Goal: Task Accomplishment & Management: Manage account settings

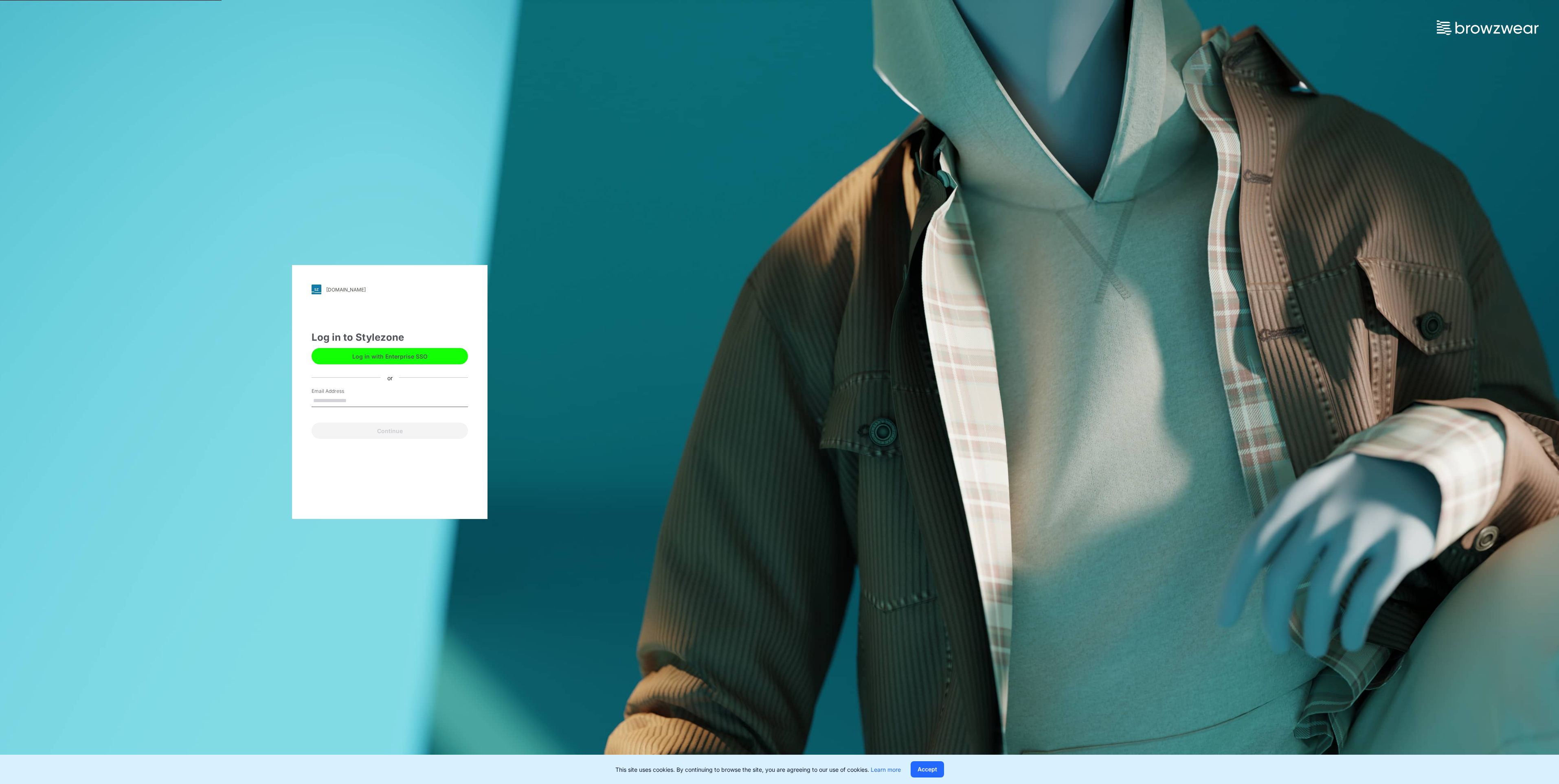
type input "**********"
click at [390, 437] on button "Continue" at bounding box center [390, 431] width 156 height 16
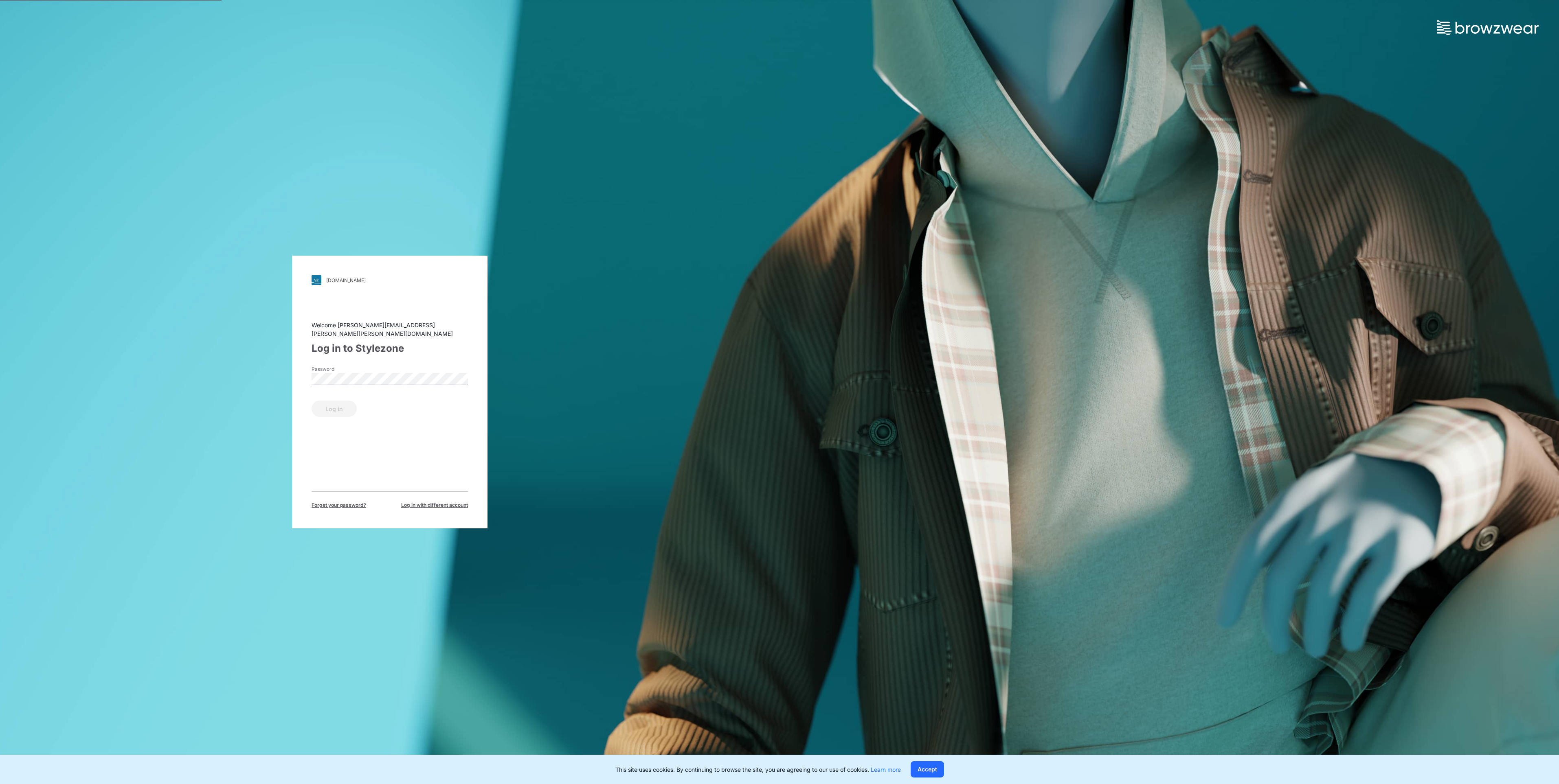
click at [344, 381] on div "Password" at bounding box center [390, 377] width 156 height 24
click at [347, 400] on button "Log in" at bounding box center [334, 408] width 45 height 16
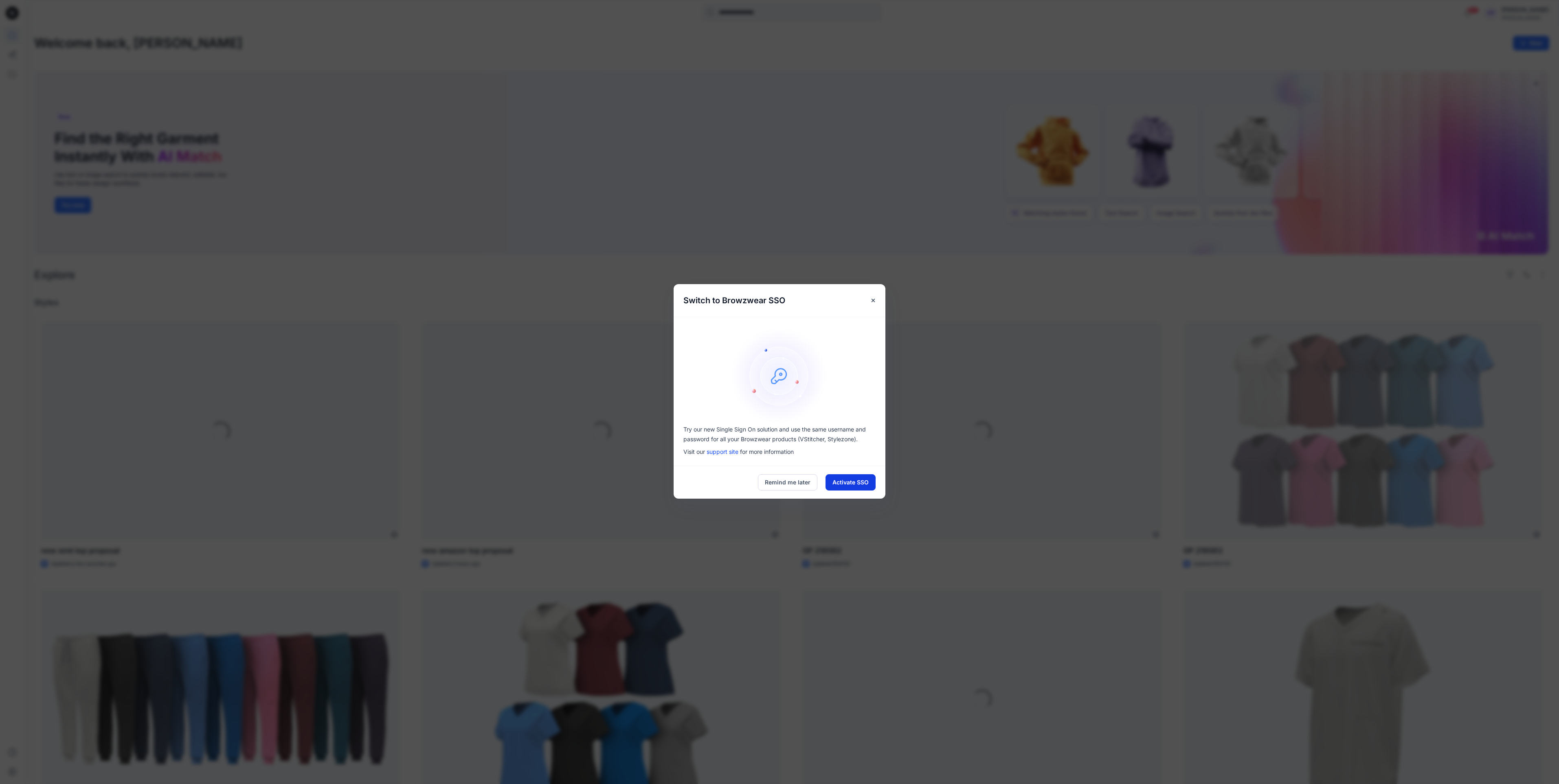
click at [835, 480] on button "Activate SSO" at bounding box center [850, 482] width 50 height 16
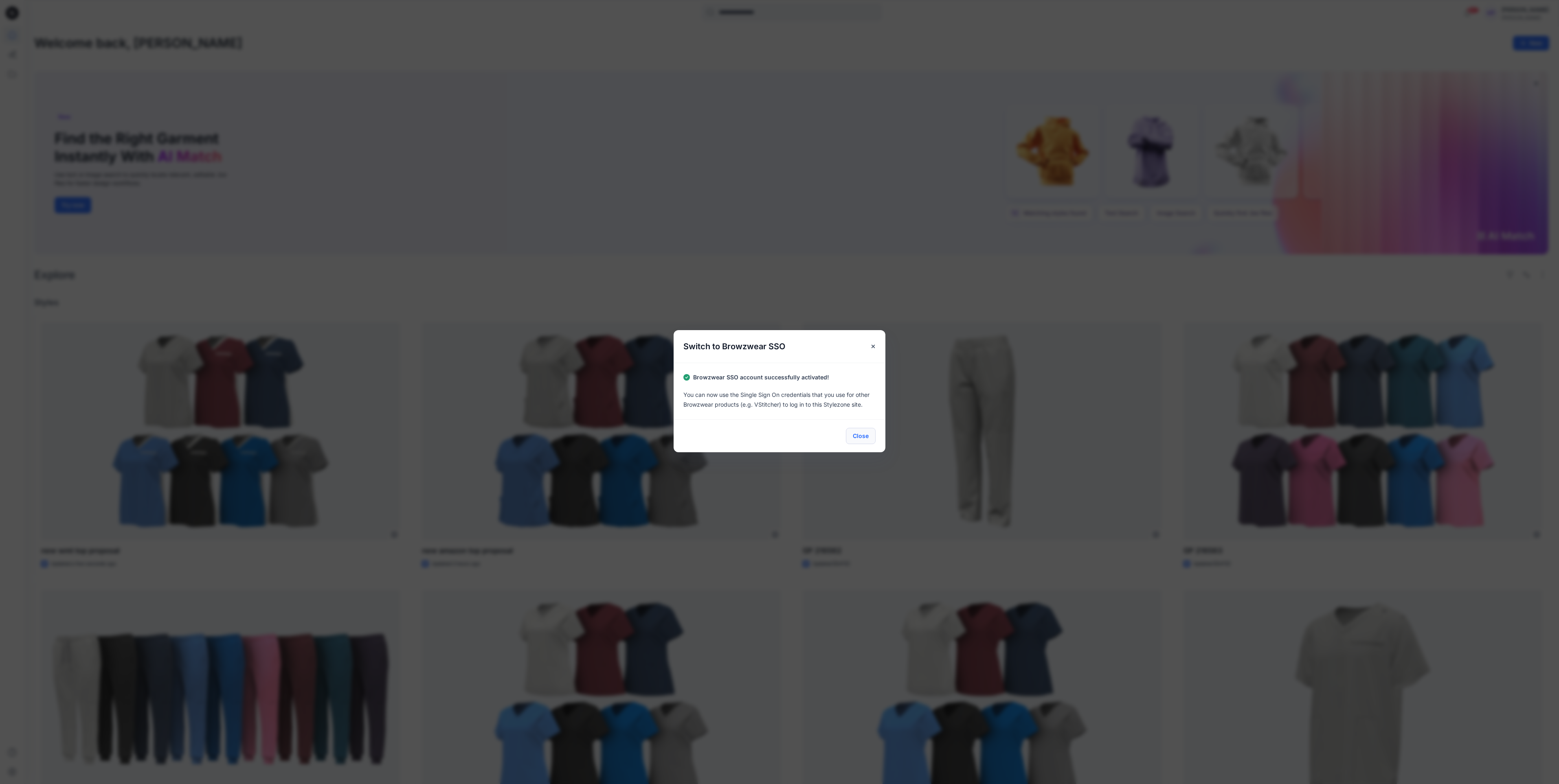
click at [868, 430] on button "Close" at bounding box center [861, 436] width 30 height 16
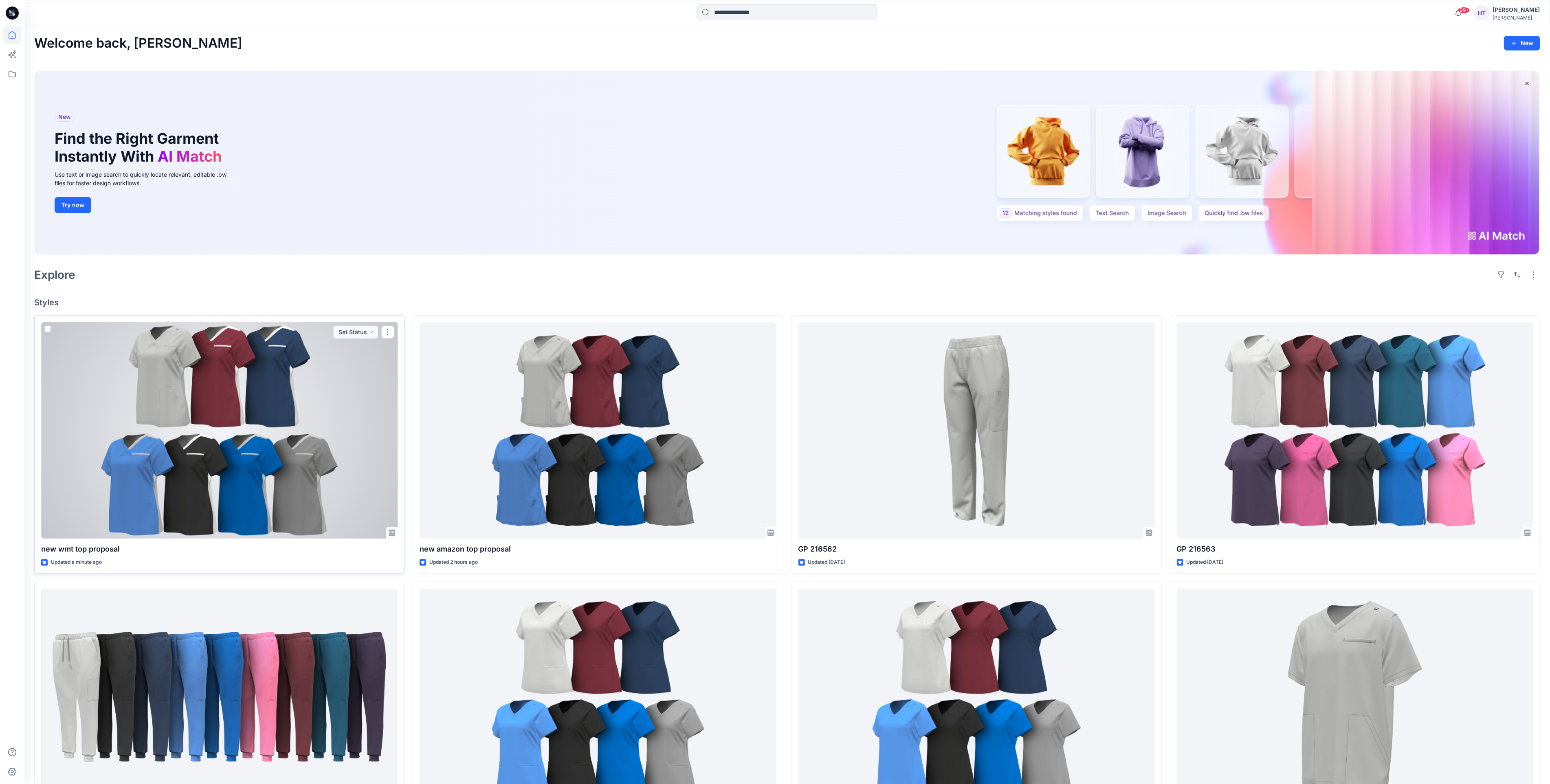
click at [231, 394] on div at bounding box center [219, 431] width 356 height 217
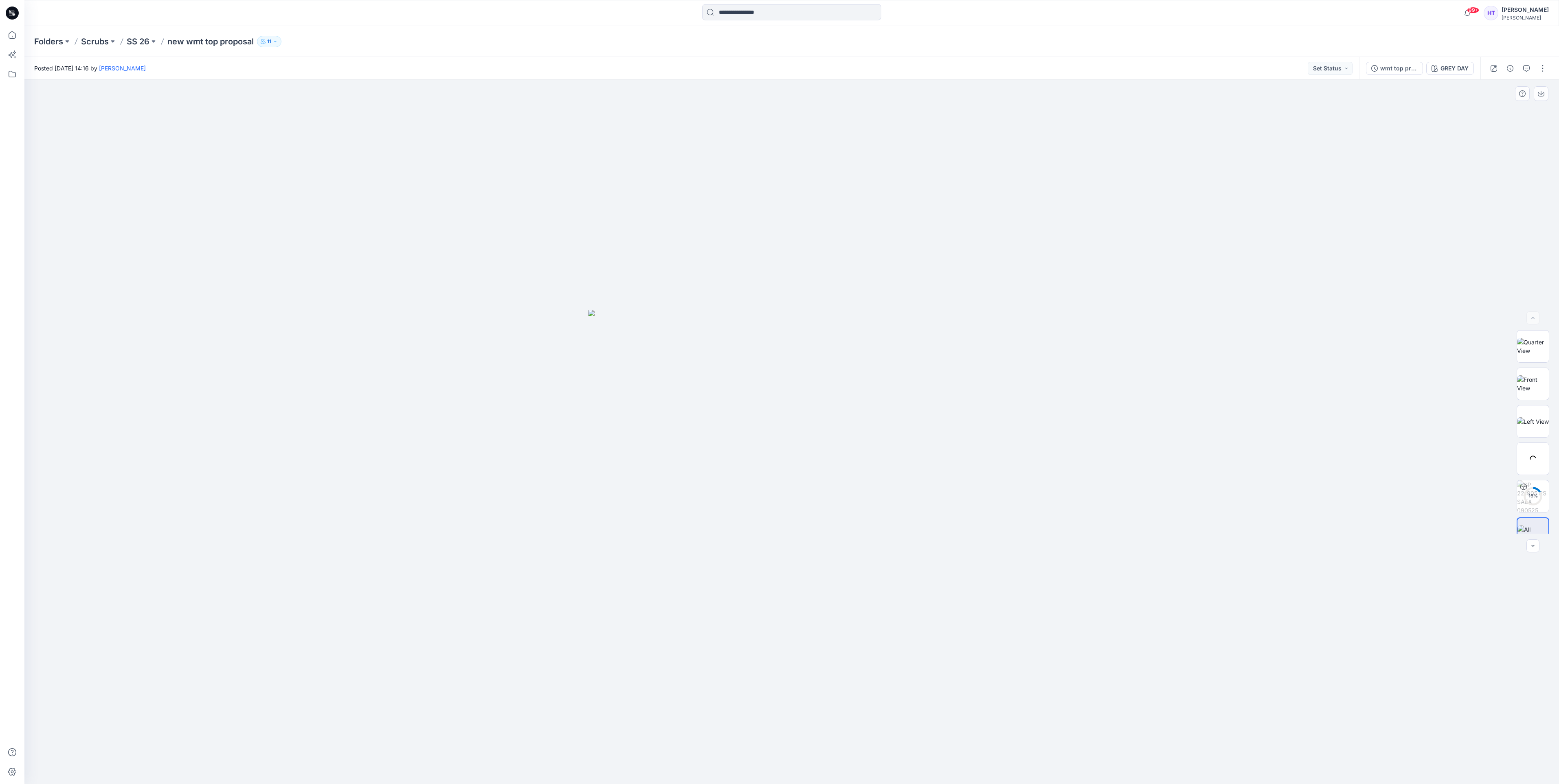
drag, startPoint x: 827, startPoint y: 458, endPoint x: 839, endPoint y: 330, distance: 128.6
click at [703, 460] on img at bounding box center [792, 547] width 407 height 474
click at [94, 50] on div "Folders Scrubs SS 26 new wmt top proposal 11" at bounding box center [792, 41] width 1535 height 31
click at [94, 44] on p "Scrubs" at bounding box center [95, 41] width 28 height 11
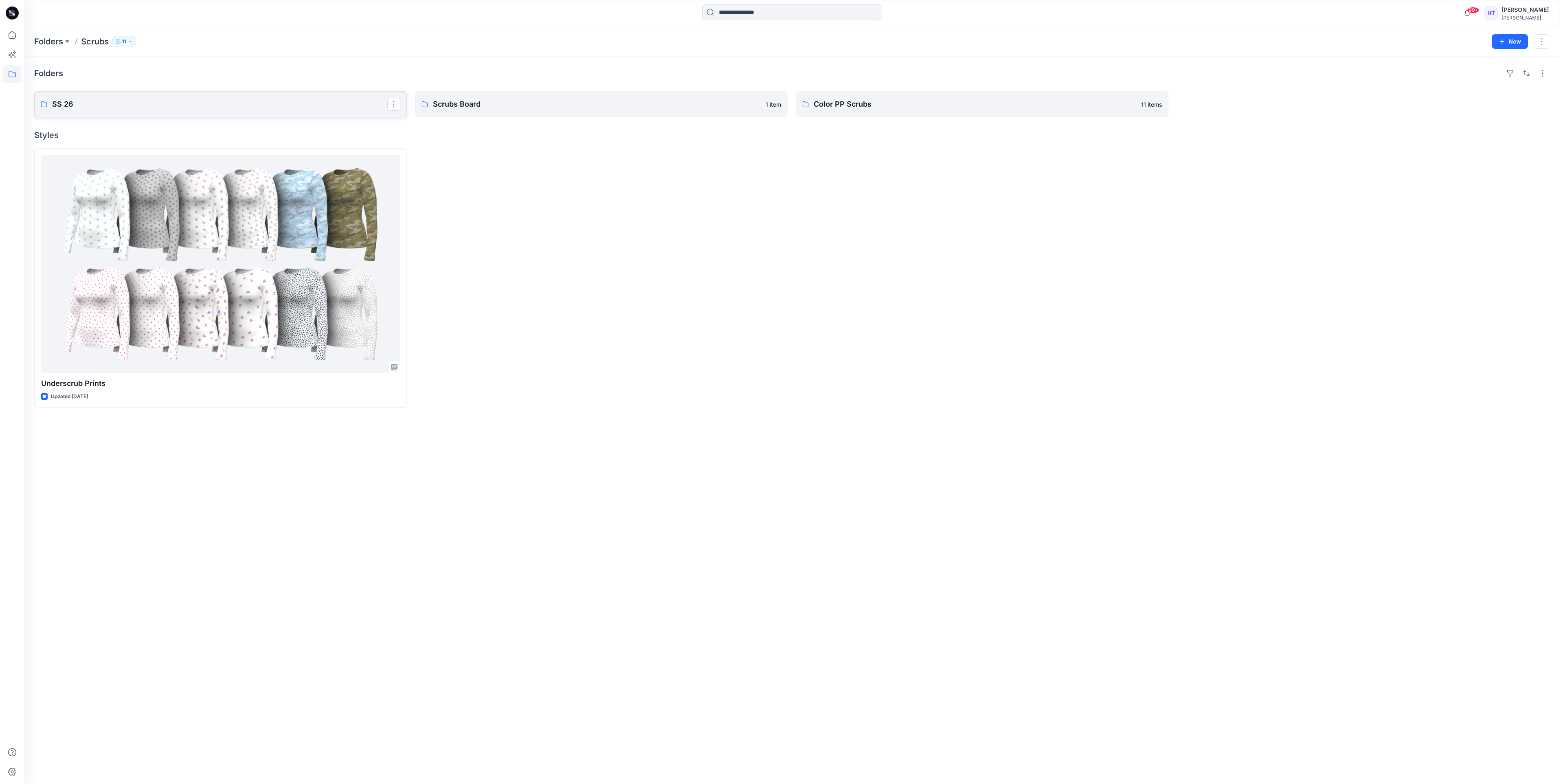
click at [191, 113] on link "SS 26" at bounding box center [221, 104] width 373 height 26
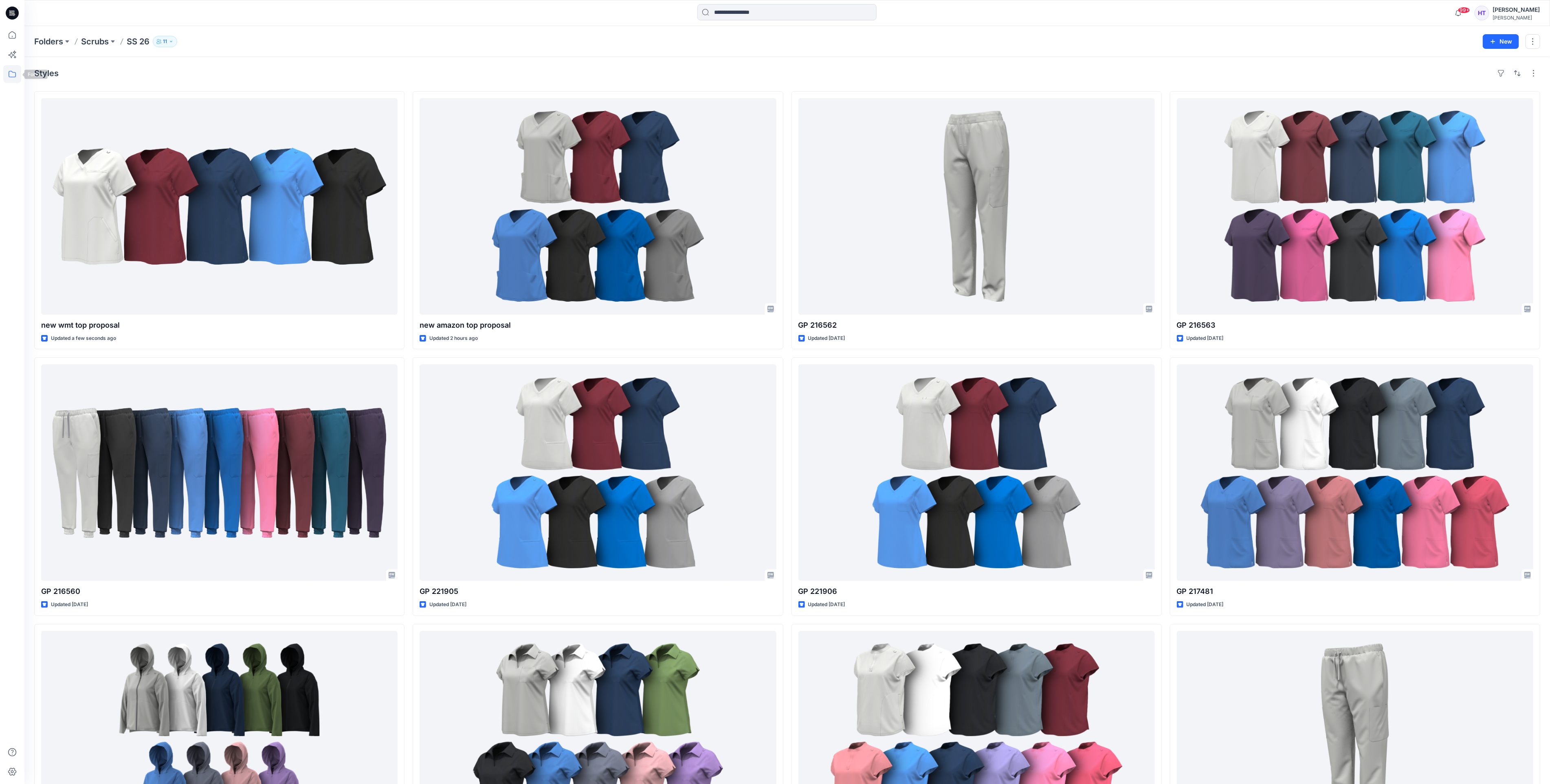
click at [6, 70] on icon at bounding box center [12, 74] width 18 height 18
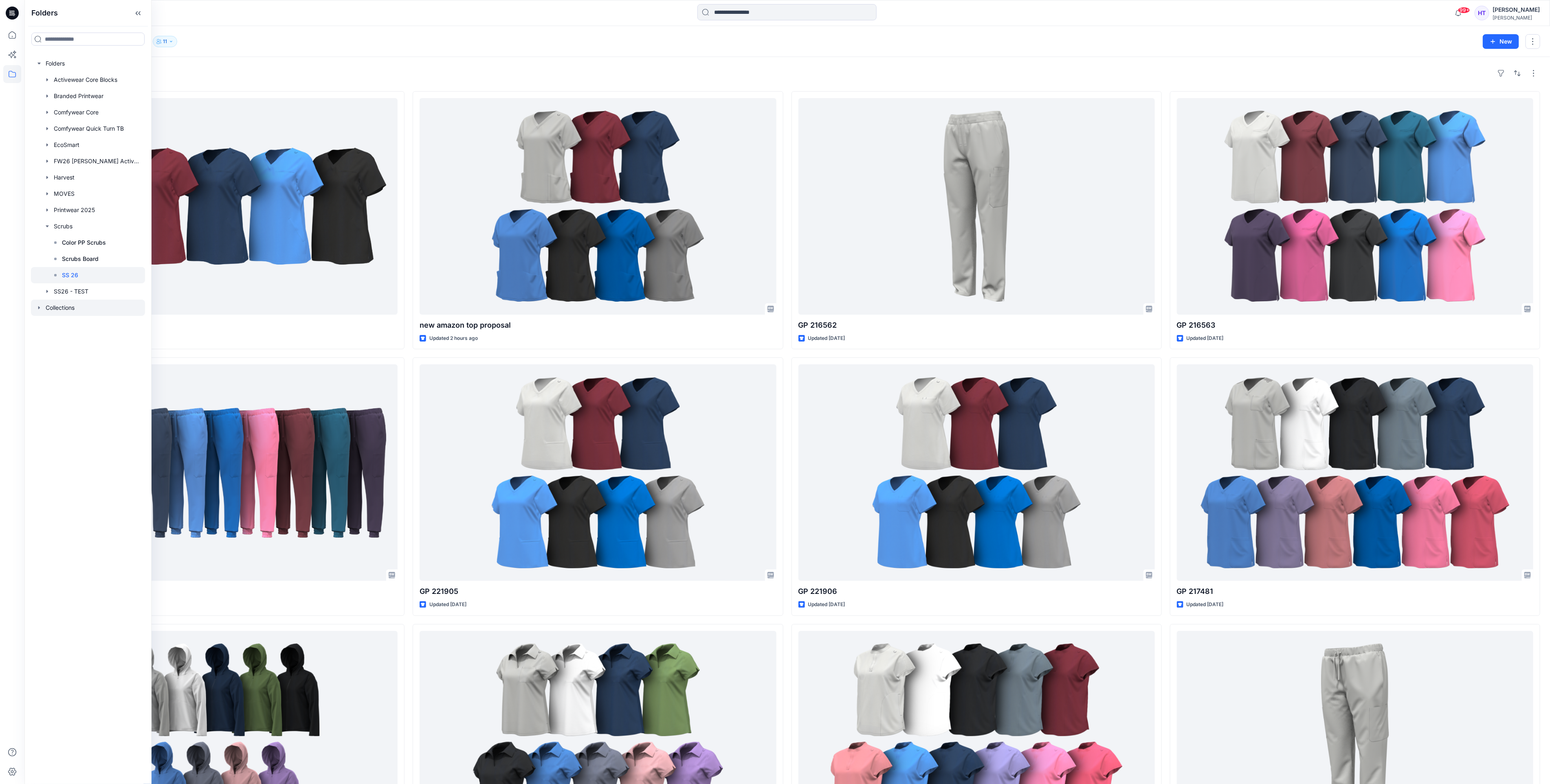
click at [61, 304] on div at bounding box center [88, 307] width 114 height 16
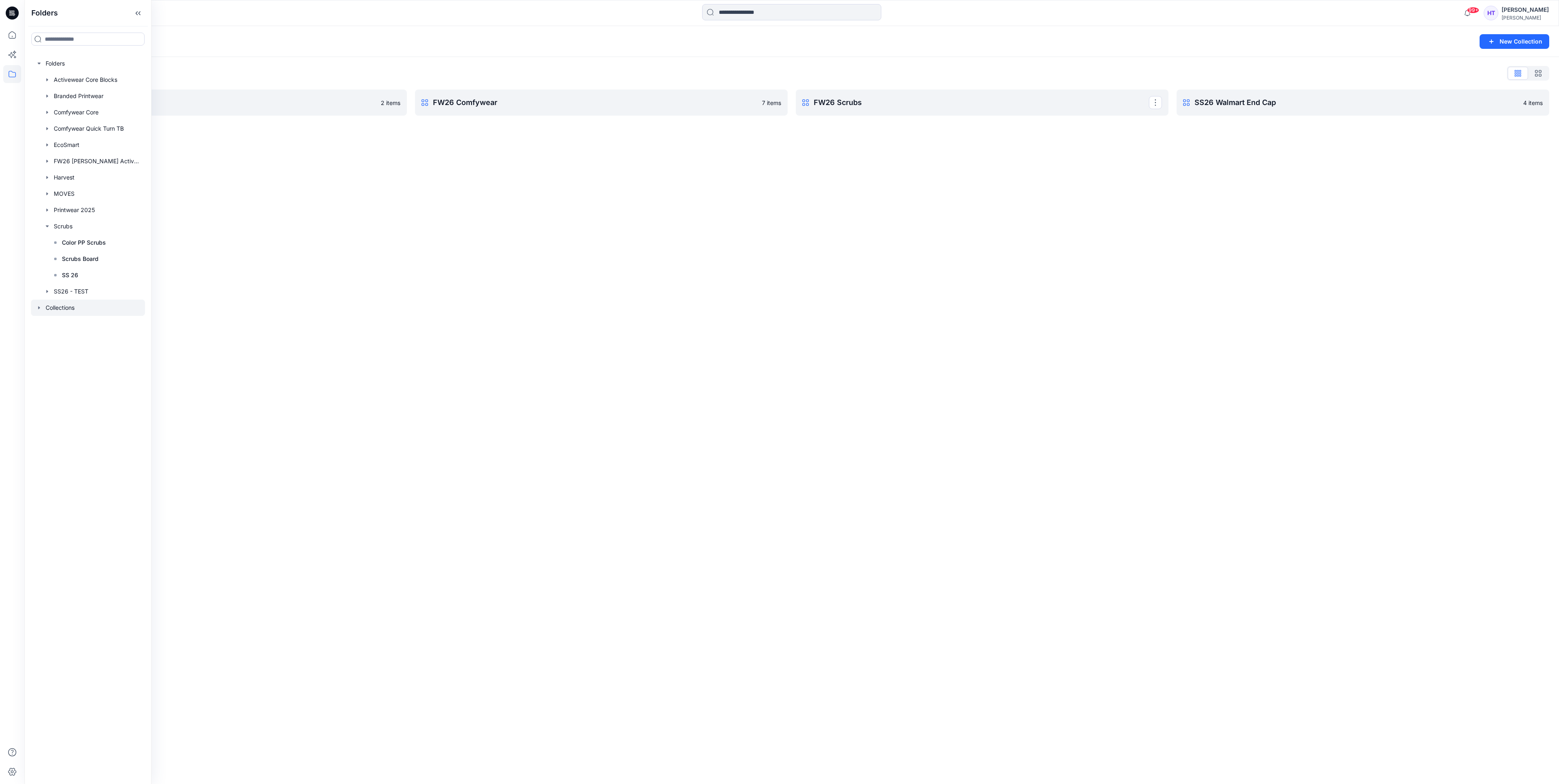
click at [996, 93] on link "FW26 Scrubs Rename Collection Clone Collection Present Collection Delete Collec…" at bounding box center [982, 102] width 373 height 26
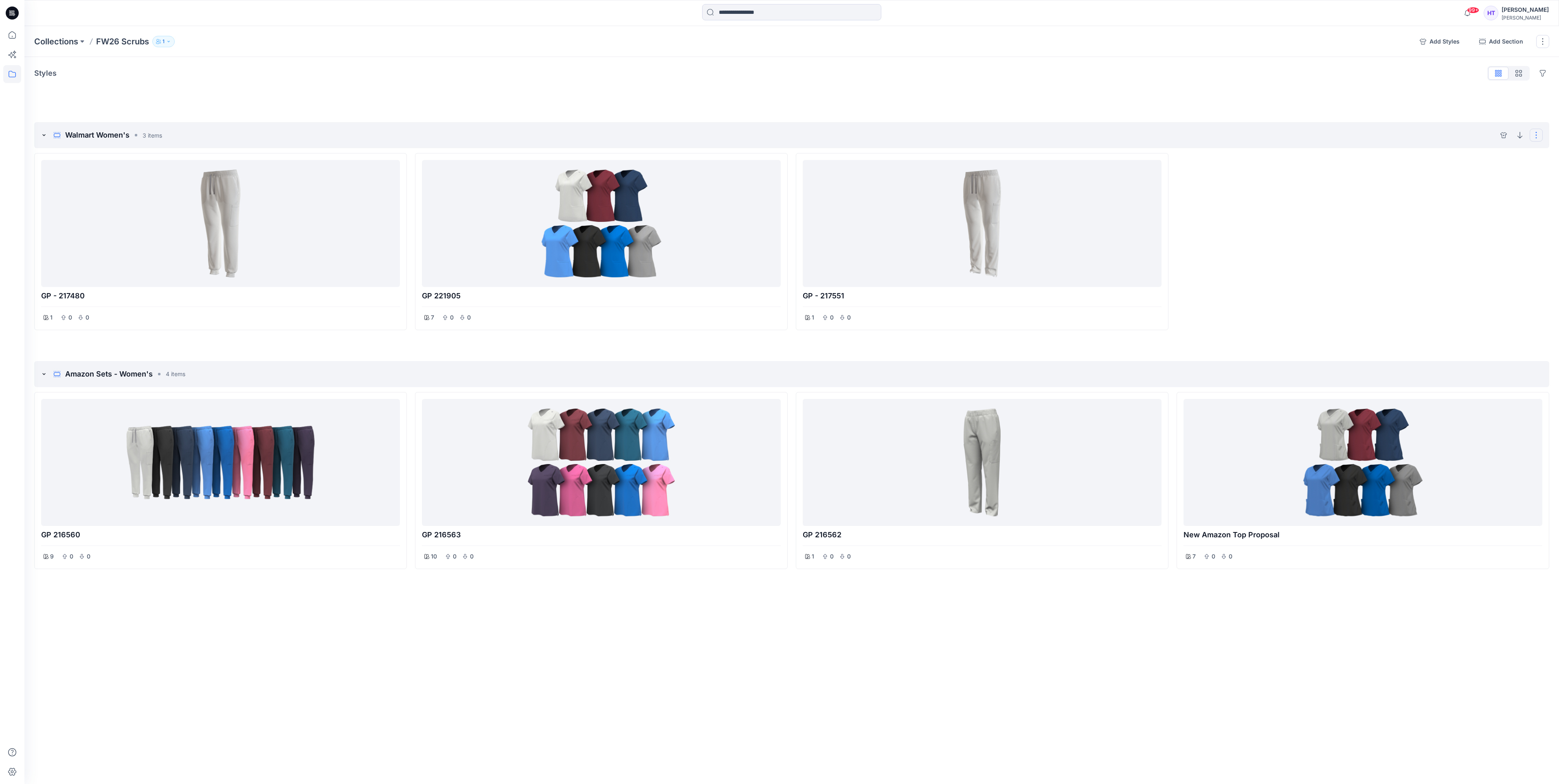
click at [1536, 136] on button "Options" at bounding box center [1537, 136] width 13 height 13
click at [1159, 244] on div at bounding box center [982, 223] width 359 height 127
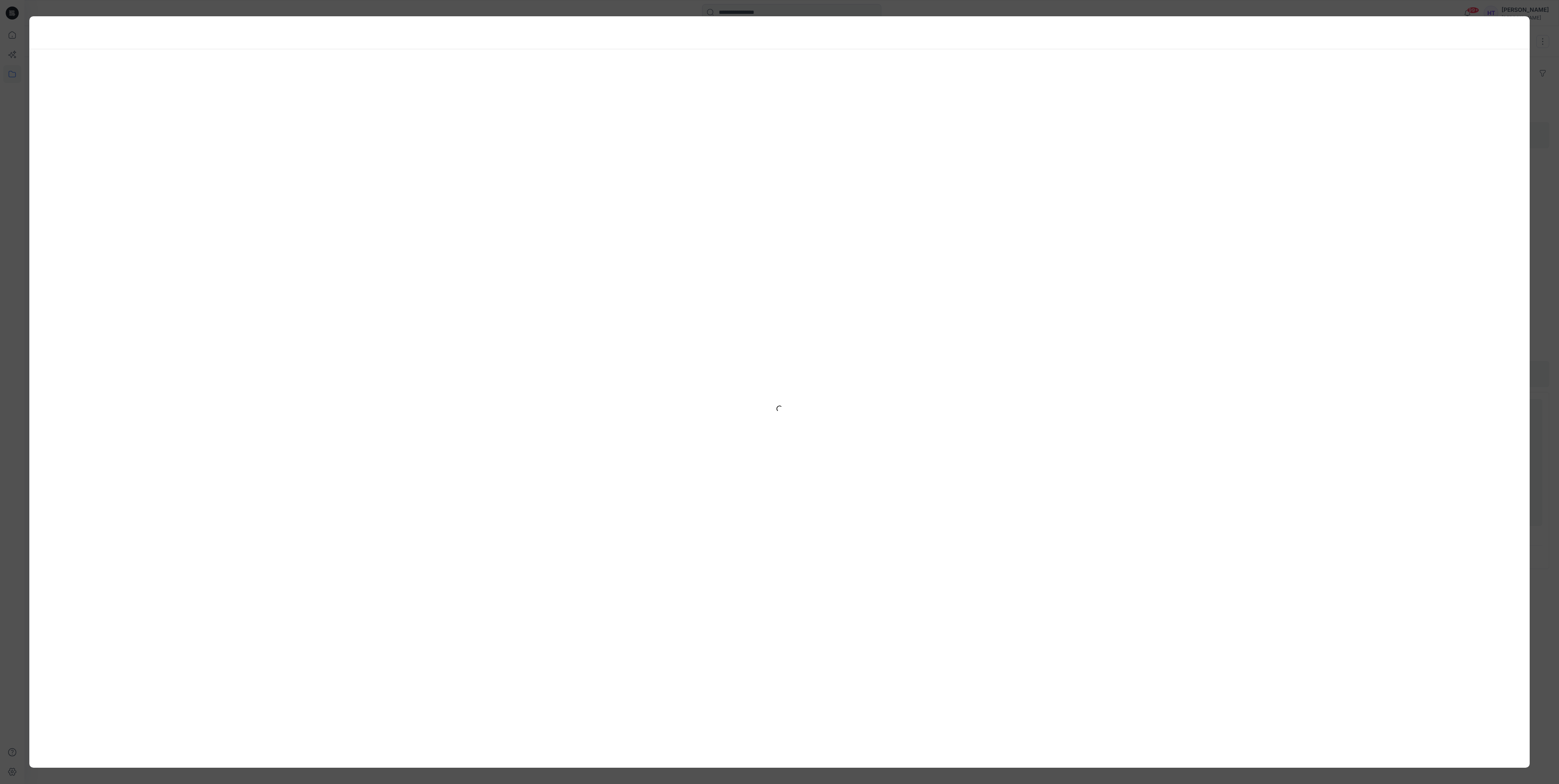
click at [1534, 41] on div at bounding box center [780, 392] width 1559 height 784
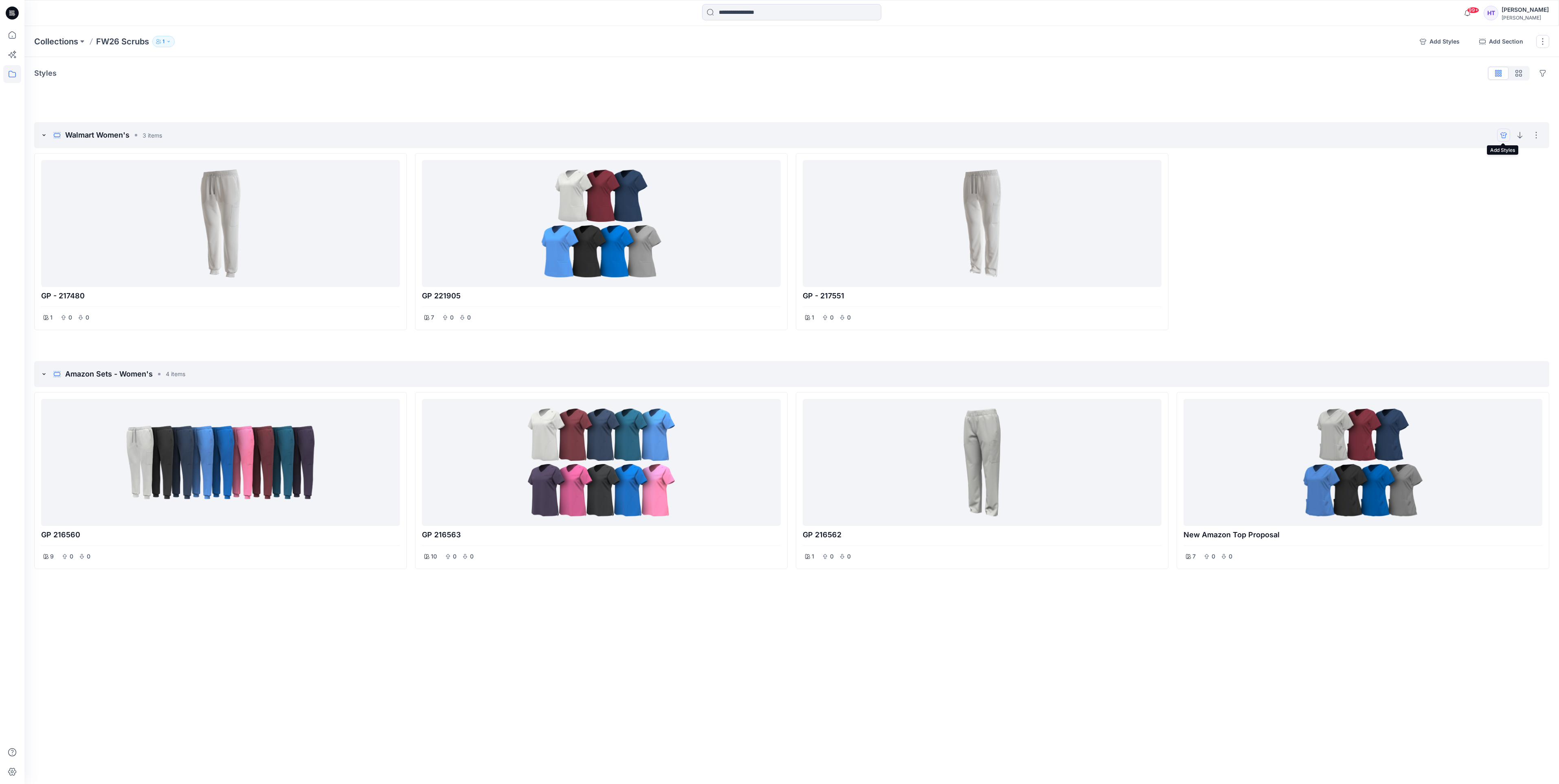
click at [1508, 135] on button "add styles" at bounding box center [1504, 136] width 13 height 13
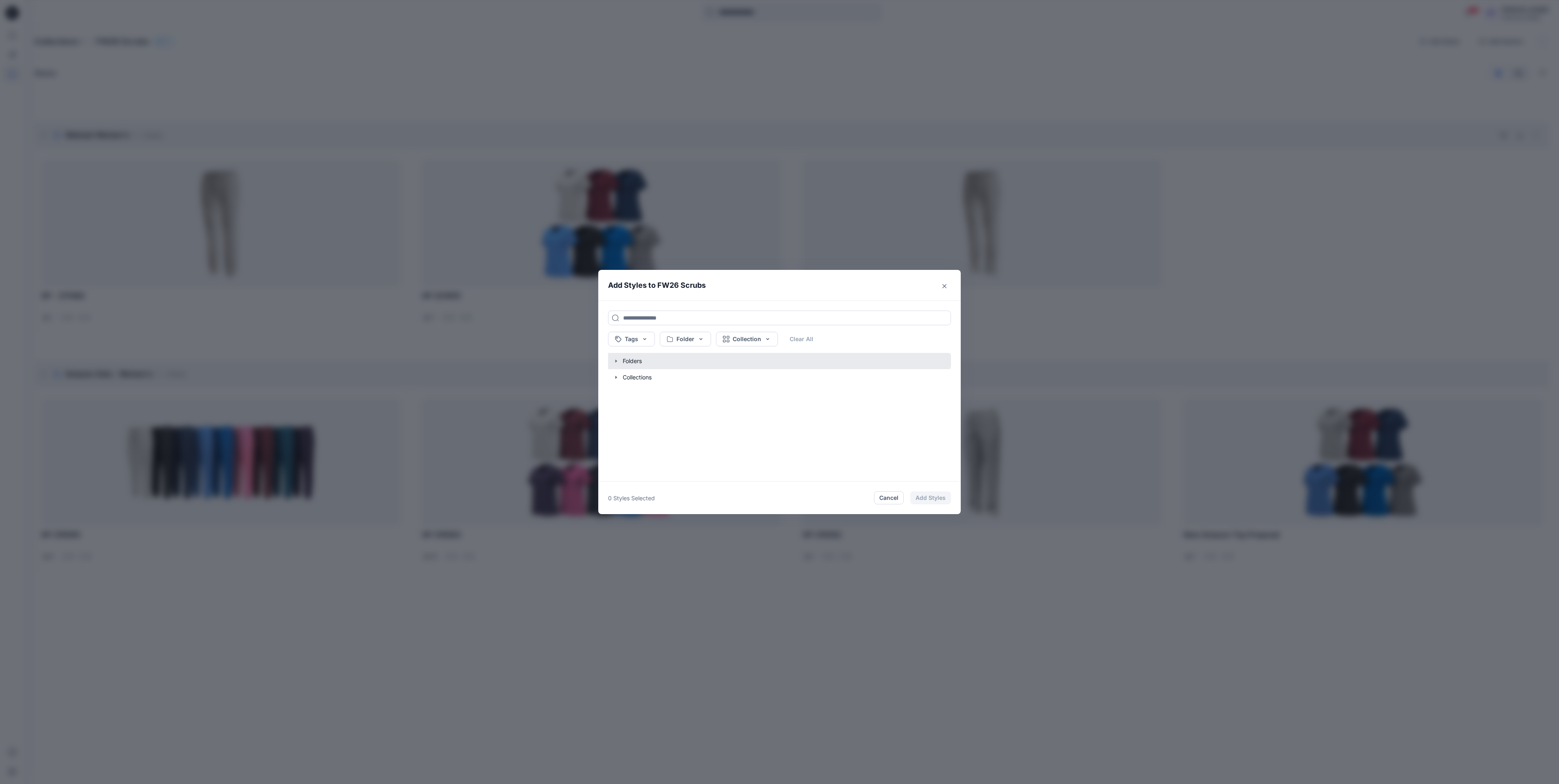
click at [621, 367] on button "button" at bounding box center [775, 361] width 351 height 16
click at [645, 433] on button "button" at bounding box center [775, 431] width 351 height 16
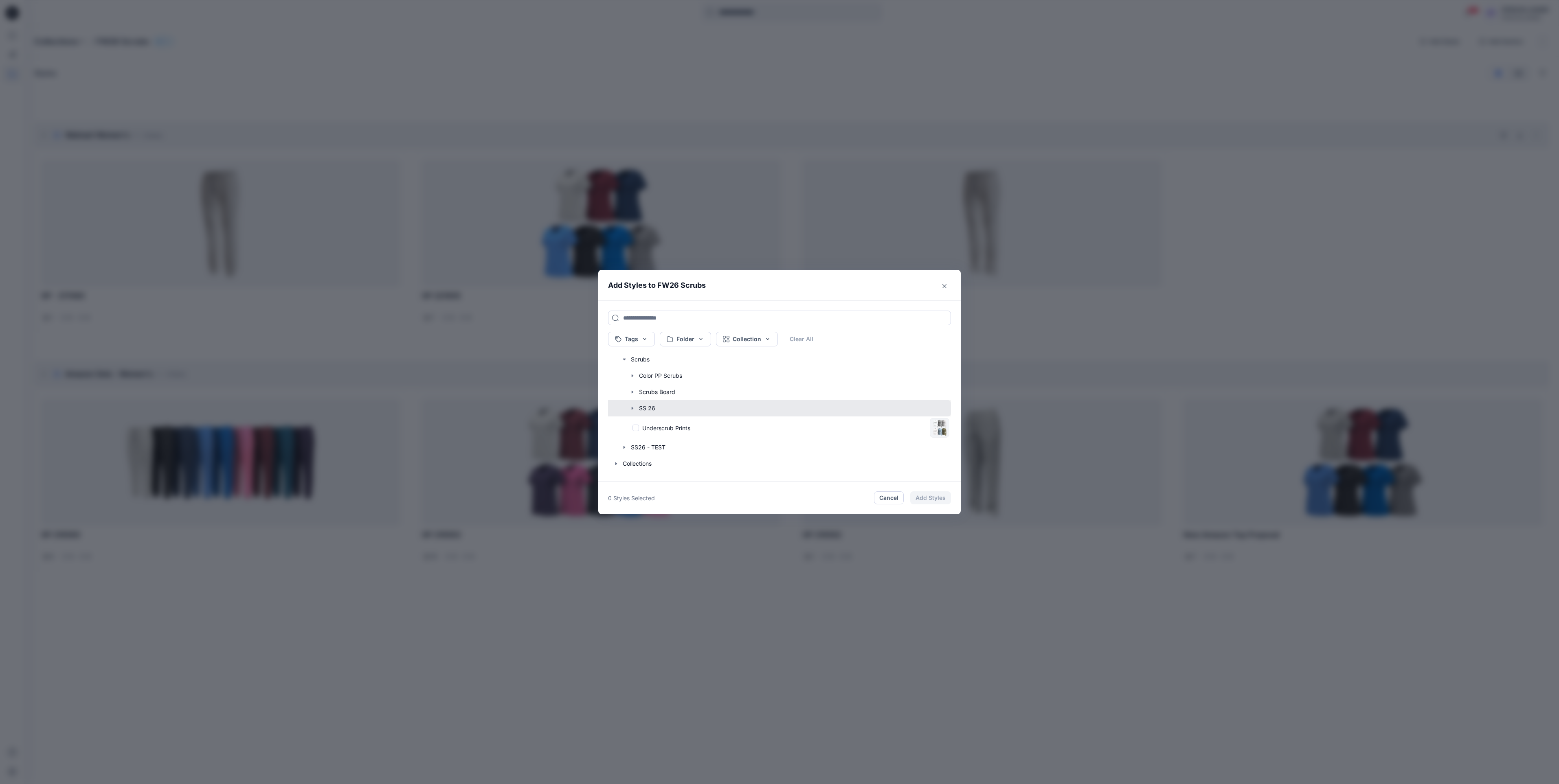
click at [651, 410] on button "button" at bounding box center [775, 408] width 351 height 16
click at [658, 426] on p "new wmt top proposal" at bounding box center [680, 428] width 59 height 8
click at [920, 502] on button "Add Styles" at bounding box center [930, 498] width 41 height 13
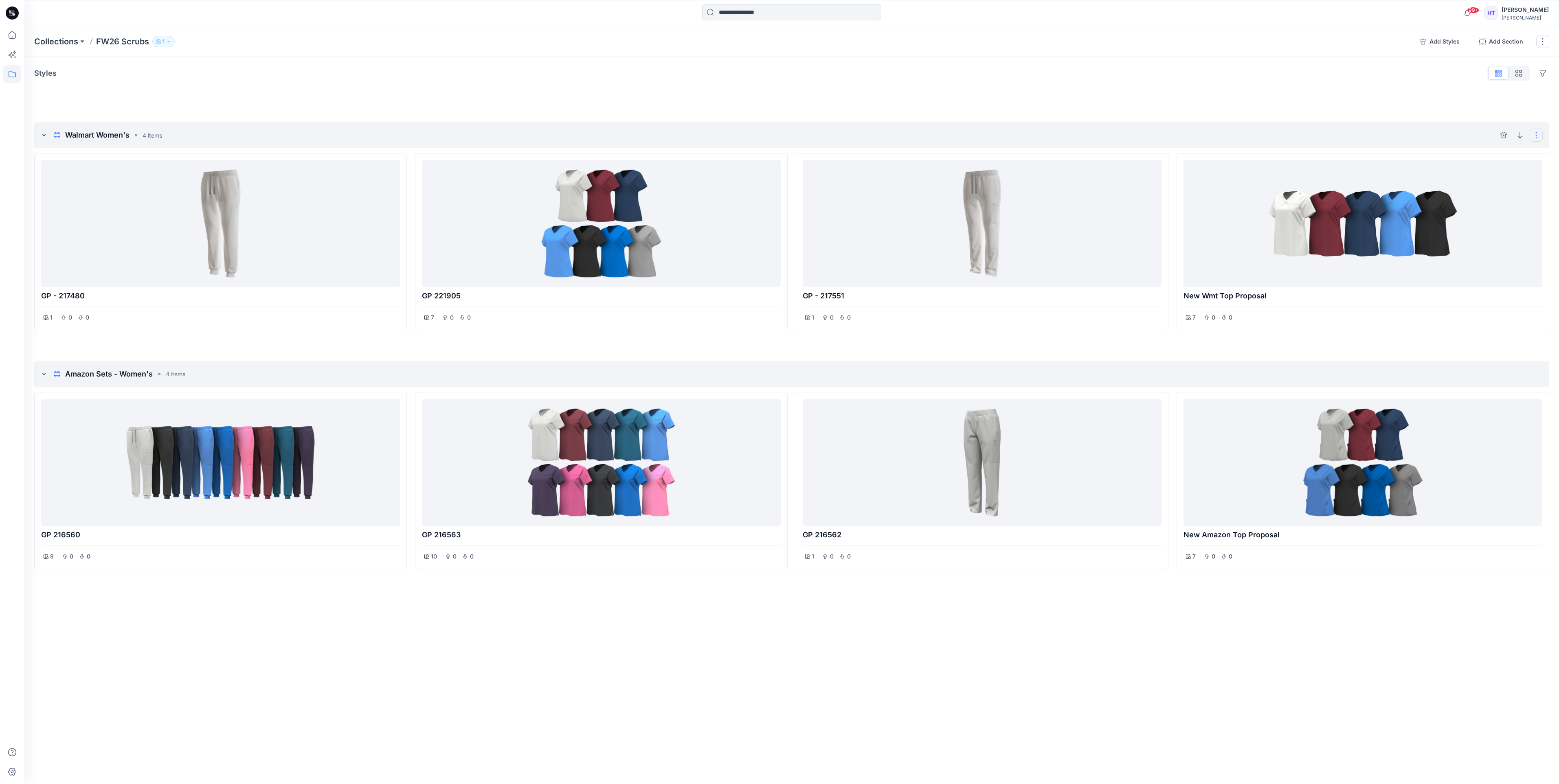
click at [1541, 139] on button "Options" at bounding box center [1537, 136] width 13 height 13
click at [69, 135] on p "Walmart Women's" at bounding box center [97, 135] width 64 height 11
click at [91, 136] on p "Walmart Women's" at bounding box center [97, 135] width 64 height 11
click at [91, 136] on input "**********" at bounding box center [100, 136] width 119 height 13
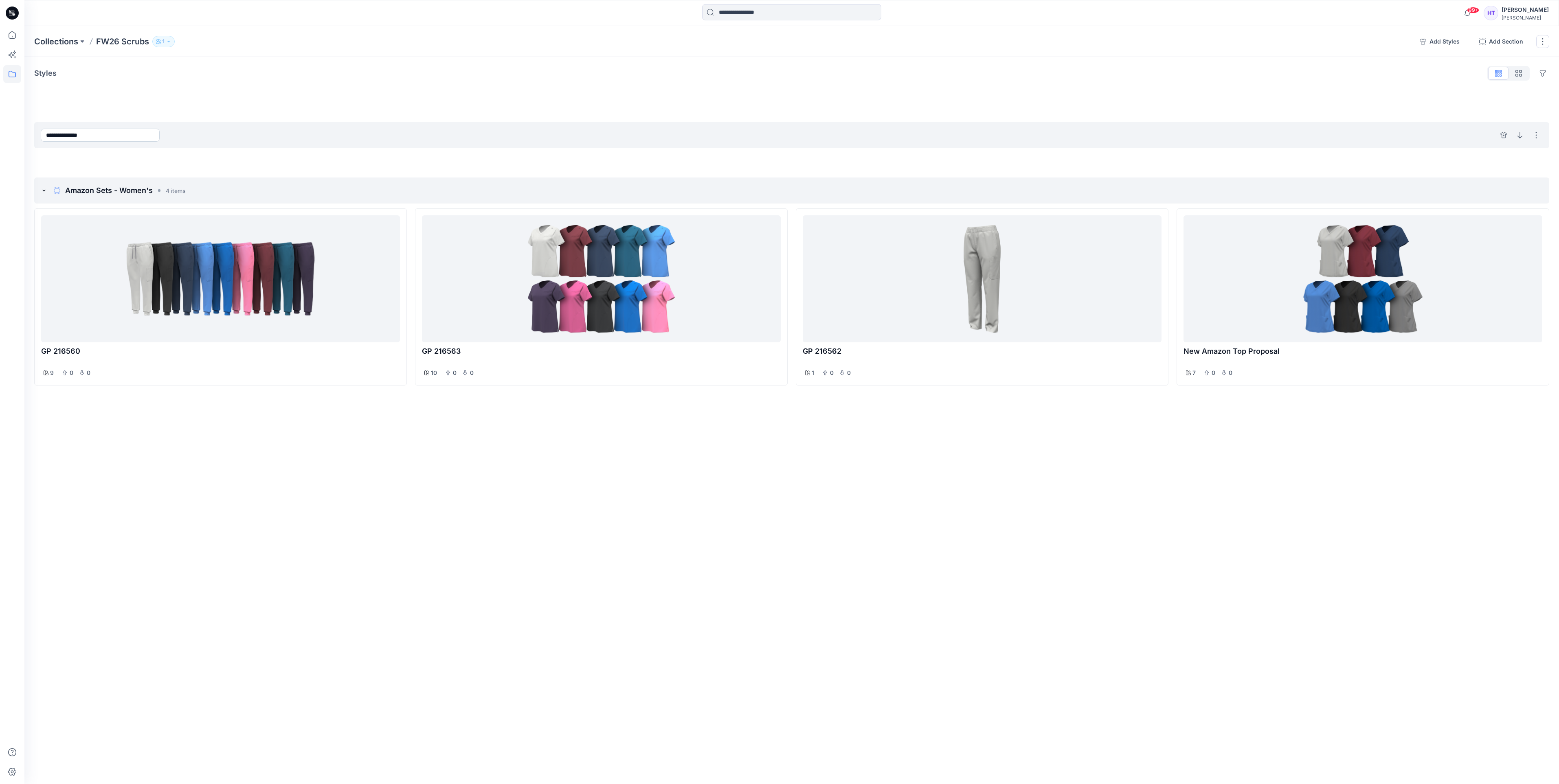
click at [107, 132] on input "**********" at bounding box center [100, 136] width 119 height 13
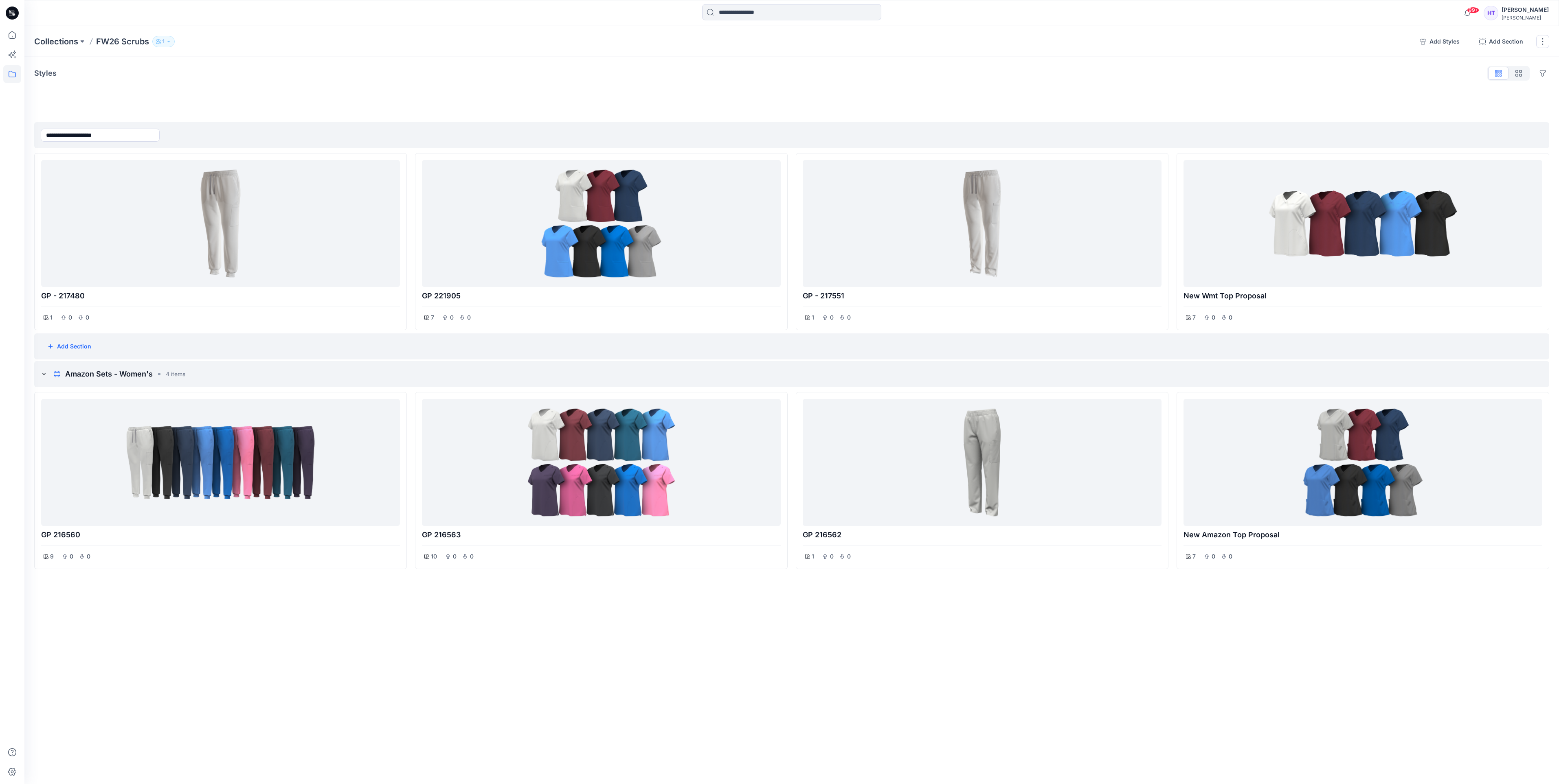
type input "**********"
click at [263, 339] on div "Add Section" at bounding box center [792, 346] width 1515 height 26
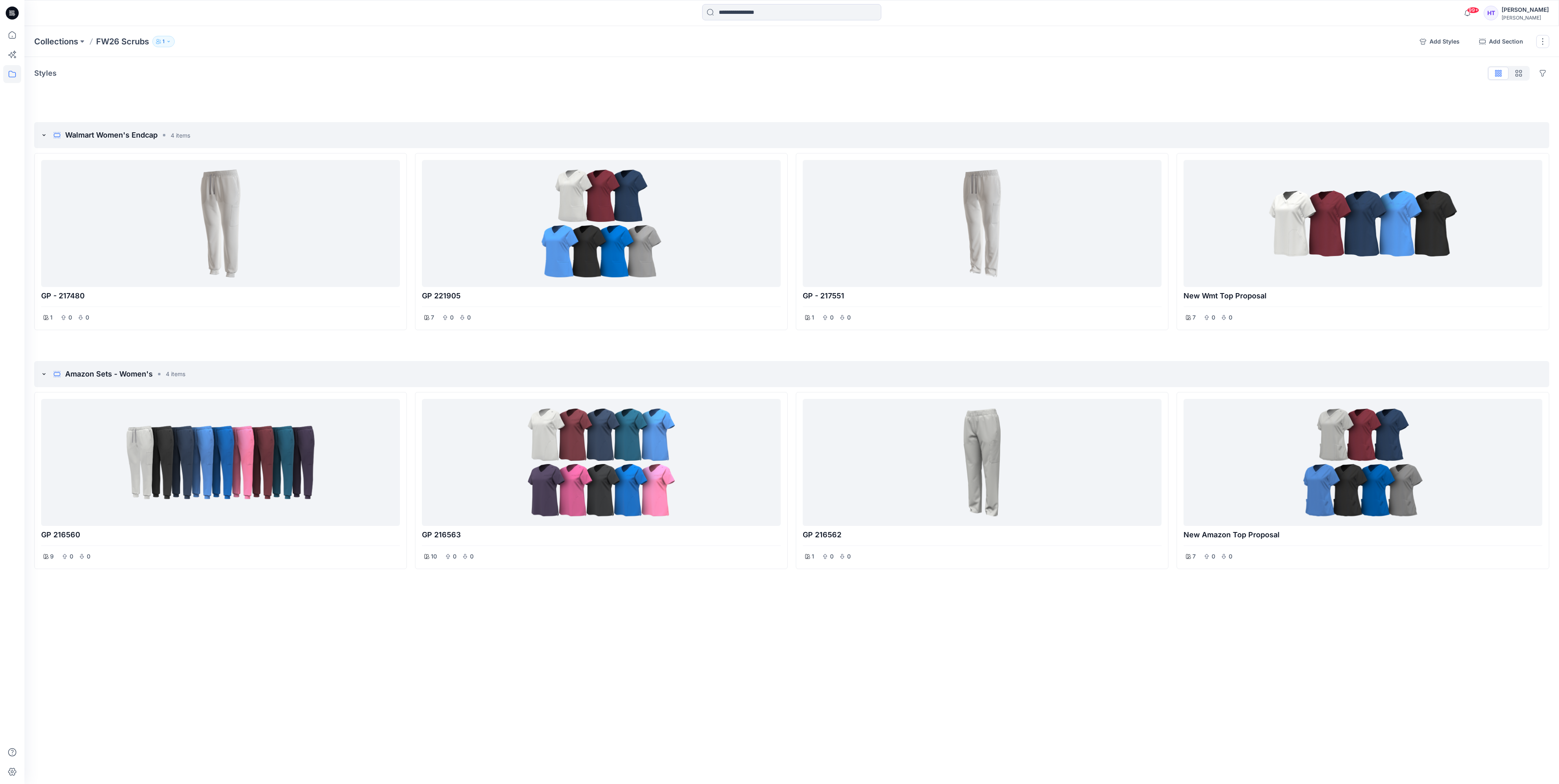
click at [303, 728] on div "Collections FW26 Scrubs 1 Add Styles Add Section Rename Collection Clone Collec…" at bounding box center [792, 405] width 1535 height 758
click at [1257, 658] on div "Collections FW26 Scrubs 1 Add Styles Add Section Rename Collection Clone Collec…" at bounding box center [792, 405] width 1535 height 758
drag, startPoint x: 633, startPoint y: 653, endPoint x: 628, endPoint y: 650, distance: 5.8
click at [631, 652] on div "Collections FW26 Scrubs 1 Add Styles Add Section Rename Collection Clone Collec…" at bounding box center [792, 405] width 1535 height 758
click at [1336, 496] on div at bounding box center [1363, 462] width 352 height 120
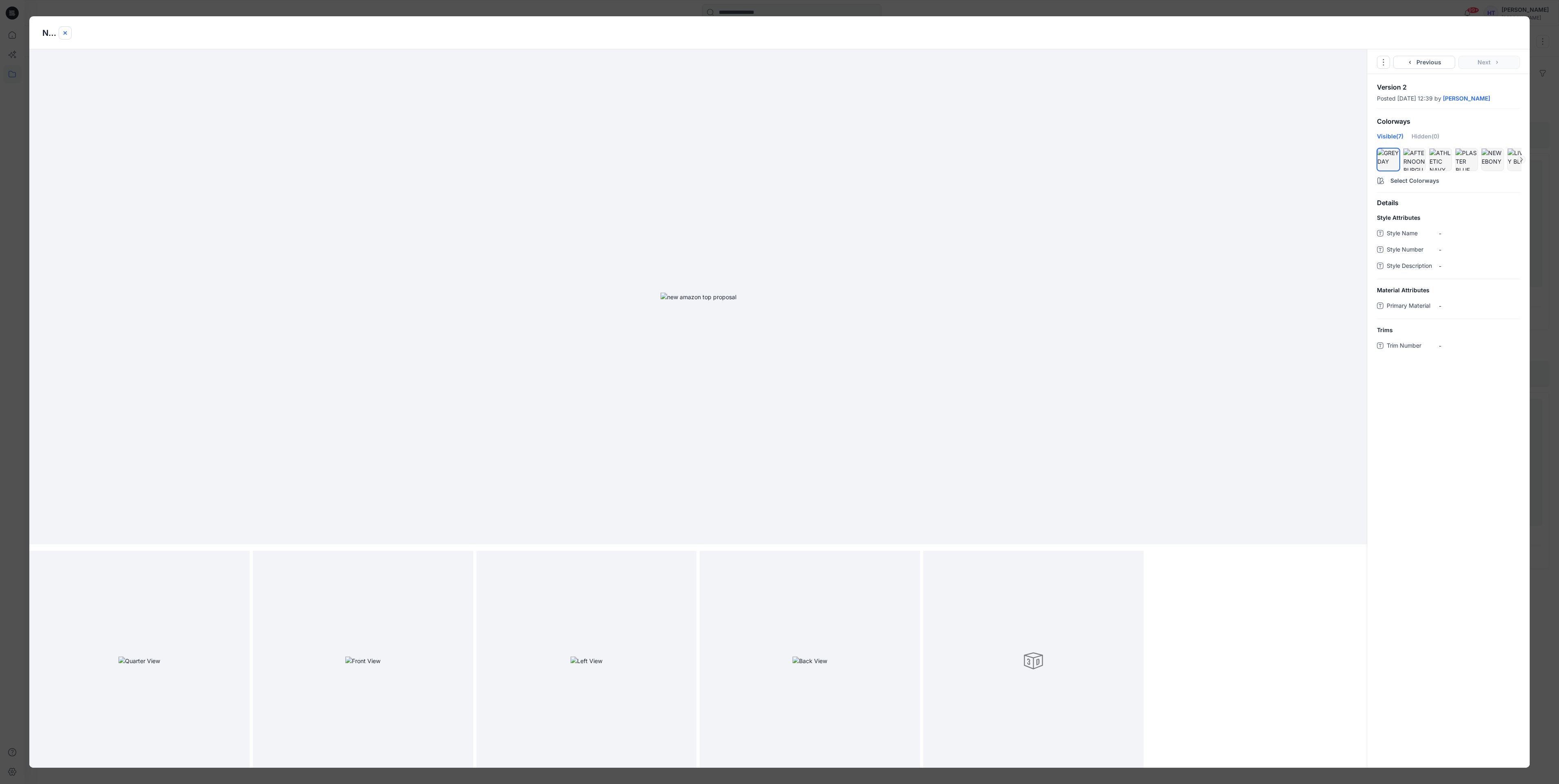
click at [65, 30] on icon "close-btn" at bounding box center [65, 33] width 7 height 7
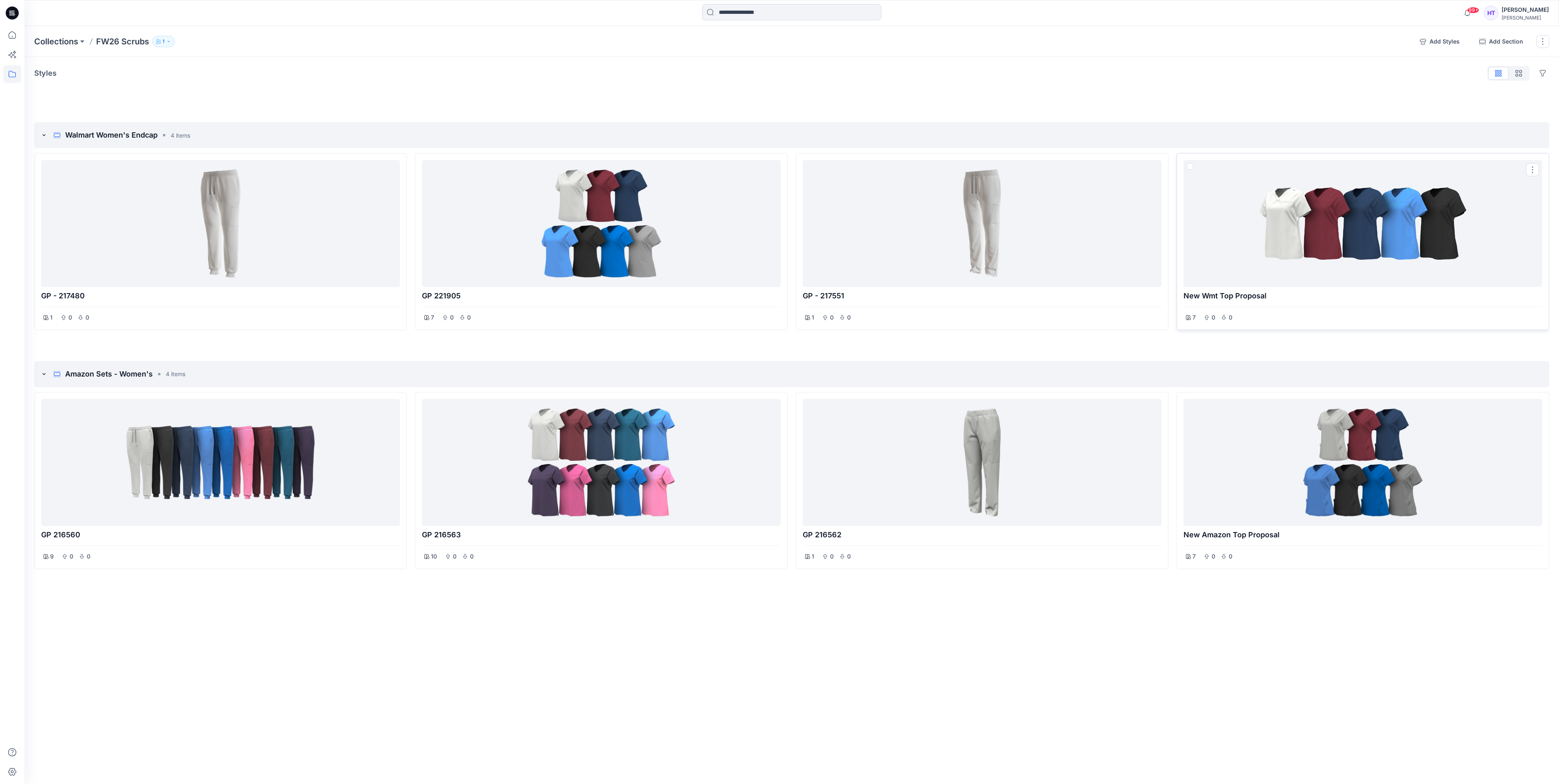
click at [1330, 280] on div at bounding box center [1363, 223] width 352 height 120
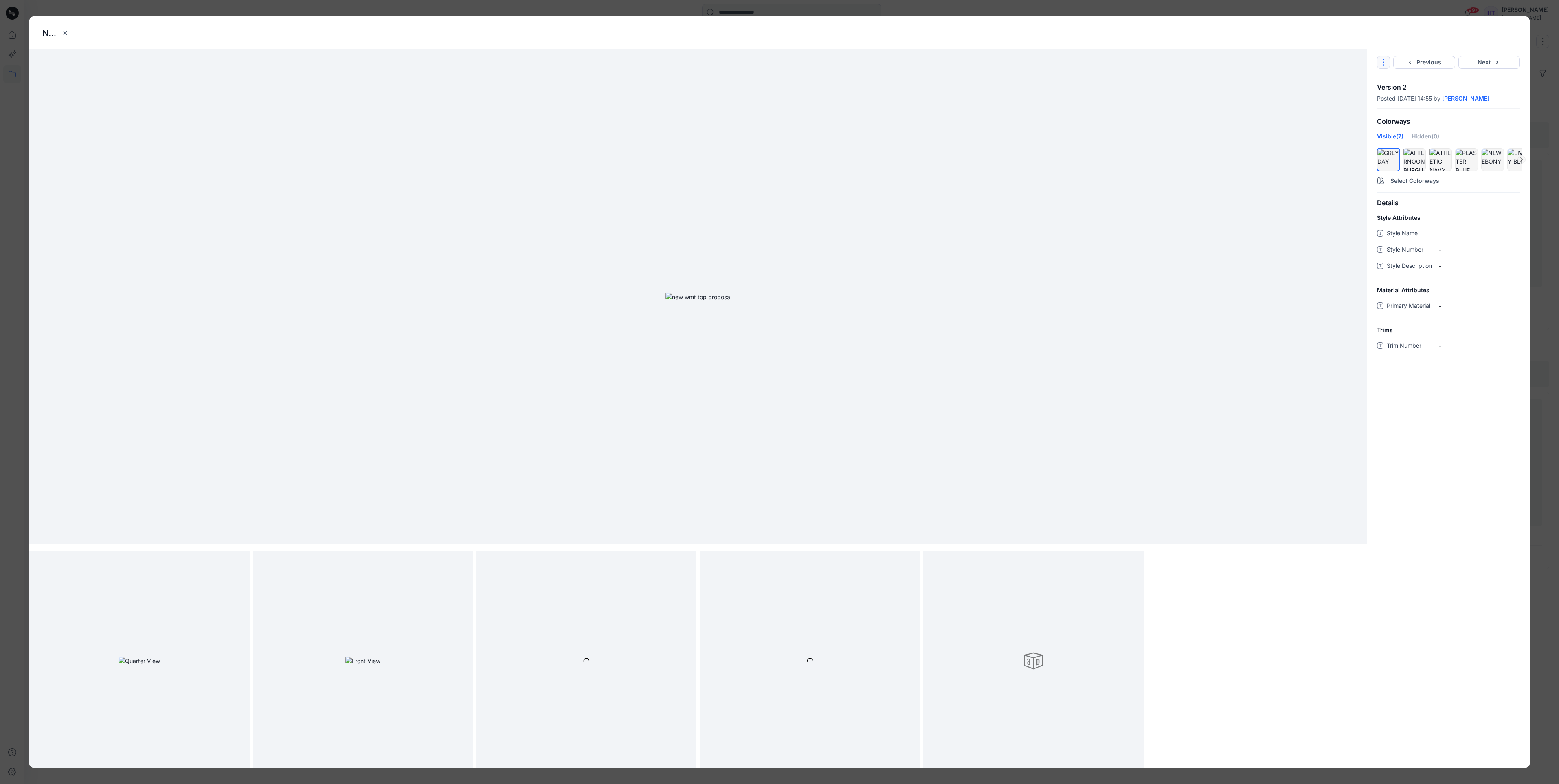
click at [1388, 60] on button "Options" at bounding box center [1383, 62] width 13 height 13
click at [1386, 78] on link "Go to Original Style" at bounding box center [1383, 82] width 99 height 16
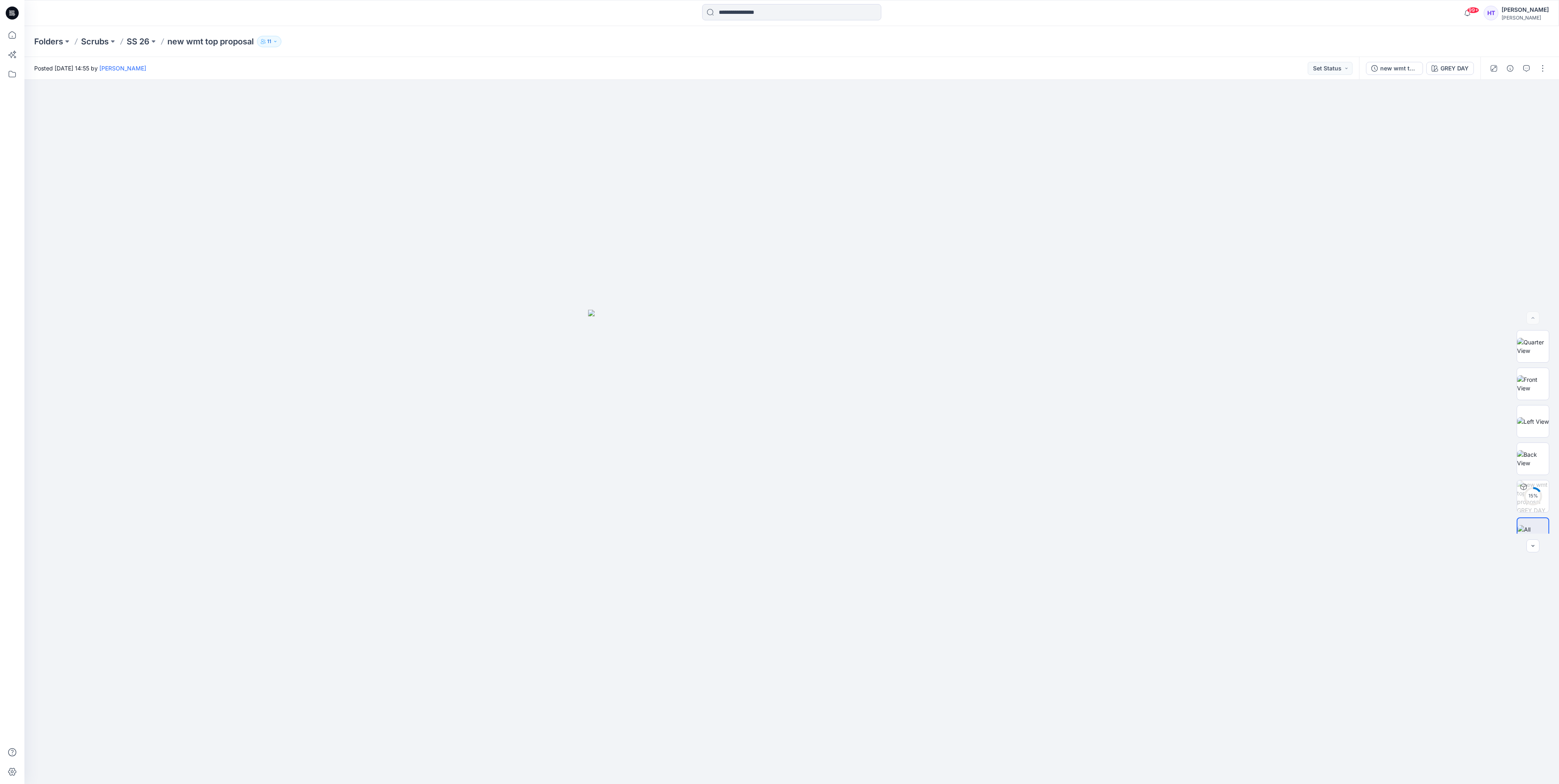
click at [222, 43] on p "new wmt top proposal" at bounding box center [211, 41] width 87 height 11
click at [1546, 72] on button "button" at bounding box center [1543, 68] width 13 height 13
click at [1518, 104] on button "Edit" at bounding box center [1509, 109] width 75 height 15
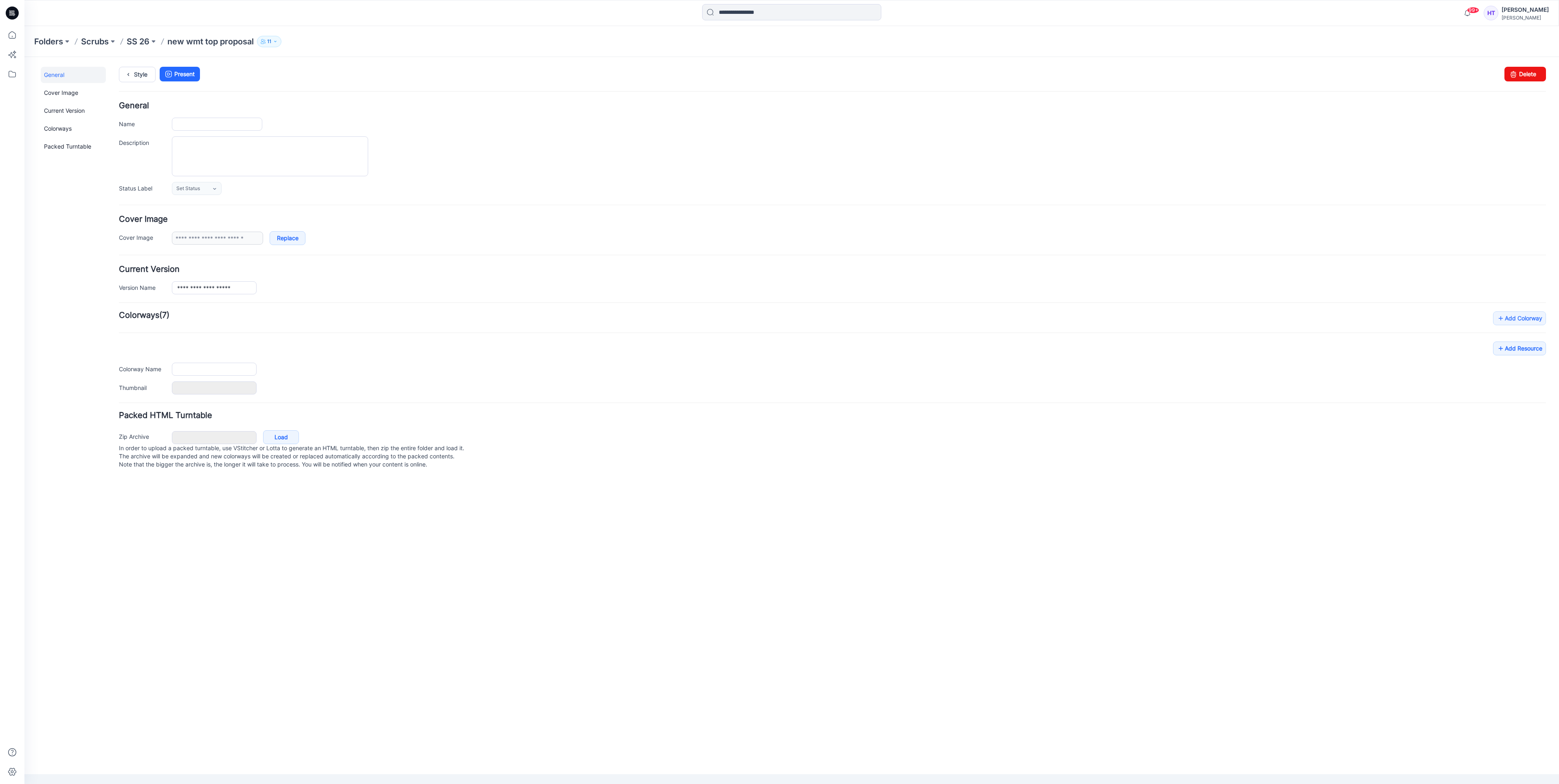
type input "**********"
type input "********"
type input "**********"
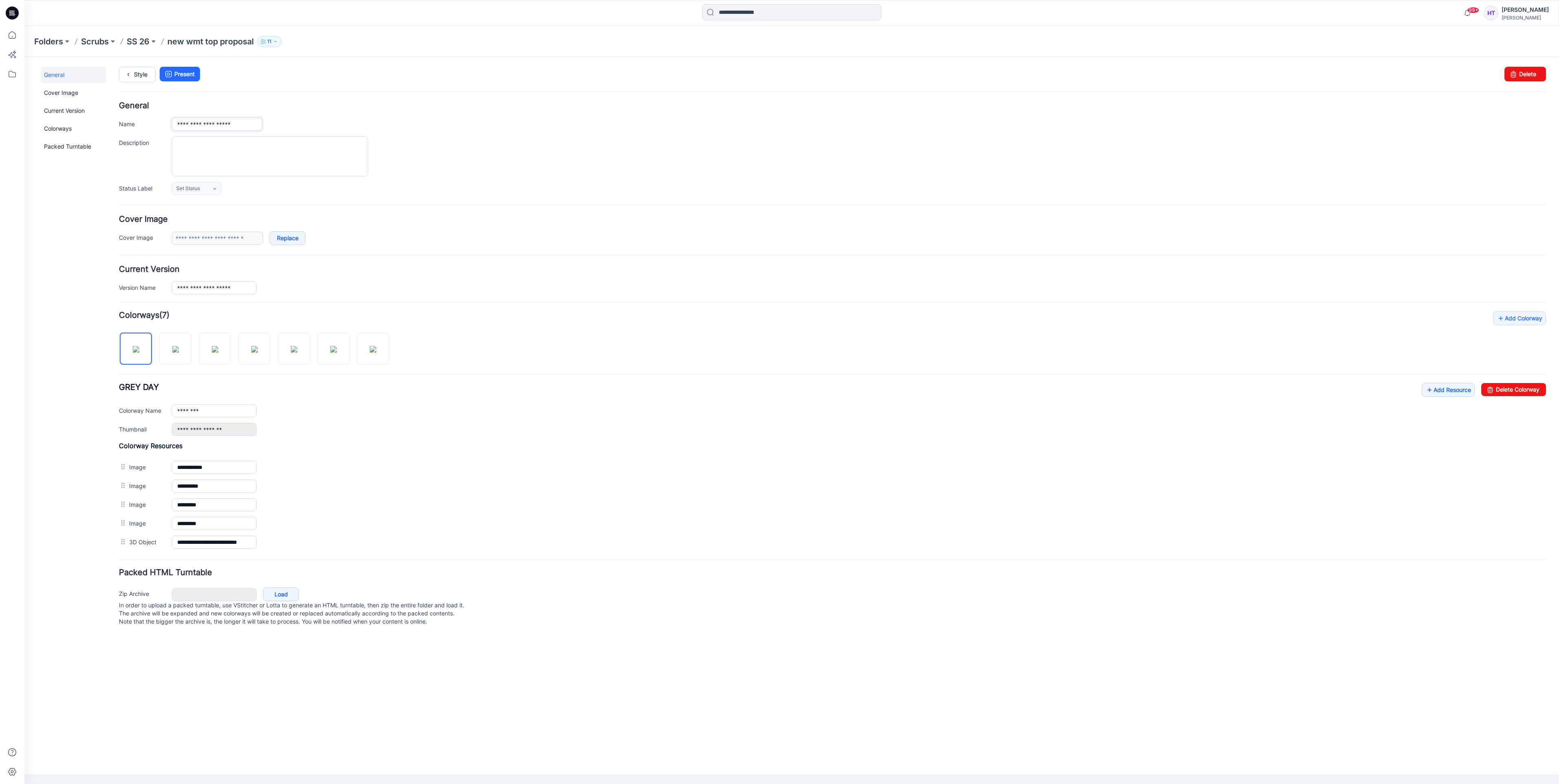
drag, startPoint x: 240, startPoint y: 129, endPoint x: 168, endPoint y: 127, distance: 72.0
click at [168, 127] on div "**********" at bounding box center [832, 124] width 1427 height 13
type input "**********"
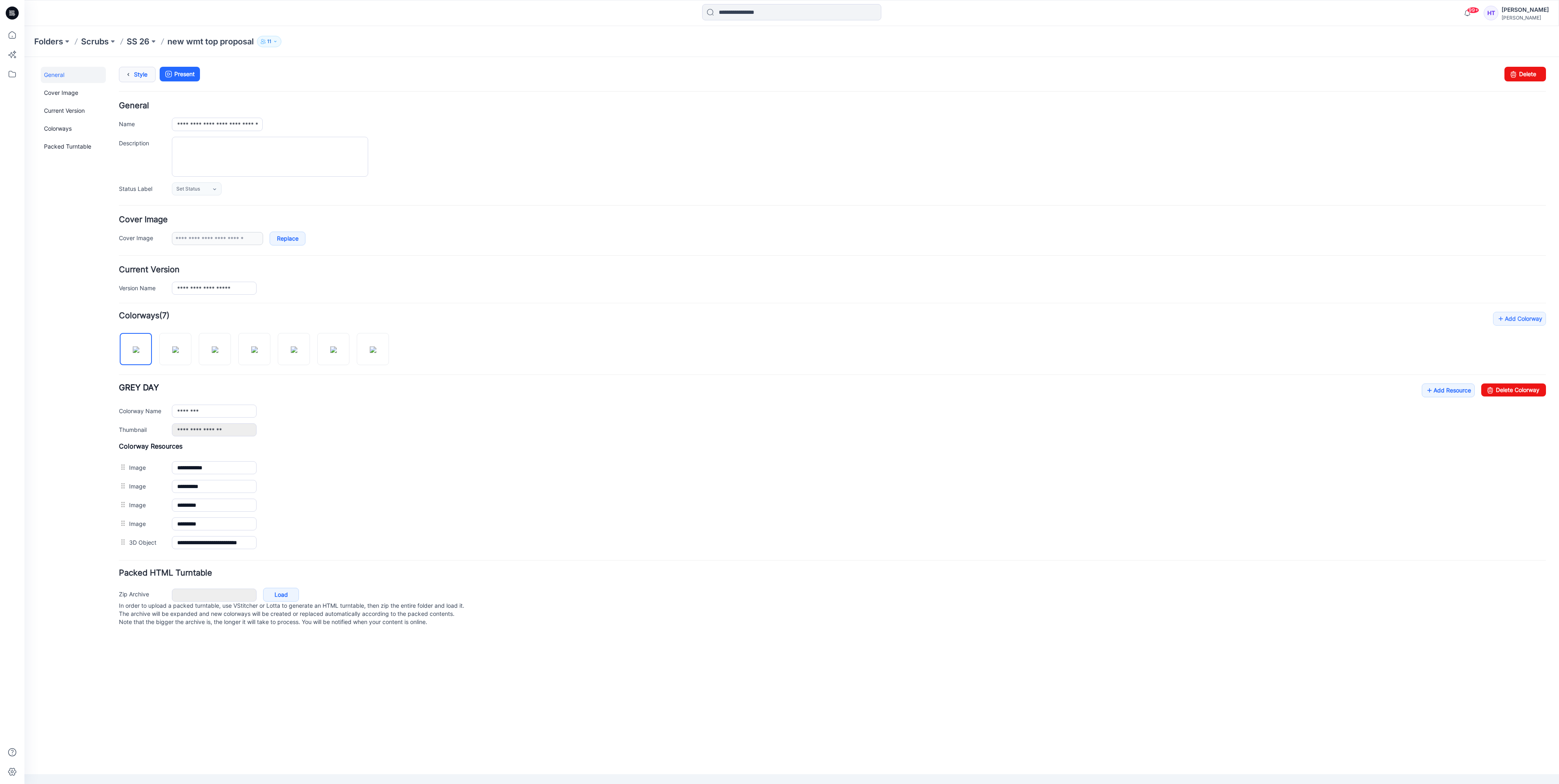
click at [140, 76] on link "Style" at bounding box center [137, 74] width 37 height 16
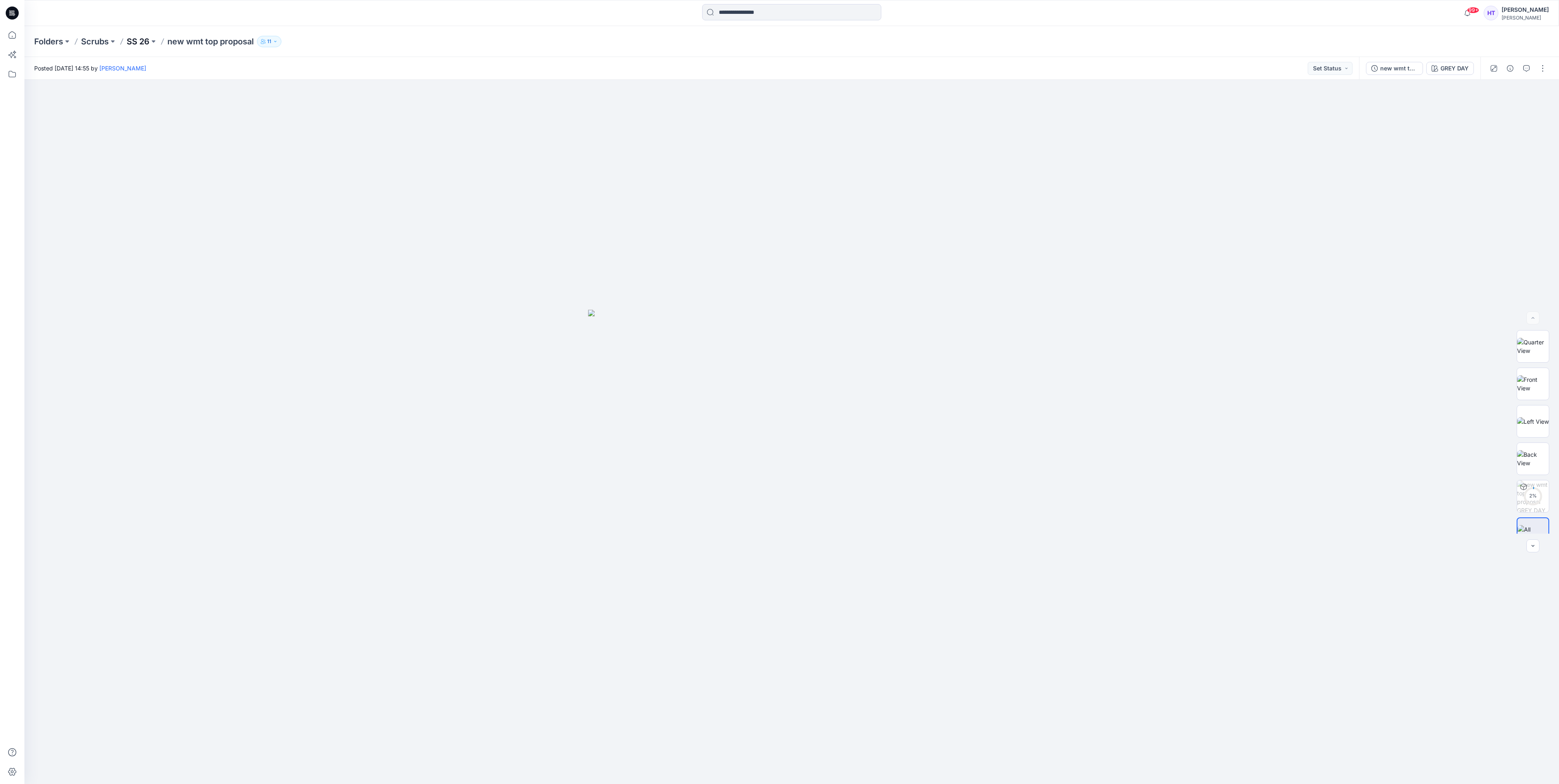
click at [143, 39] on p "SS 26" at bounding box center [138, 41] width 23 height 11
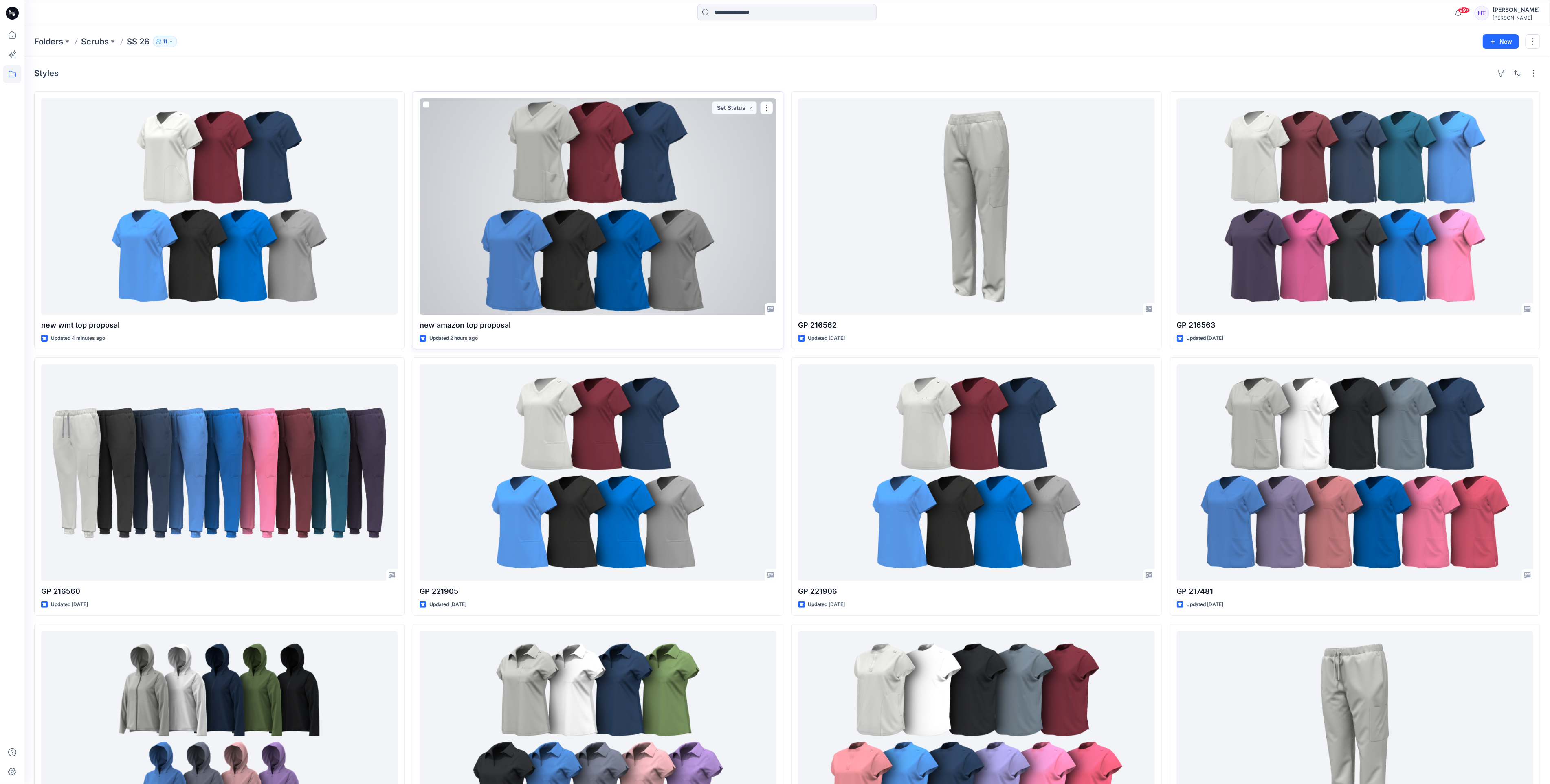
click at [596, 277] on div at bounding box center [597, 206] width 356 height 217
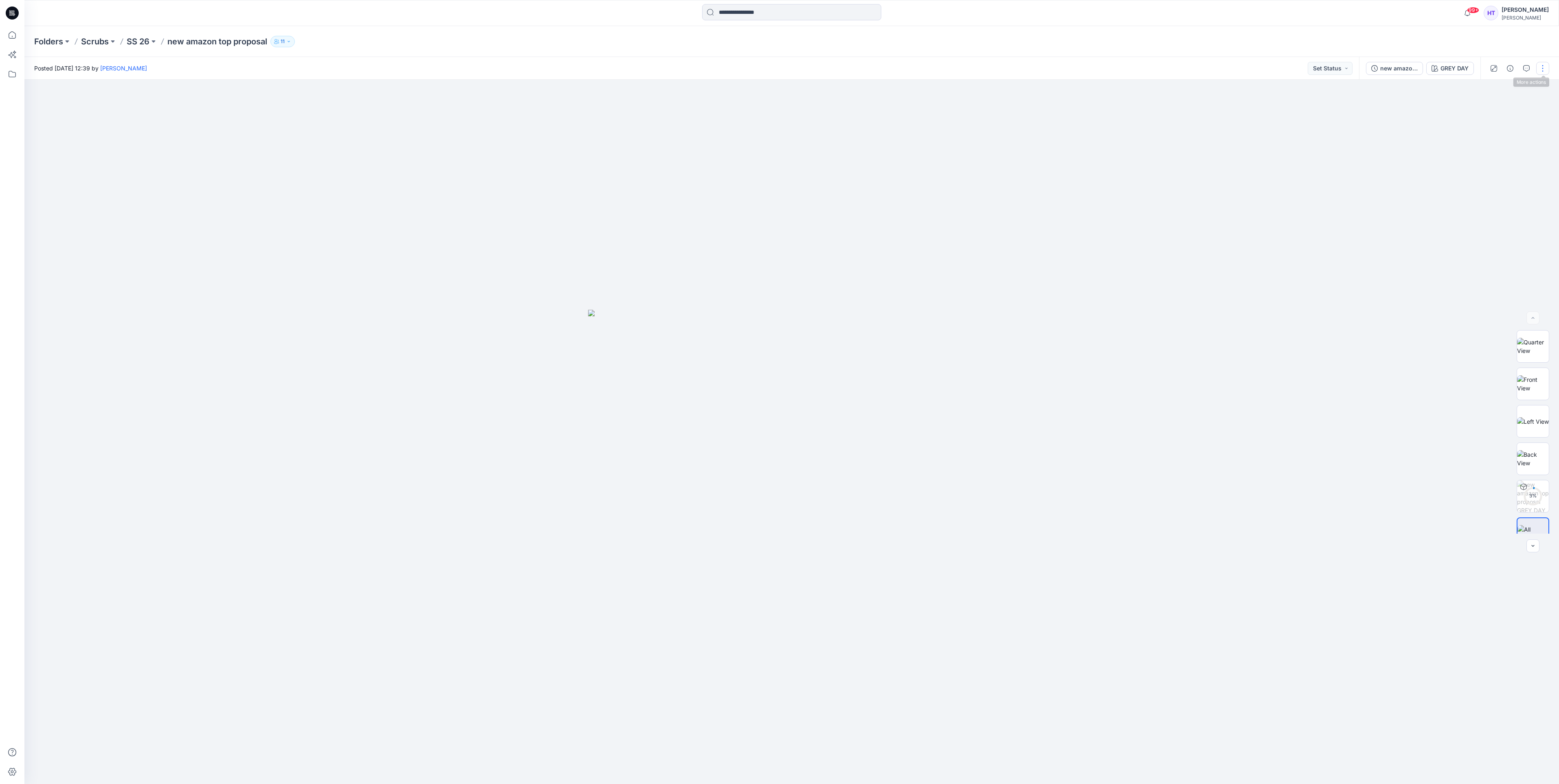
click at [1538, 73] on button "button" at bounding box center [1543, 68] width 13 height 13
click at [1494, 109] on p "Edit" at bounding box center [1491, 109] width 10 height 8
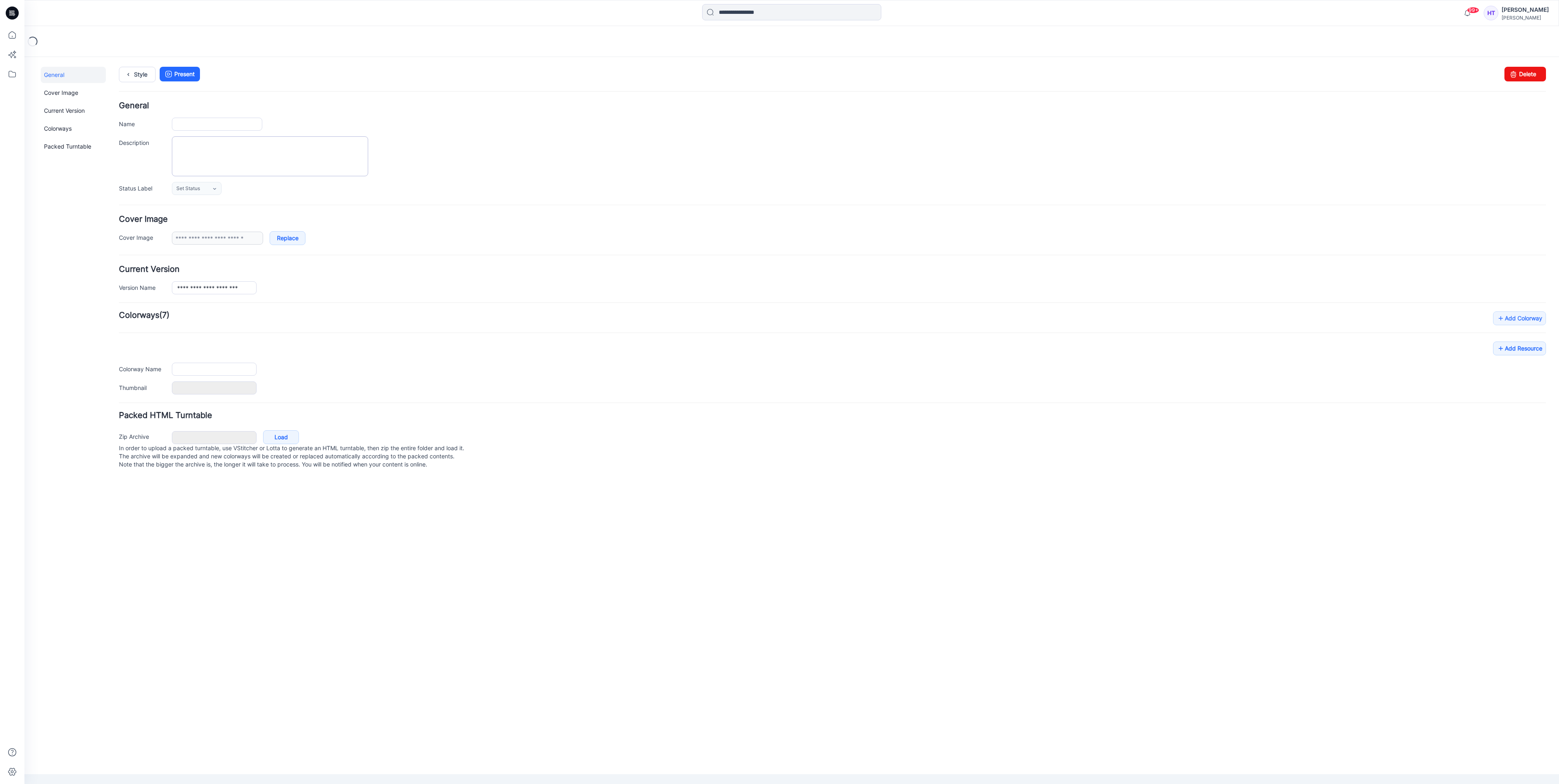
type input "**********"
type input "********"
type input "**********"
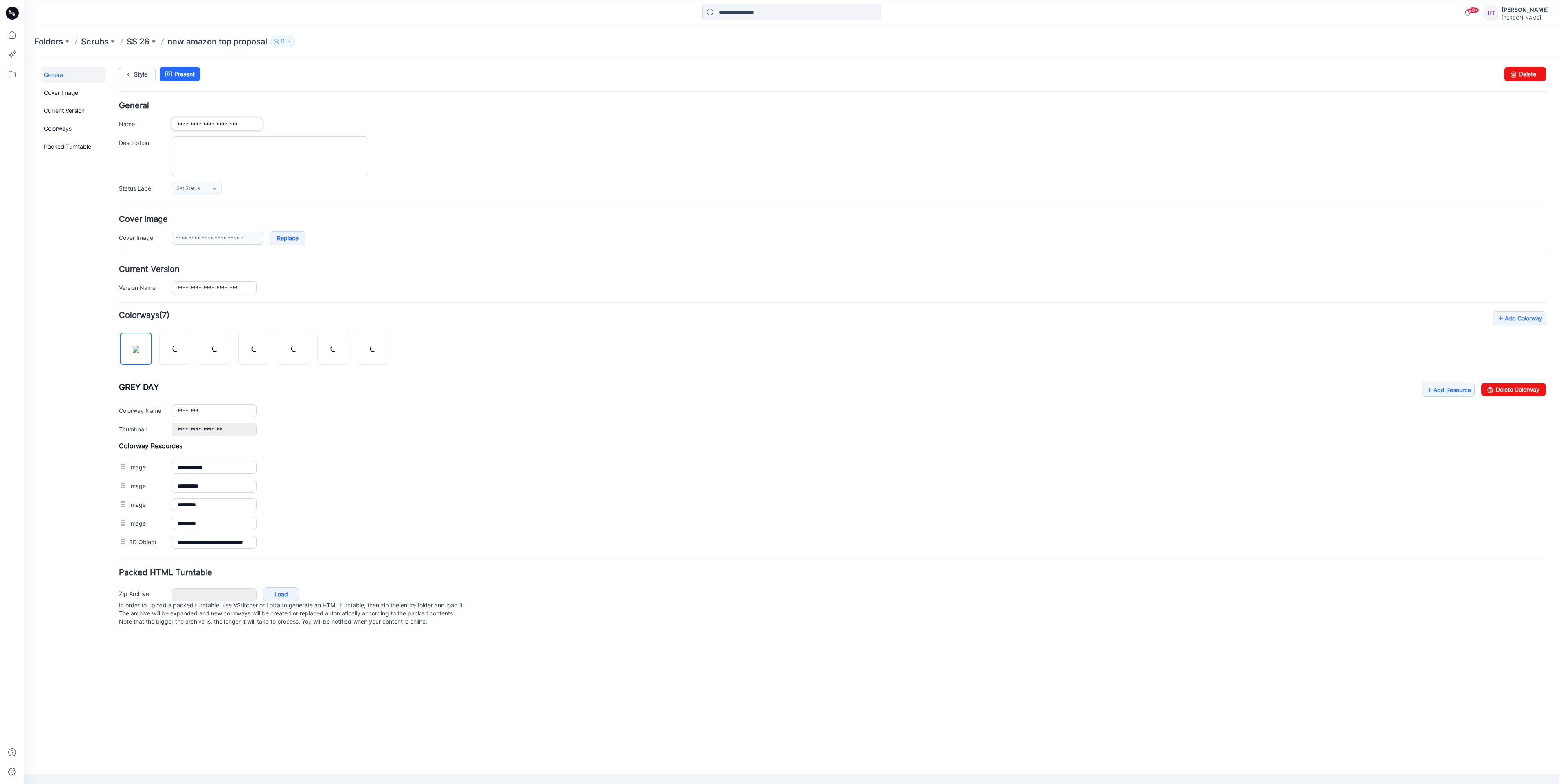
click at [215, 121] on input "**********" at bounding box center [217, 124] width 90 height 13
drag, startPoint x: 258, startPoint y: 126, endPoint x: 135, endPoint y: 129, distance: 123.0
click at [135, 129] on div "**********" at bounding box center [832, 124] width 1427 height 13
type input "**********"
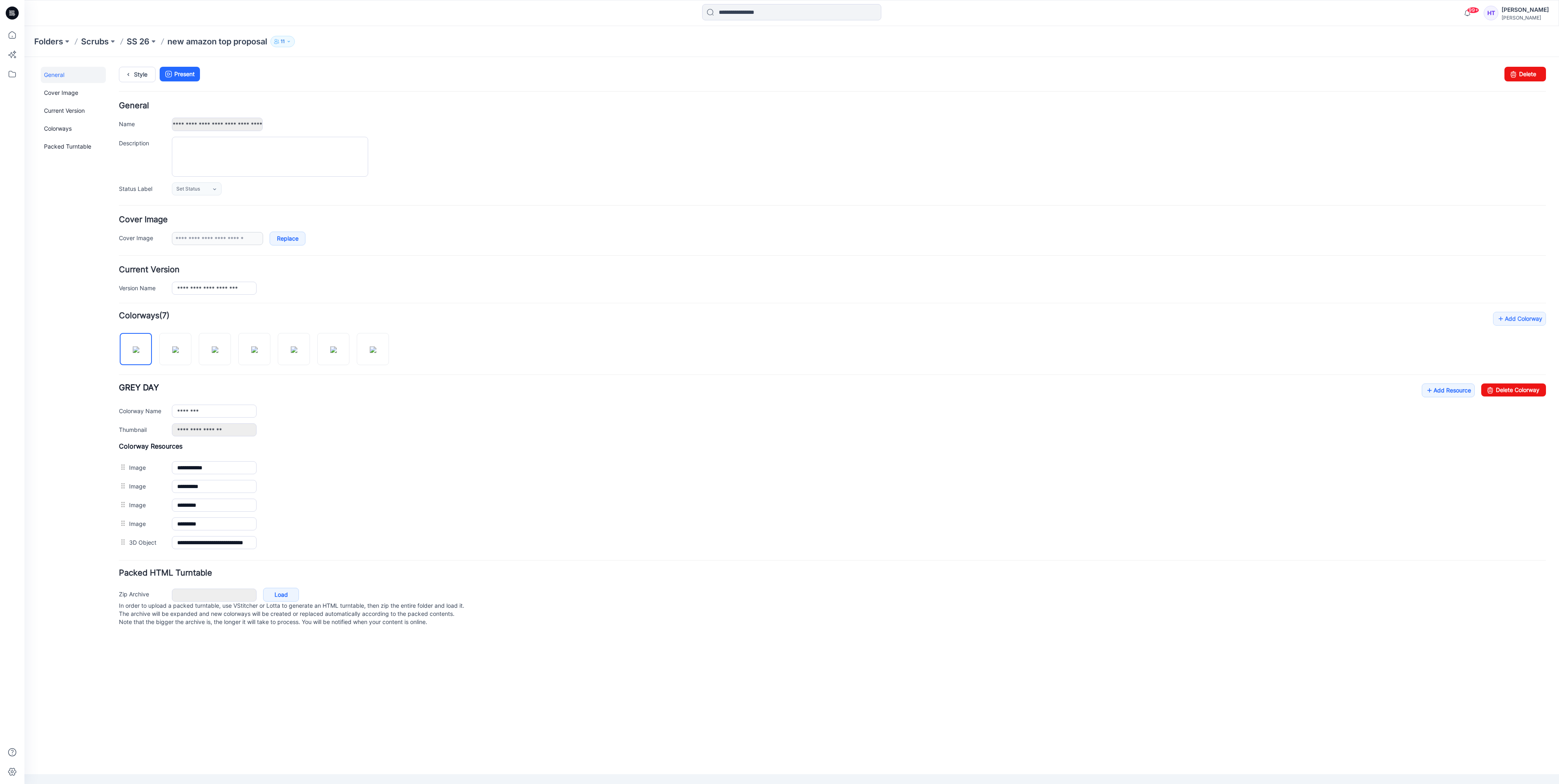
click at [134, 43] on p "SS 26" at bounding box center [138, 41] width 23 height 11
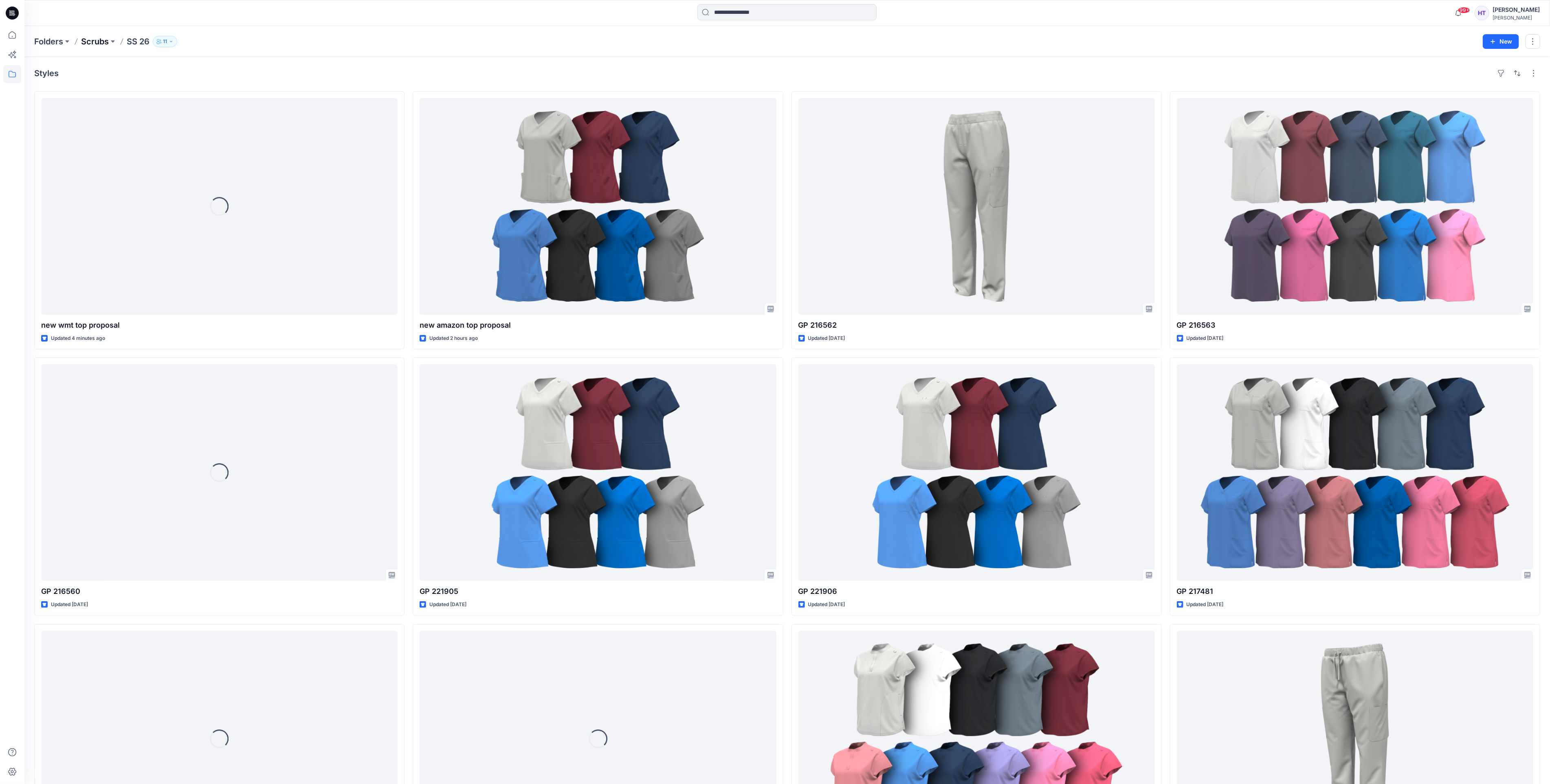
click at [85, 45] on p "Scrubs" at bounding box center [95, 41] width 28 height 11
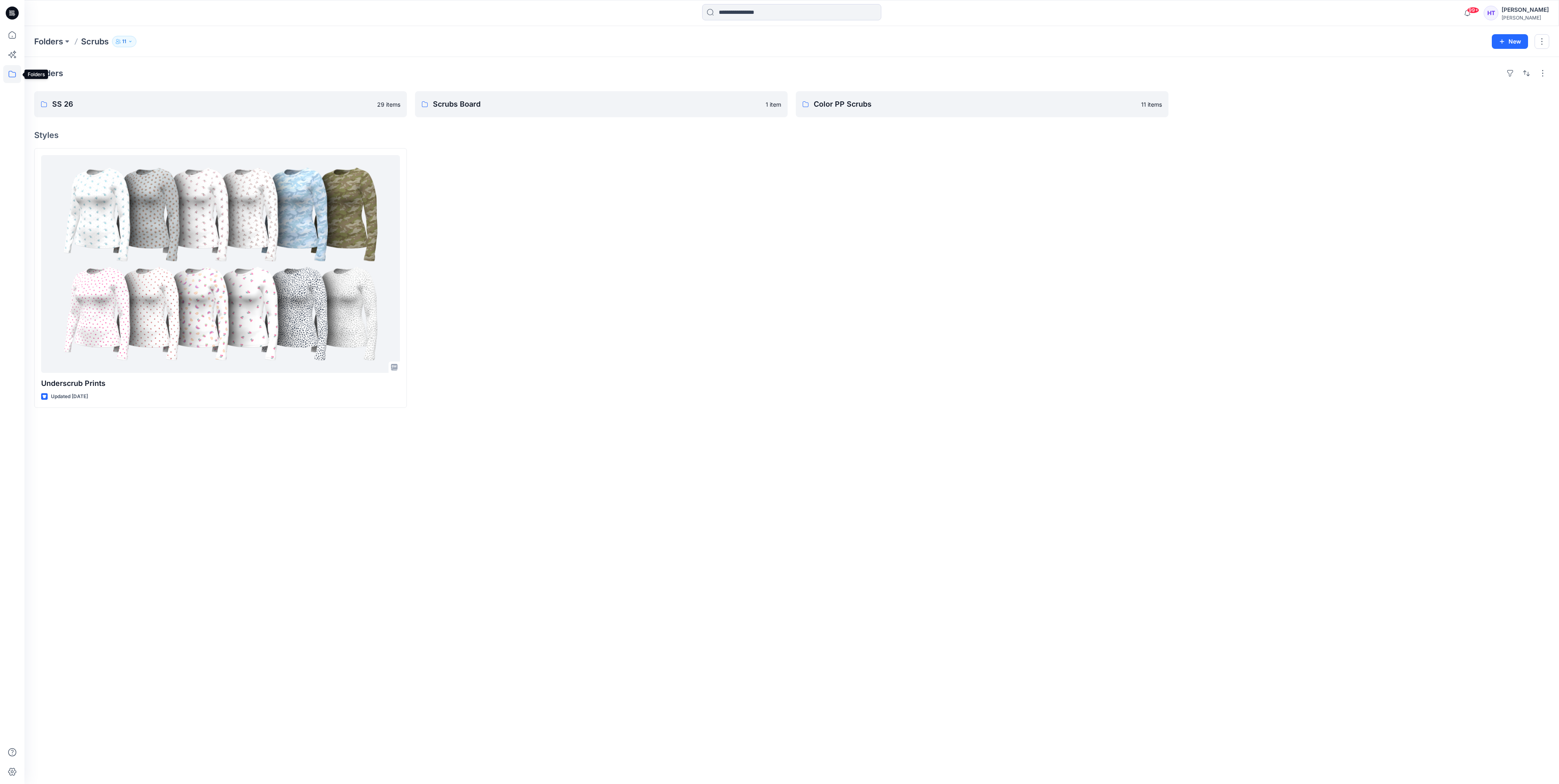
click at [10, 68] on icon at bounding box center [12, 74] width 18 height 18
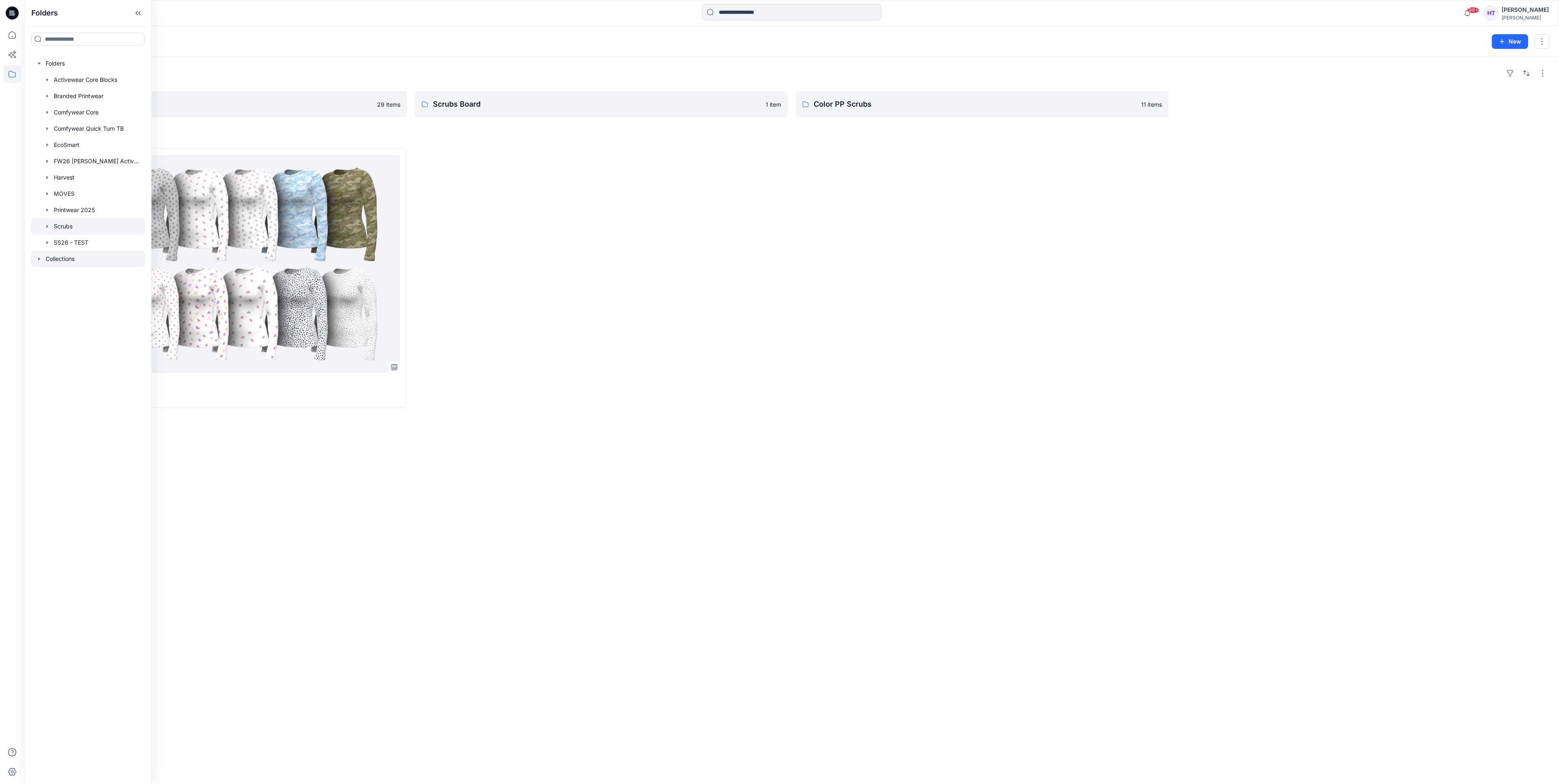
click at [61, 261] on div at bounding box center [88, 259] width 114 height 16
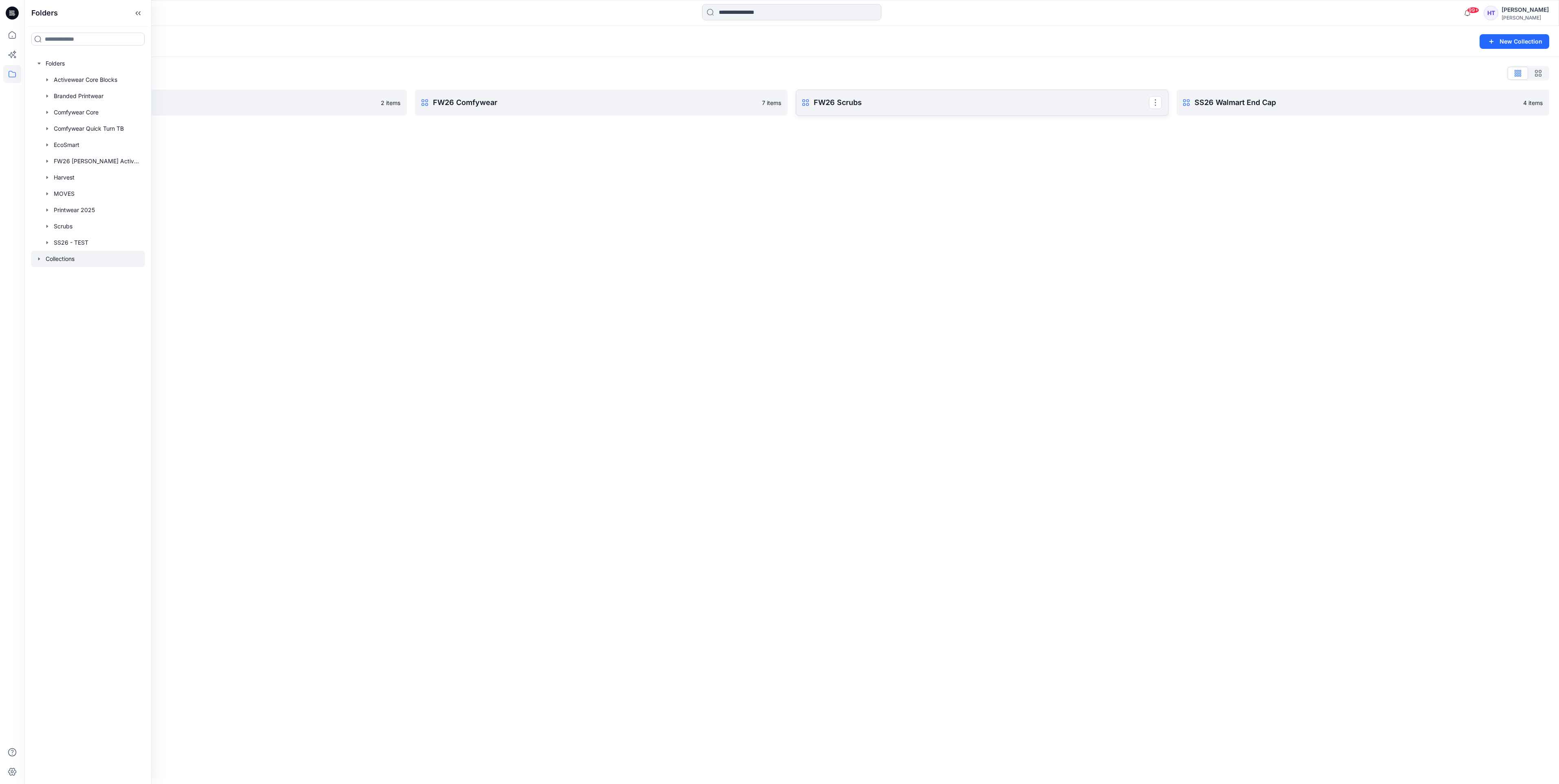
click at [880, 97] on p "FW26 Scrubs" at bounding box center [982, 102] width 335 height 11
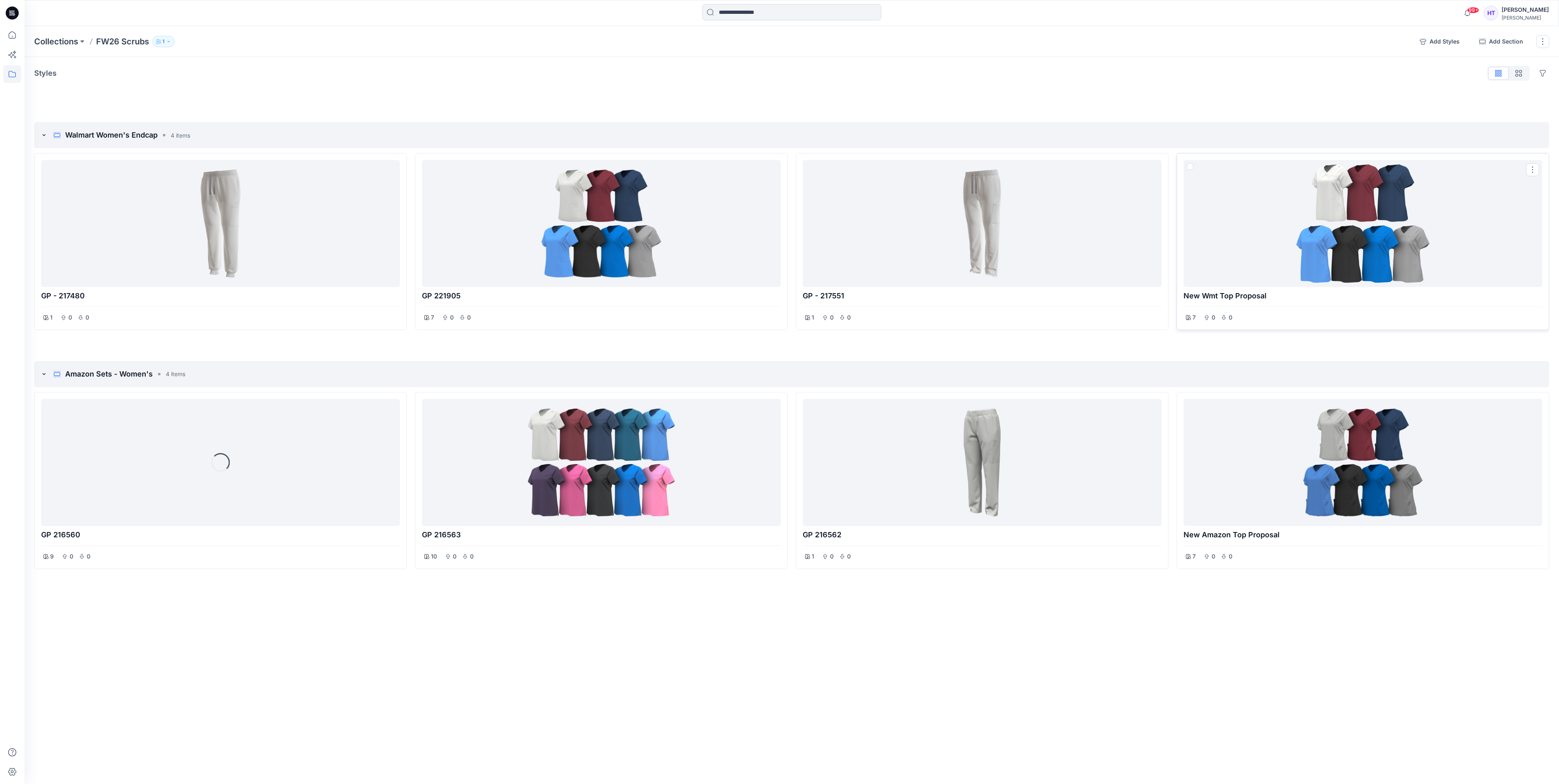
click at [1538, 162] on div at bounding box center [1363, 223] width 359 height 127
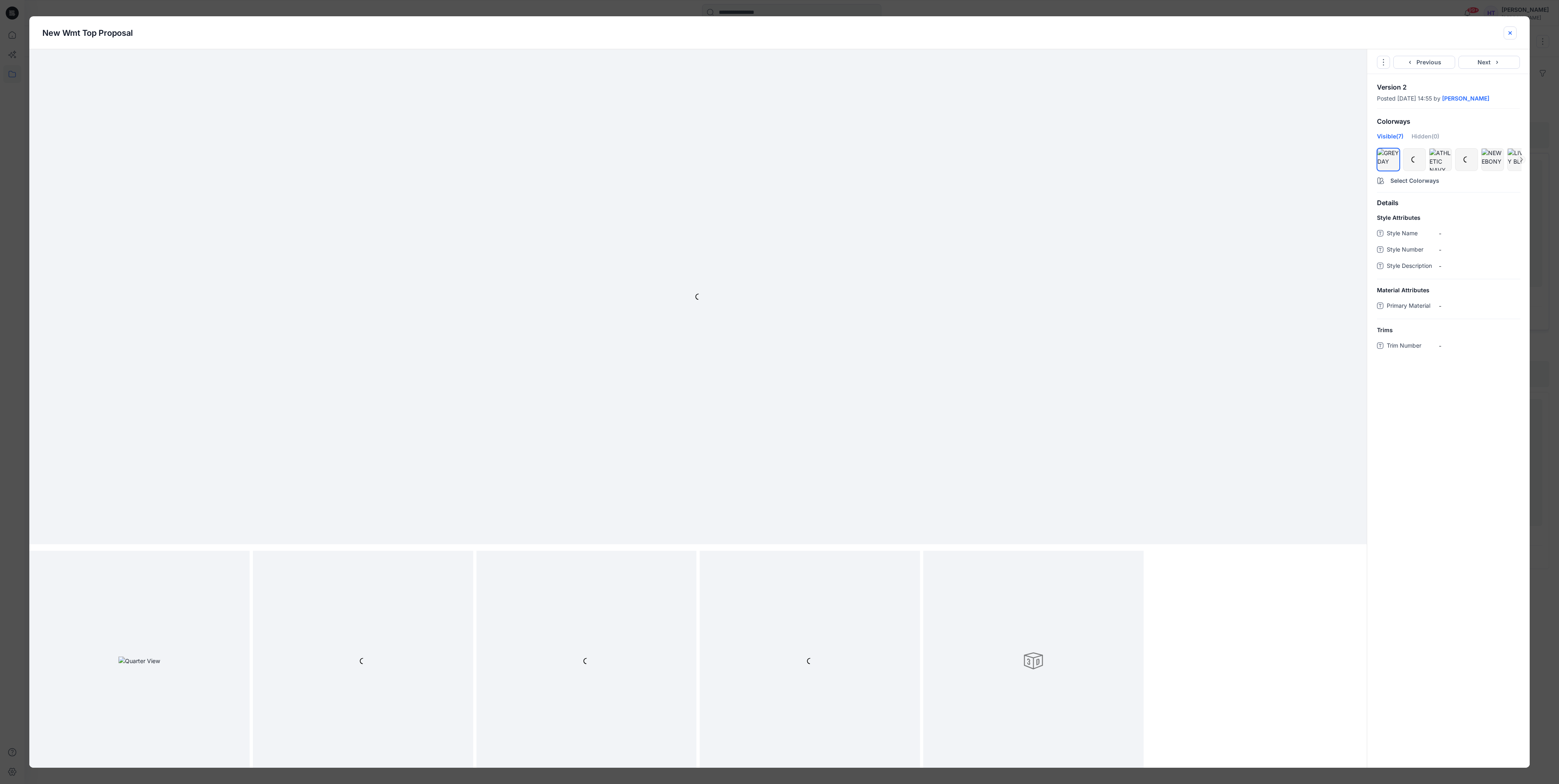
click at [1511, 34] on icon "close-btn" at bounding box center [1510, 33] width 7 height 7
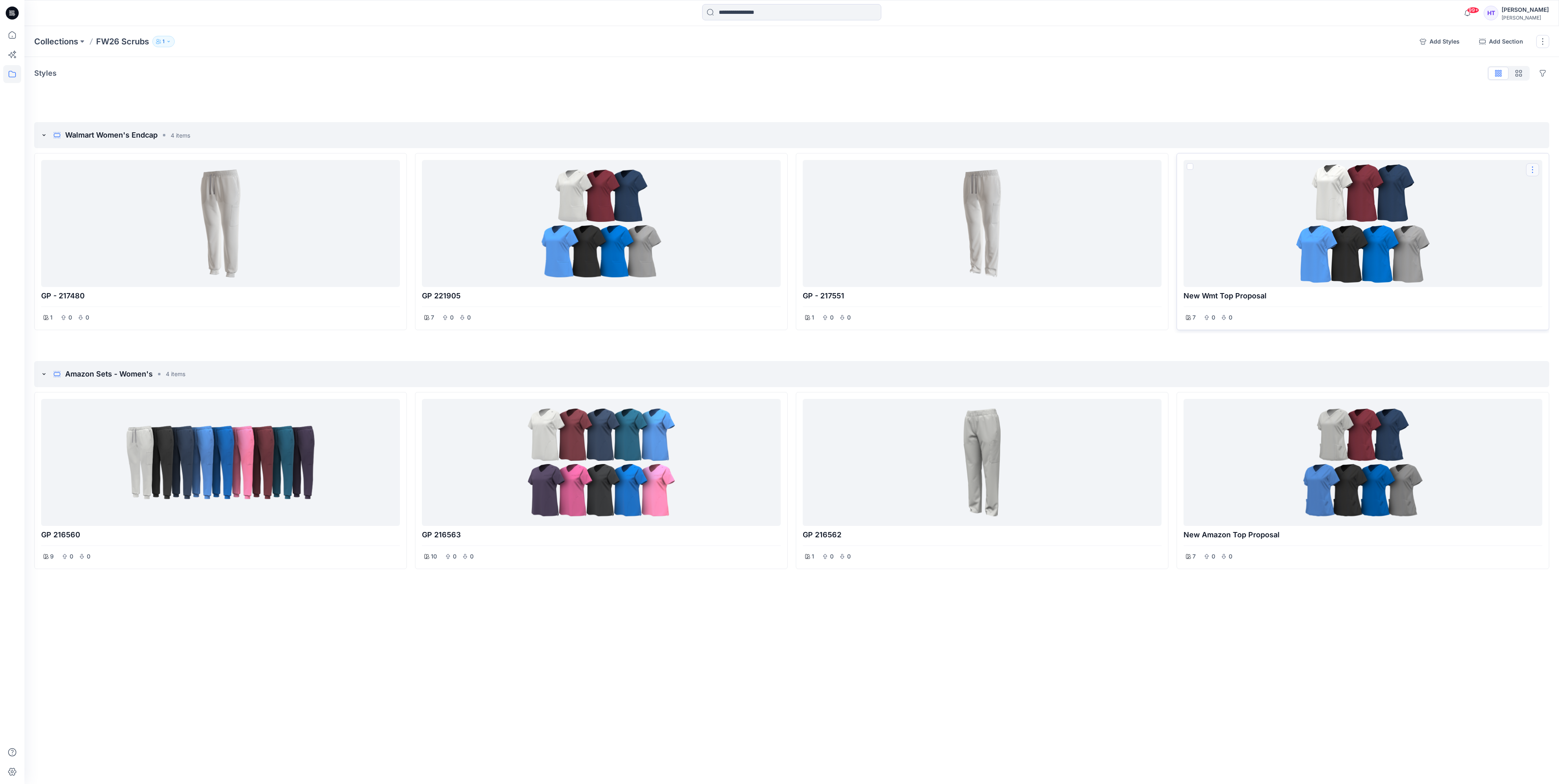
click at [1534, 172] on button "Options" at bounding box center [1532, 170] width 13 height 13
click at [1465, 298] on button "Delete" at bounding box center [1489, 296] width 98 height 16
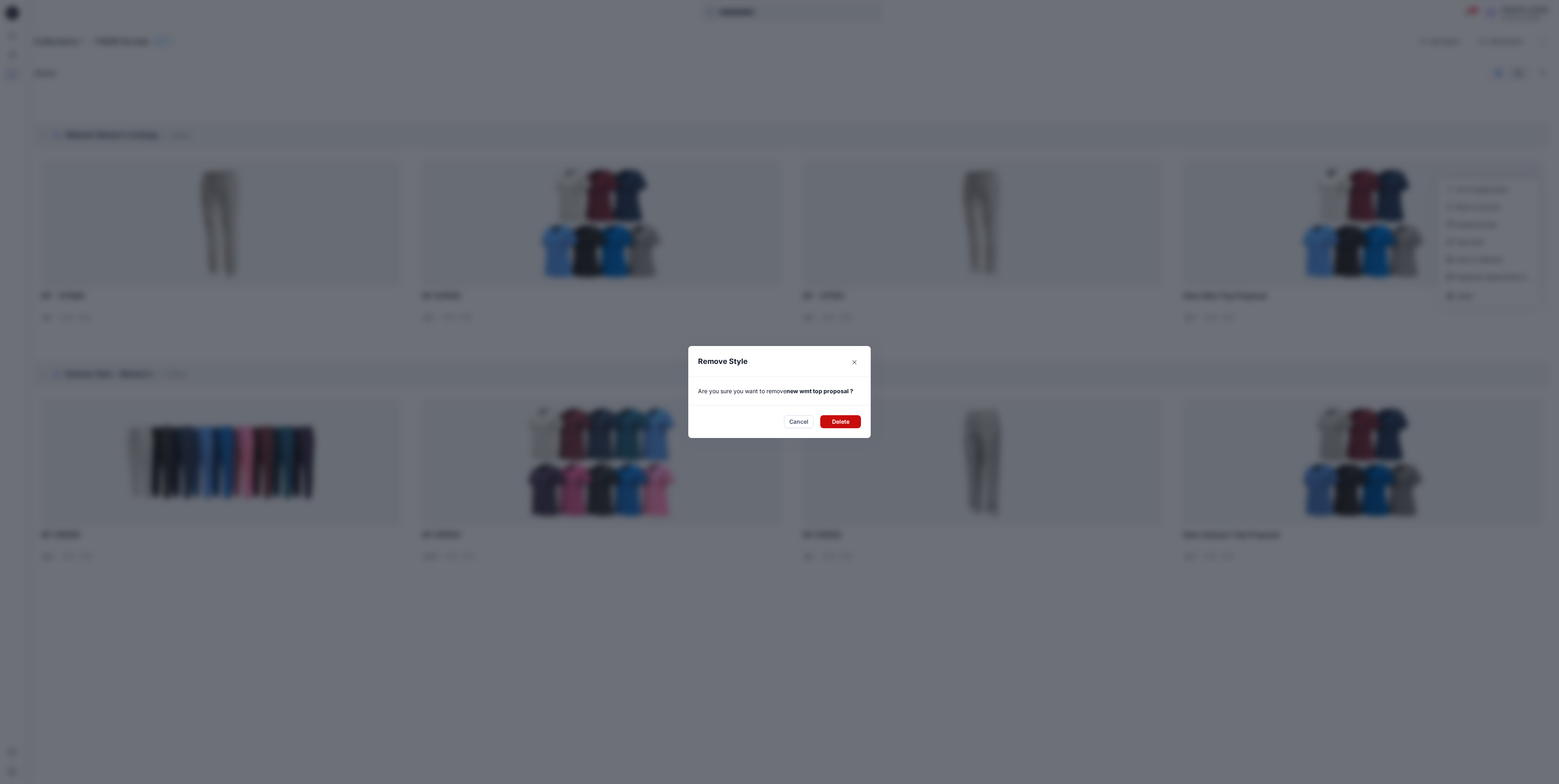
click at [838, 423] on button "Delete" at bounding box center [840, 422] width 41 height 13
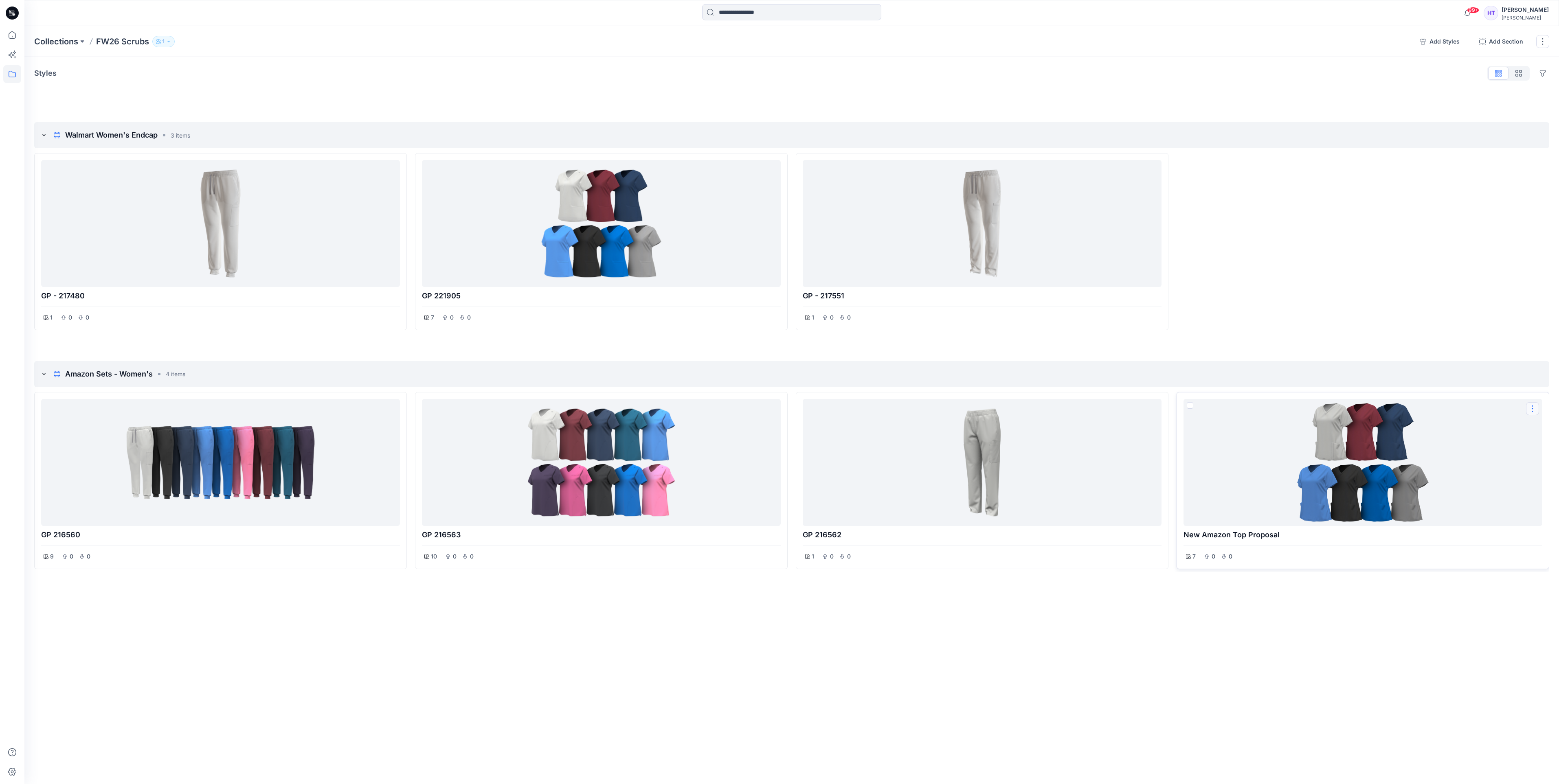
click at [1528, 410] on button "Options" at bounding box center [1532, 409] width 13 height 13
click at [1456, 541] on button "Delete" at bounding box center [1489, 535] width 98 height 16
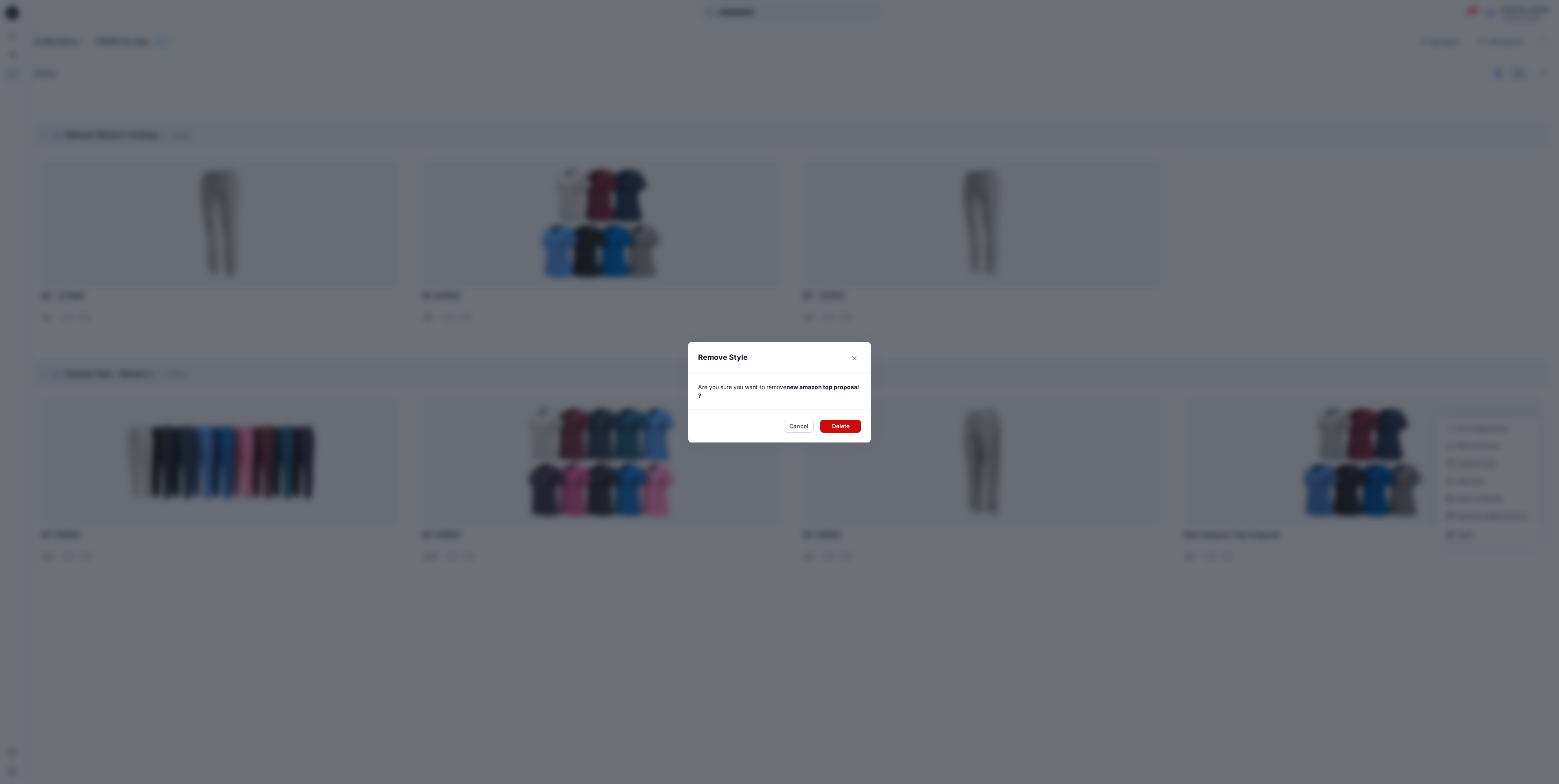
click at [842, 426] on button "Delete" at bounding box center [840, 426] width 41 height 13
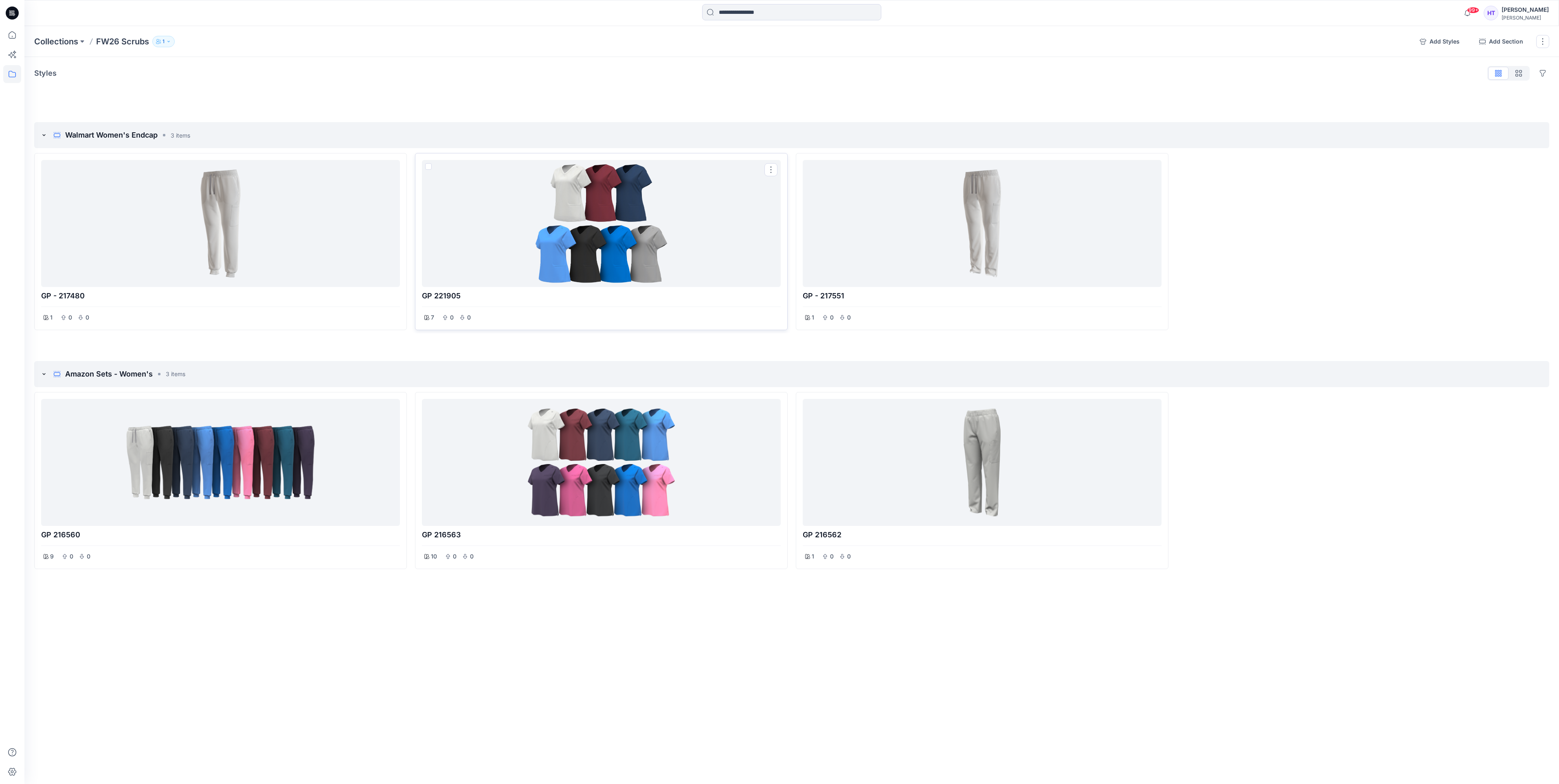
click at [548, 250] on div at bounding box center [602, 223] width 352 height 120
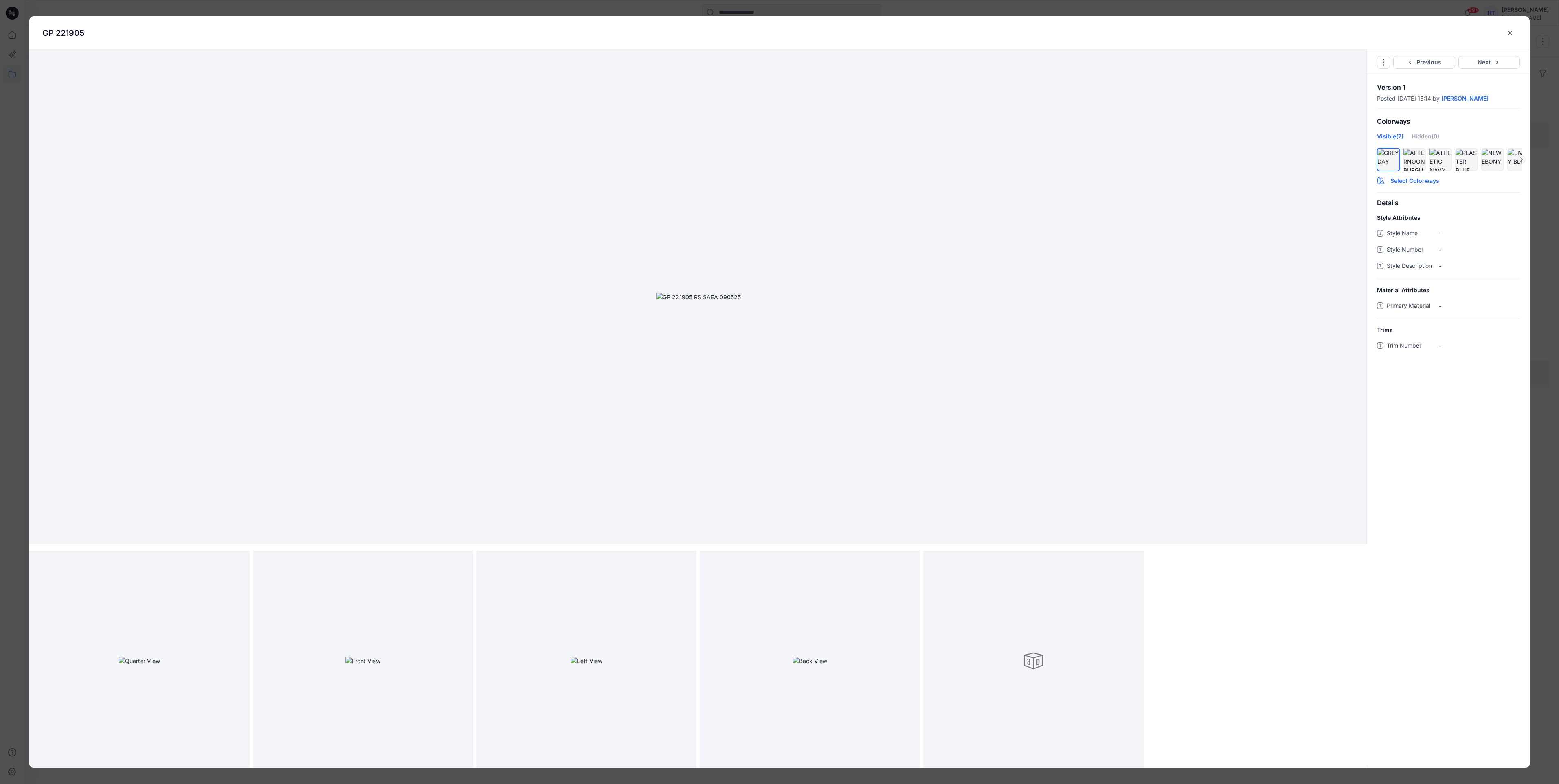
click at [1380, 186] on button "Select Colorways" at bounding box center [1448, 179] width 163 height 13
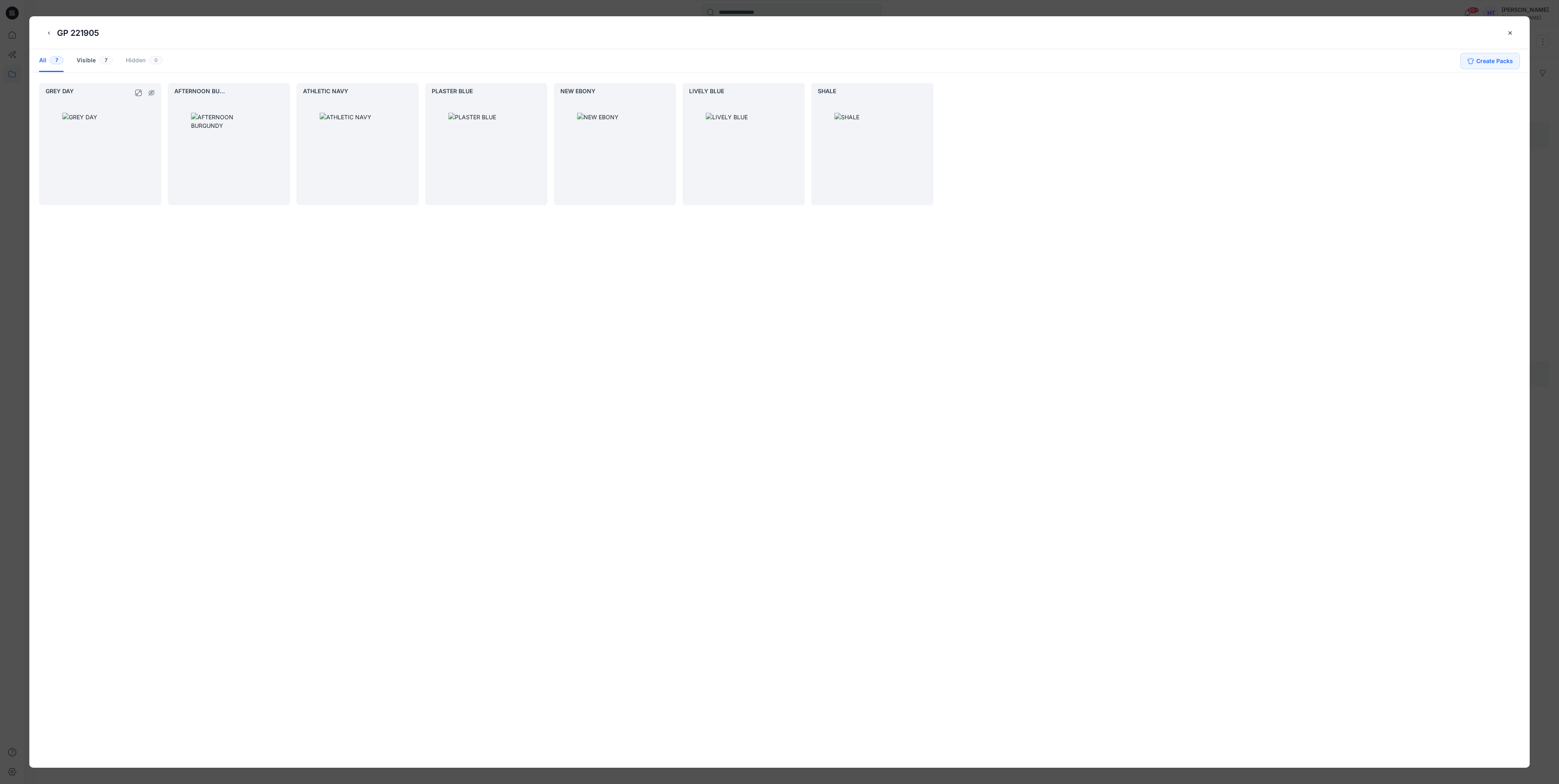
click at [88, 177] on div at bounding box center [100, 151] width 122 height 109
click at [281, 94] on icon "hide/show colorway" at bounding box center [280, 93] width 5 height 5
click at [412, 93] on button "hide/show colorway" at bounding box center [409, 93] width 13 height 13
click at [542, 94] on button "hide/show colorway" at bounding box center [538, 93] width 13 height 13
click at [666, 93] on icon "hide/show colorway" at bounding box center [666, 93] width 7 height 7
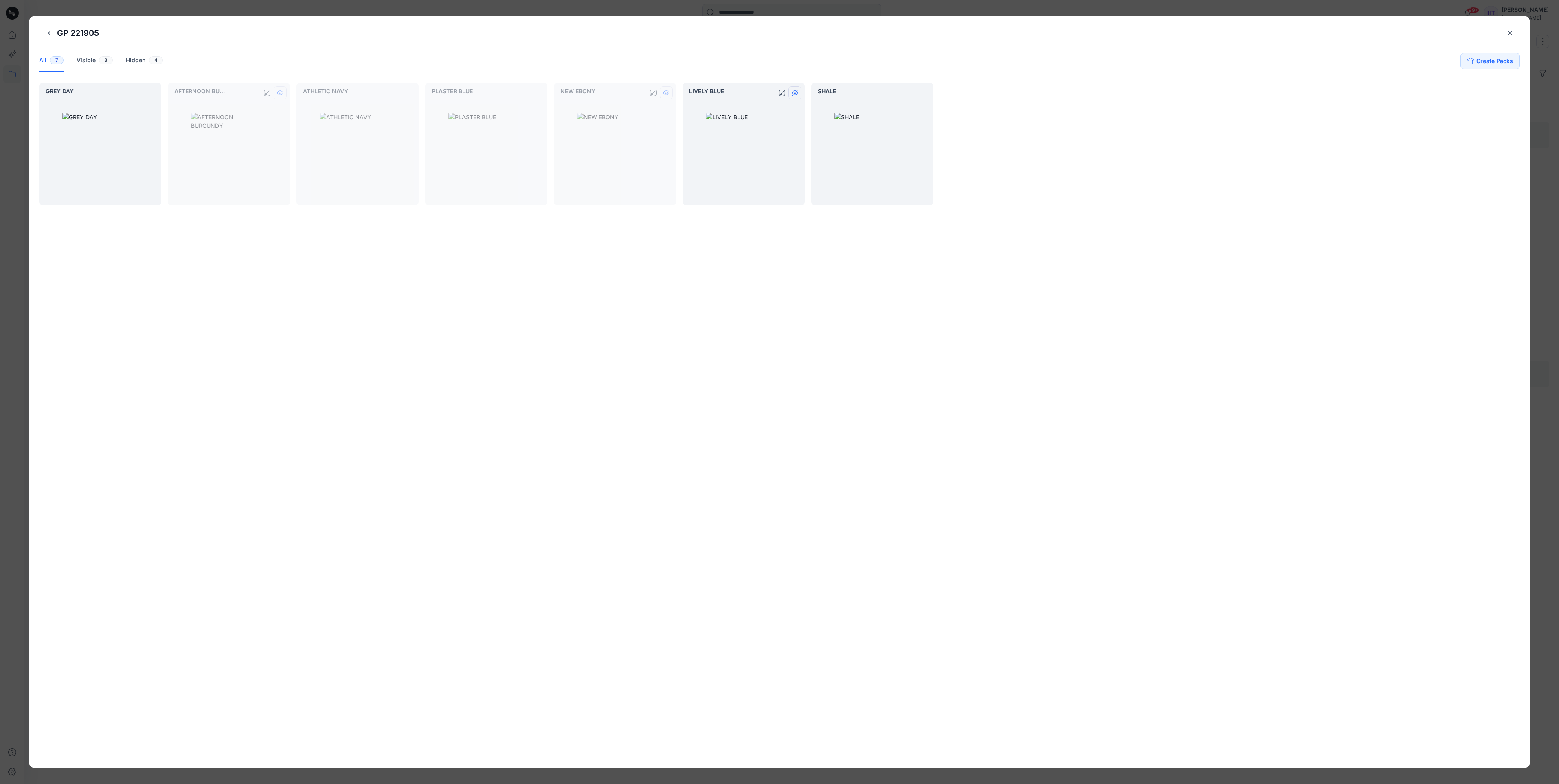
click at [798, 92] on button "hide/show colorway" at bounding box center [795, 93] width 13 height 13
click at [927, 94] on button "hide/show colorway" at bounding box center [924, 93] width 13 height 13
click at [49, 27] on button "back button" at bounding box center [49, 33] width 13 height 13
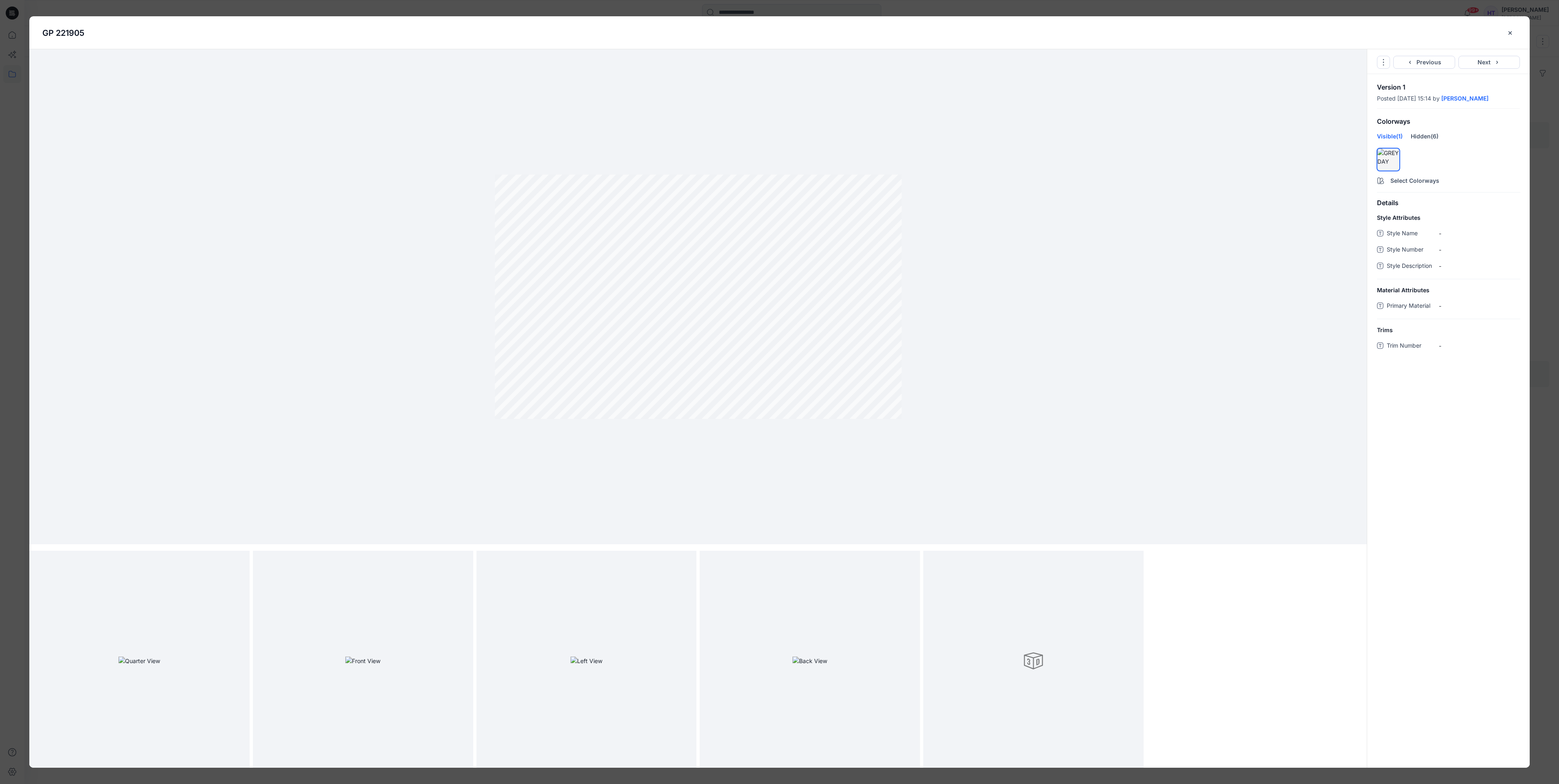
click at [1503, 34] on div "GP 221905" at bounding box center [773, 33] width 1461 height 12
click at [1508, 31] on icon "close-btn" at bounding box center [1510, 33] width 7 height 7
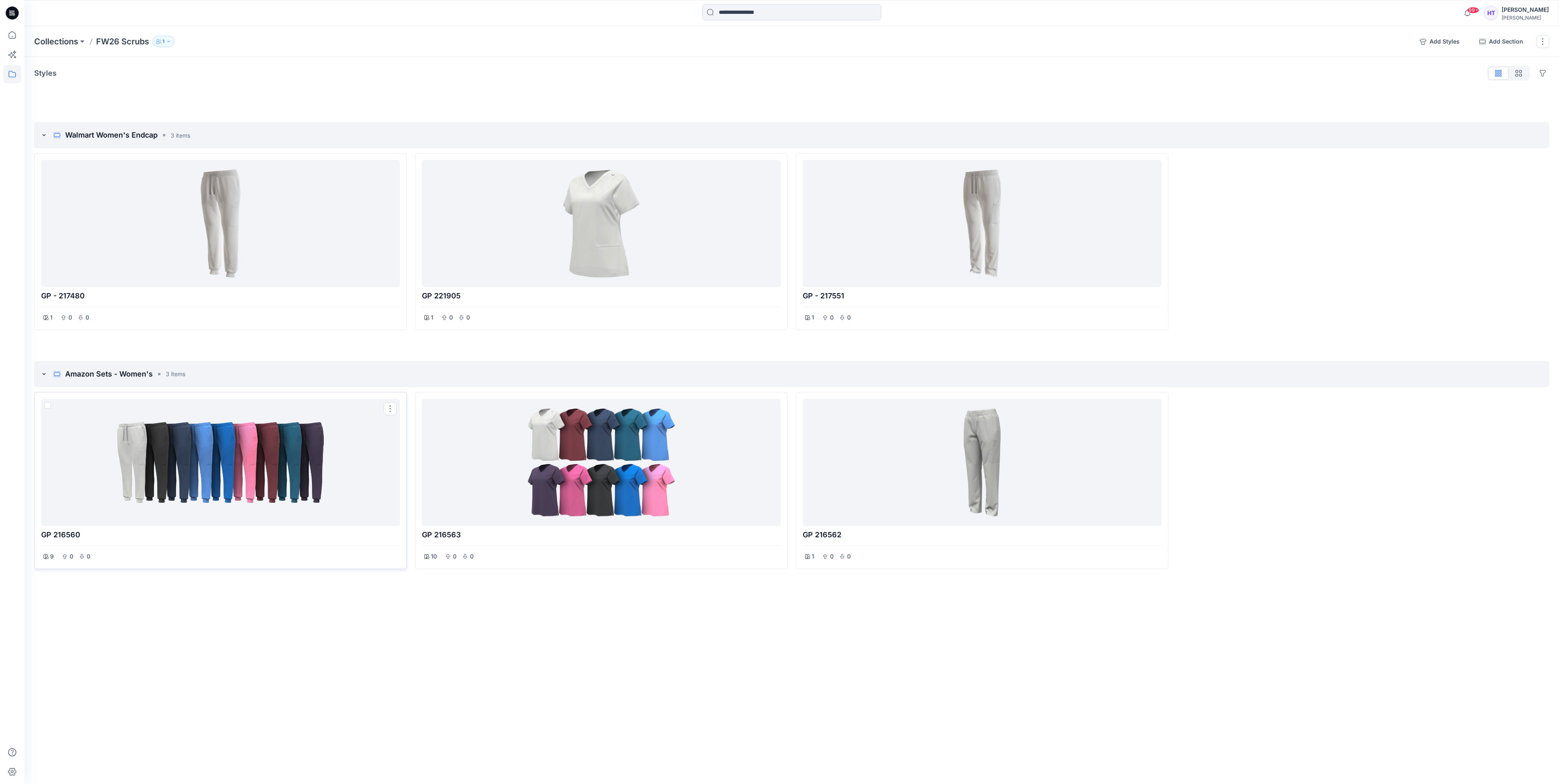
click at [276, 500] on div at bounding box center [220, 462] width 352 height 120
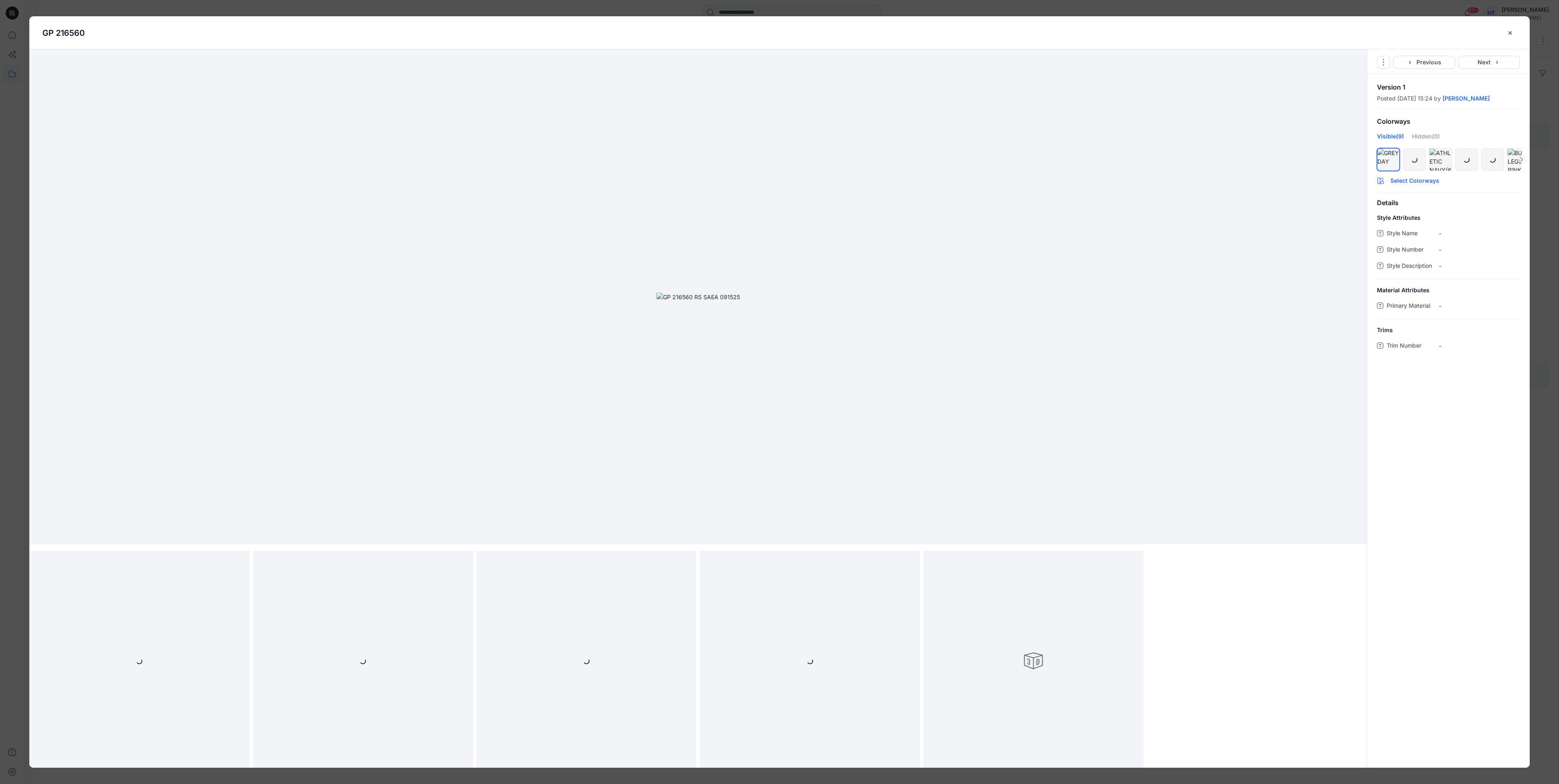
click at [1399, 186] on button "Select Colorways" at bounding box center [1448, 179] width 163 height 13
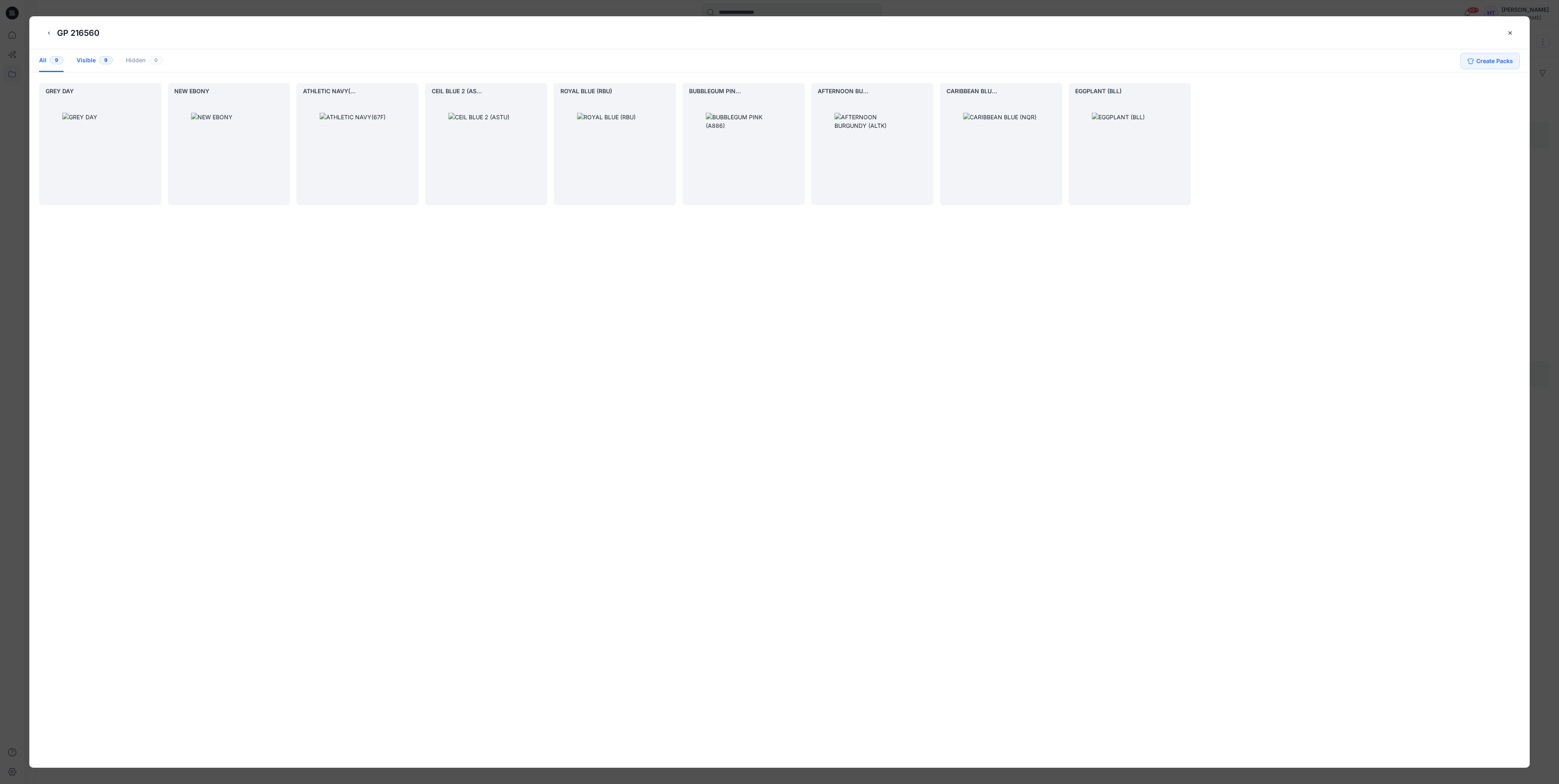
click at [85, 62] on div "Visible 9" at bounding box center [95, 60] width 36 height 23
click at [154, 96] on icon "hide/show colorway" at bounding box center [151, 93] width 7 height 7
click at [47, 59] on div "All 9" at bounding box center [51, 60] width 24 height 23
drag, startPoint x: 150, startPoint y: 94, endPoint x: 179, endPoint y: 93, distance: 29.0
click at [151, 95] on icon "hide/show colorway" at bounding box center [151, 93] width 5 height 5
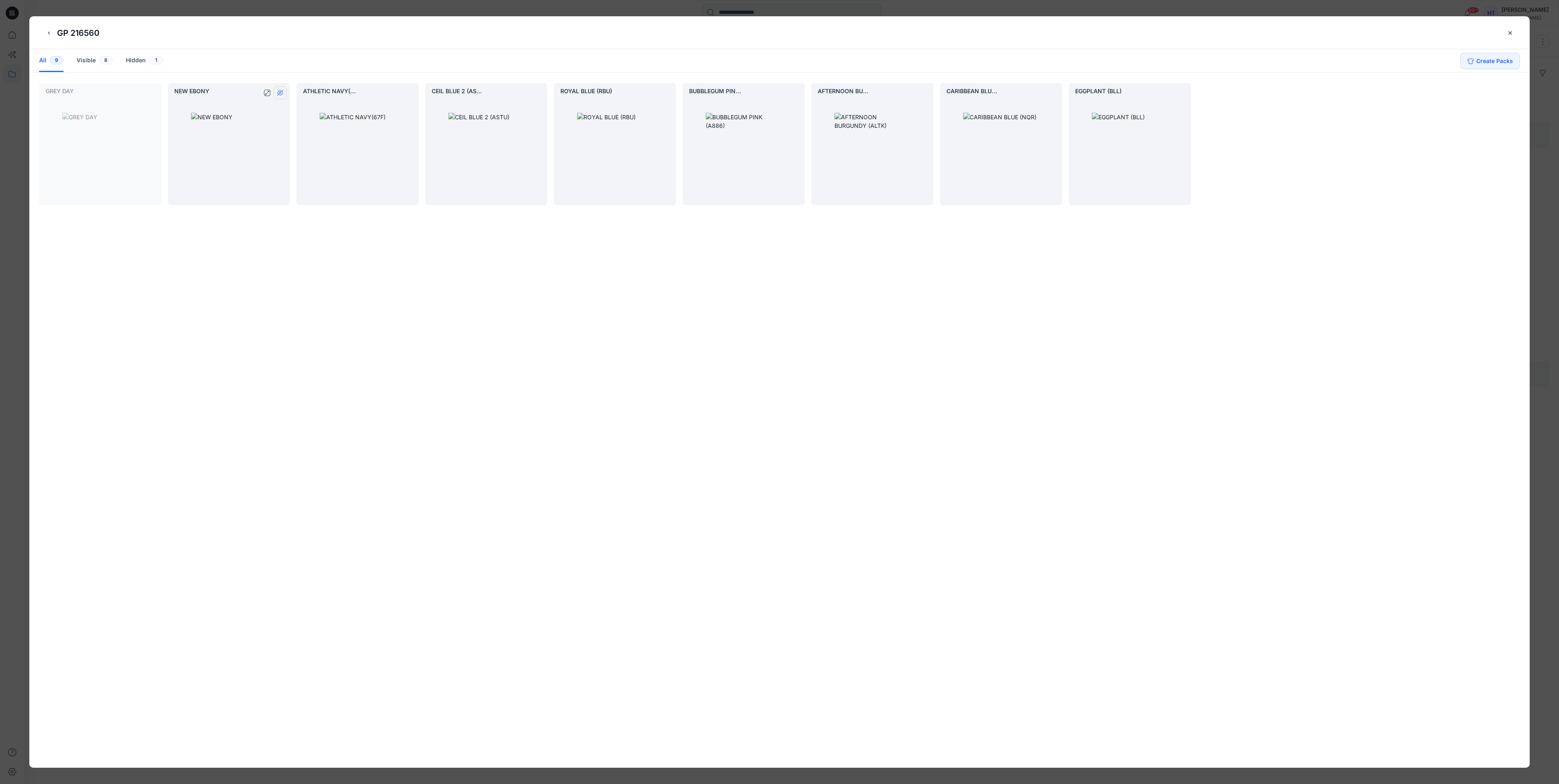
click at [281, 92] on icon "hide/show colorway" at bounding box center [280, 93] width 7 height 7
click at [410, 96] on icon "hide/show colorway" at bounding box center [409, 93] width 7 height 7
click at [543, 90] on button "hide/show colorway" at bounding box center [538, 93] width 13 height 13
click at [666, 93] on icon "hide/show colorway" at bounding box center [666, 93] width 7 height 7
drag, startPoint x: 793, startPoint y: 97, endPoint x: 911, endPoint y: 79, distance: 119.4
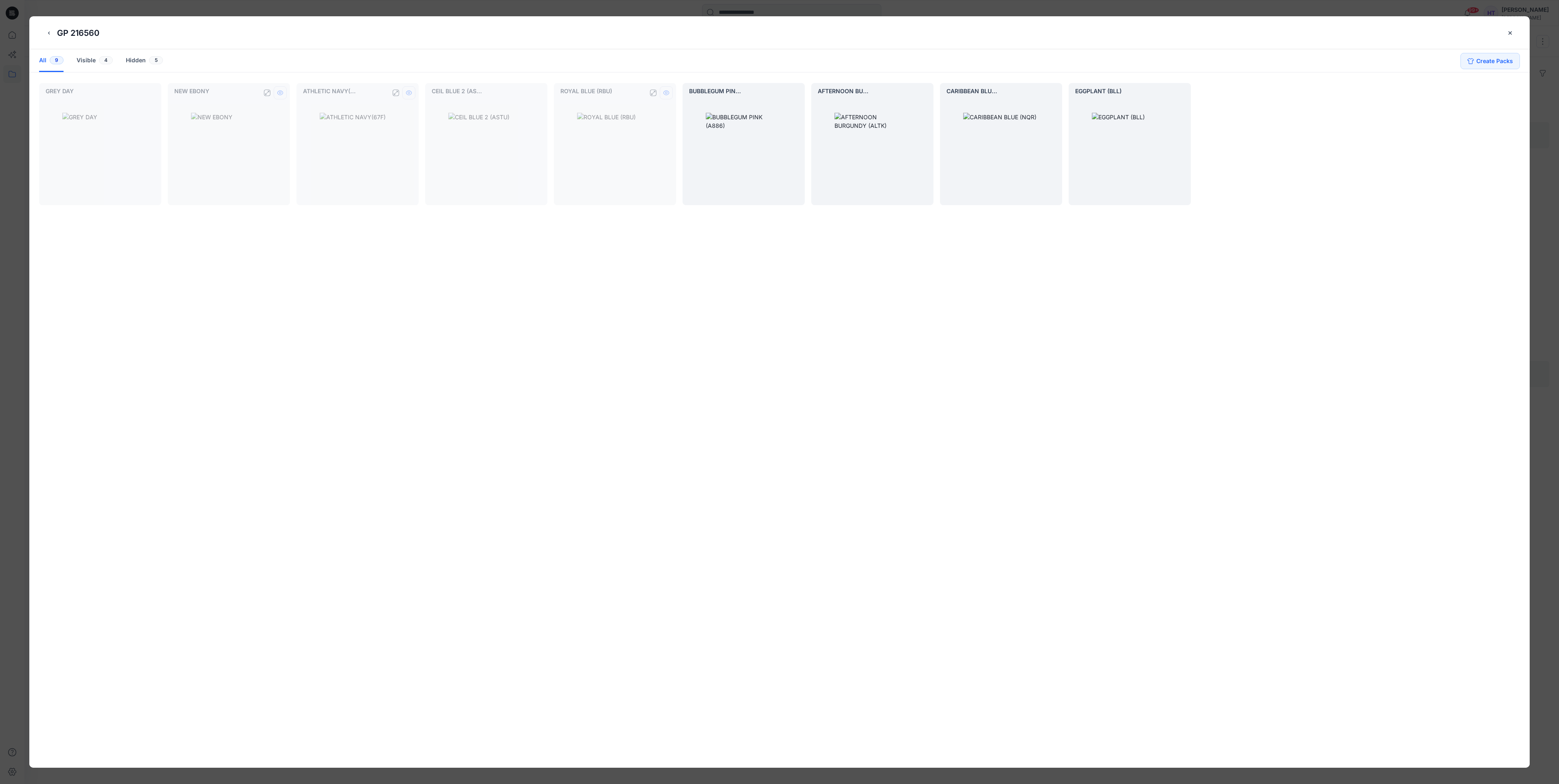
click at [794, 97] on button "hide/show colorway" at bounding box center [795, 93] width 13 height 13
drag, startPoint x: 924, startPoint y: 94, endPoint x: 948, endPoint y: 88, distance: 24.7
click at [925, 94] on icon "hide/show colorway" at bounding box center [924, 93] width 7 height 7
click at [1052, 94] on icon "hide/show colorway" at bounding box center [1052, 93] width 7 height 7
click at [1181, 87] on div at bounding box center [1181, 93] width 13 height 13
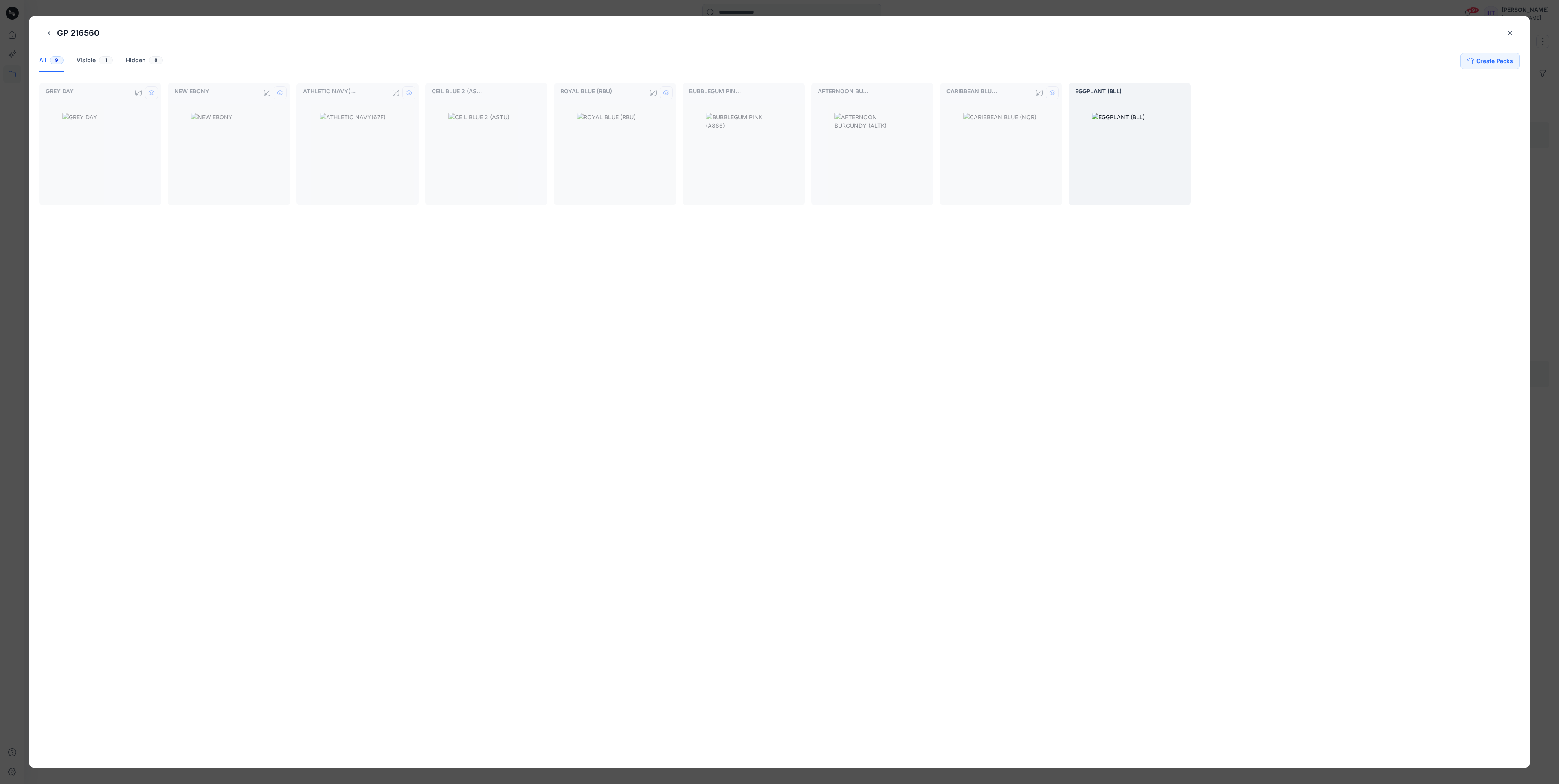
click at [149, 91] on icon "hide/show colorway" at bounding box center [151, 93] width 7 height 7
drag, startPoint x: 230, startPoint y: 316, endPoint x: 230, endPoint y: 298, distance: 18.0
click at [230, 313] on div "All 9 Visible 2 Hidden 7 GREY DAY NEW EBONY ATHLETIC NAVY(67F) CEIL BLUE 2 (AST…" at bounding box center [779, 408] width 1500 height 719
click at [1184, 90] on button "hide/show colorway" at bounding box center [1181, 93] width 13 height 13
click at [463, 328] on div "All 9 Visible 1 Hidden 8 GREY DAY NEW EBONY ATHLETIC NAVY(67F) CEIL BLUE 2 (AST…" at bounding box center [779, 408] width 1500 height 719
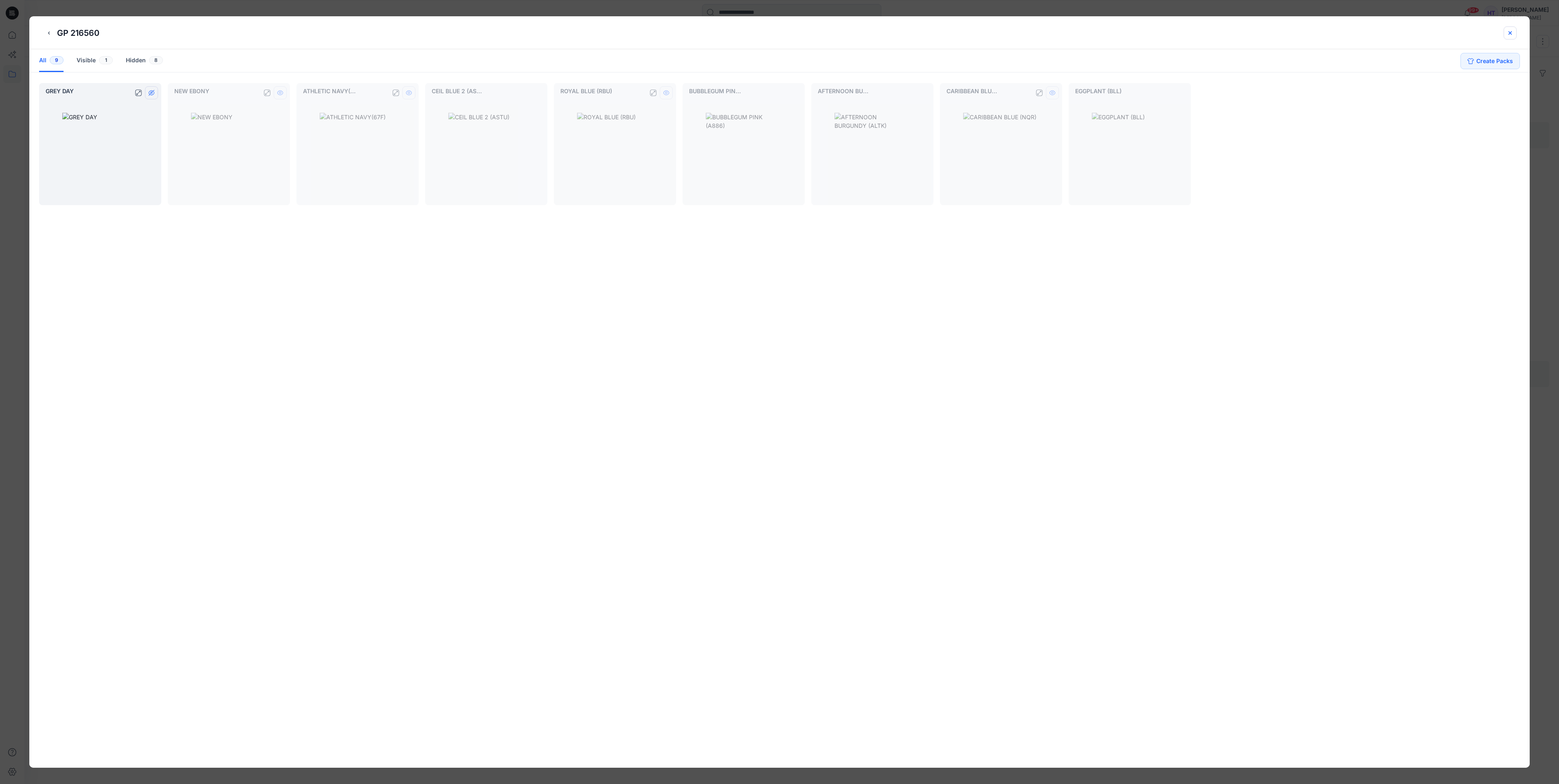
click at [1507, 33] on icon "close-btn" at bounding box center [1510, 33] width 7 height 7
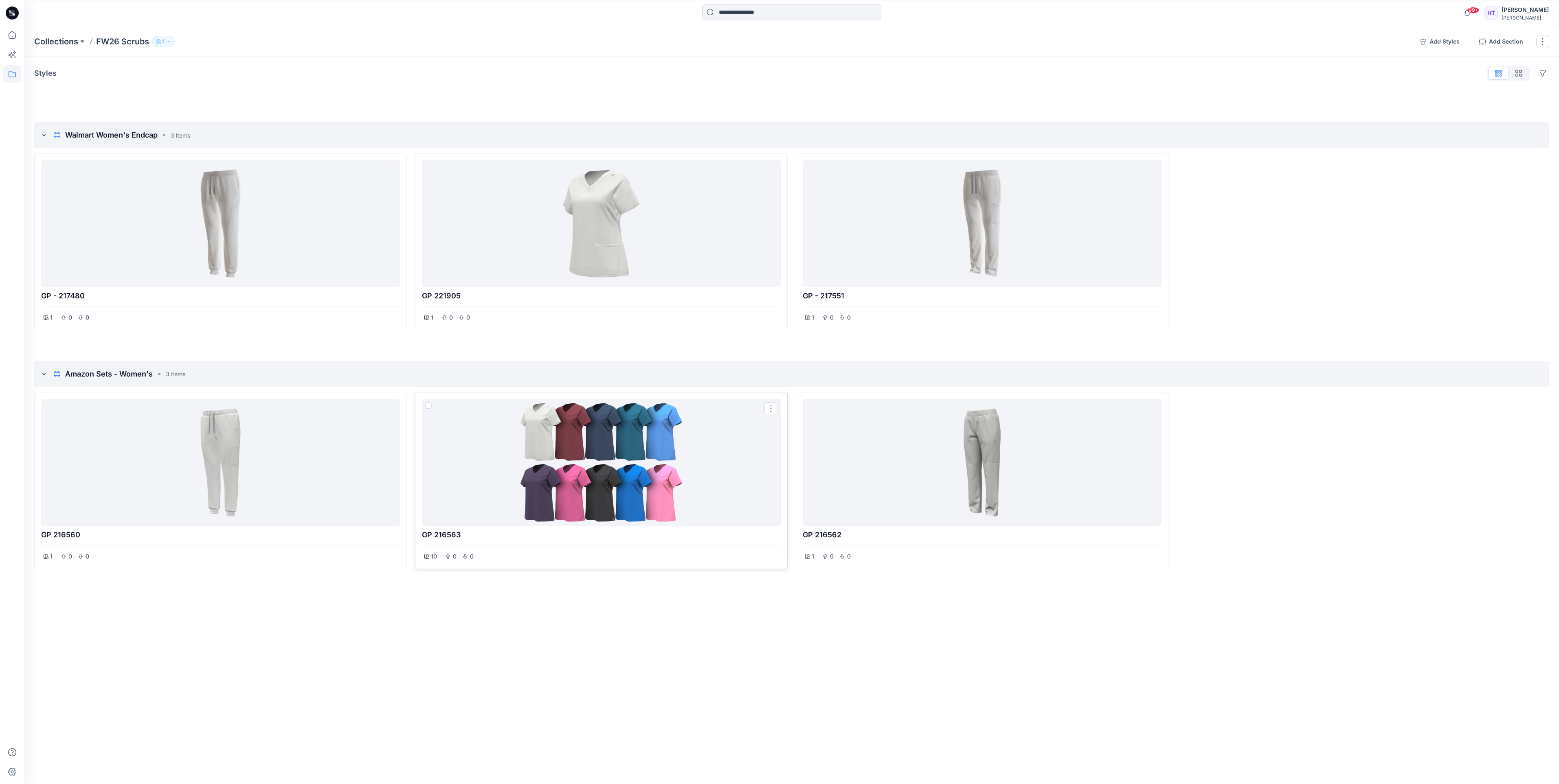
click at [731, 457] on div at bounding box center [602, 462] width 352 height 120
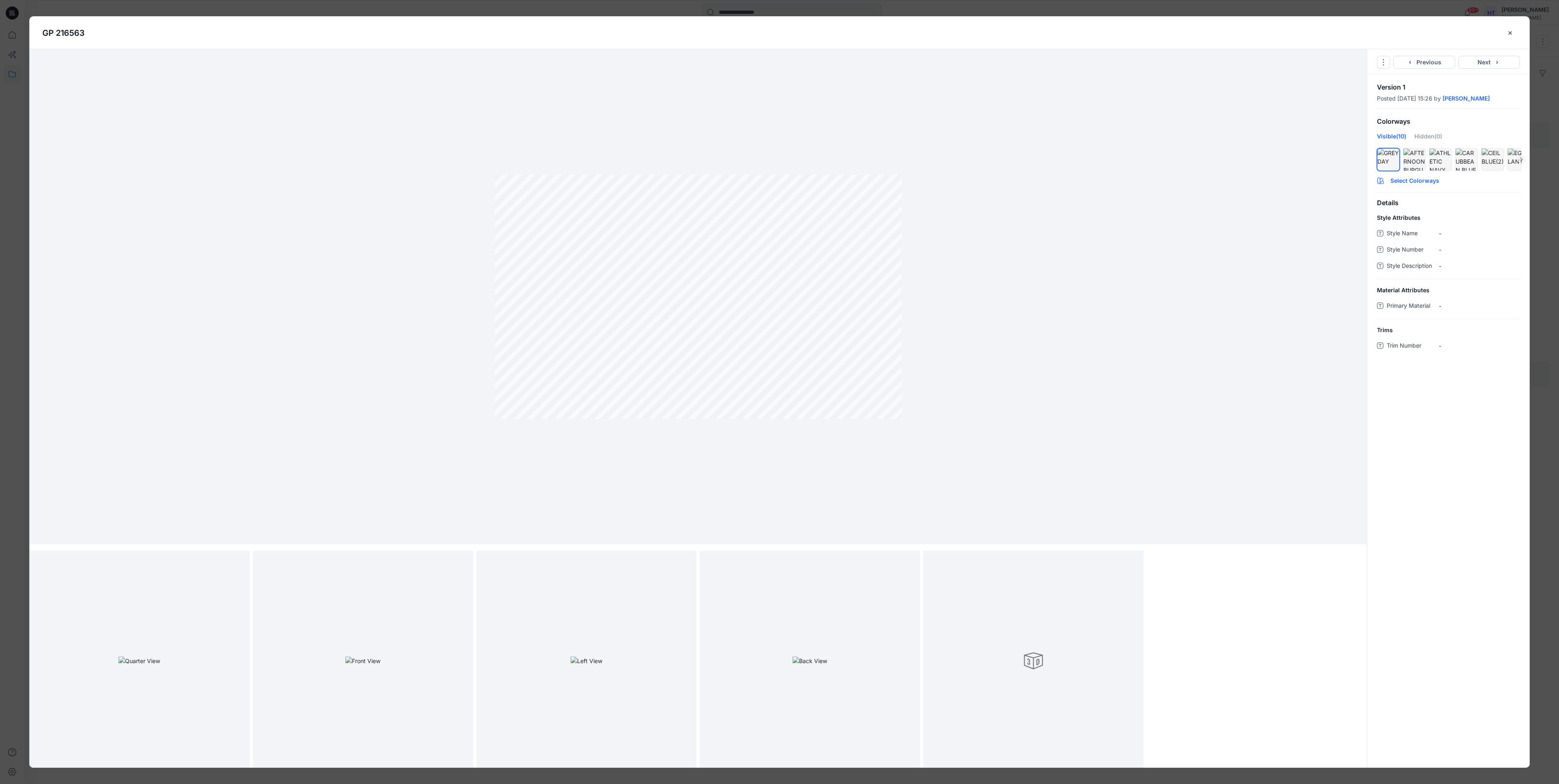
click at [1422, 186] on button "Select Colorways" at bounding box center [1448, 179] width 163 height 13
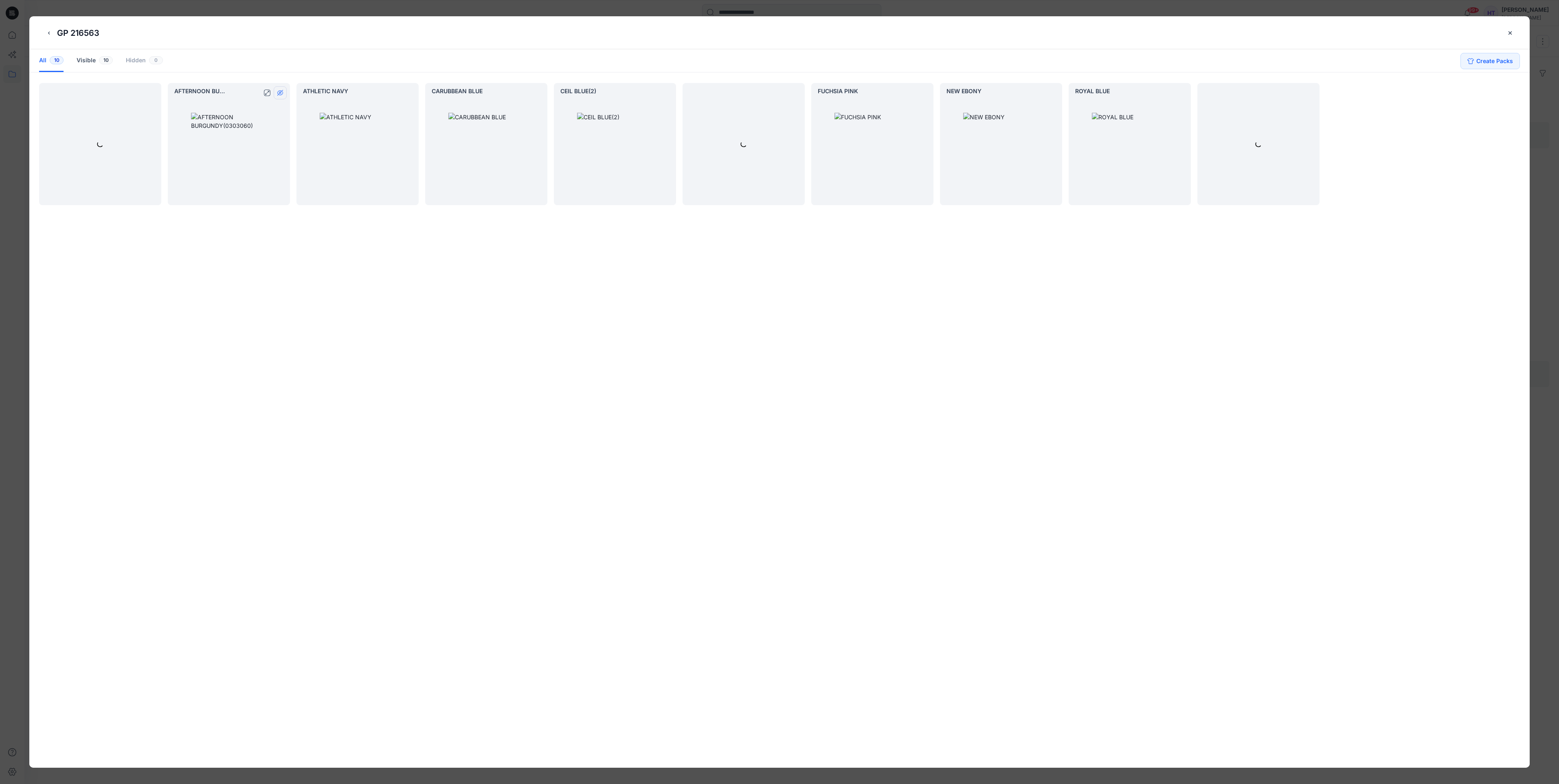
click at [281, 96] on icon "hide/show colorway" at bounding box center [280, 93] width 7 height 7
drag, startPoint x: 409, startPoint y: 93, endPoint x: 550, endPoint y: 71, distance: 142.7
click at [409, 92] on icon "hide/show colorway" at bounding box center [409, 93] width 7 height 7
click at [541, 93] on button "hide/show colorway" at bounding box center [538, 93] width 13 height 13
click at [665, 90] on icon "hide/show colorway" at bounding box center [666, 93] width 7 height 7
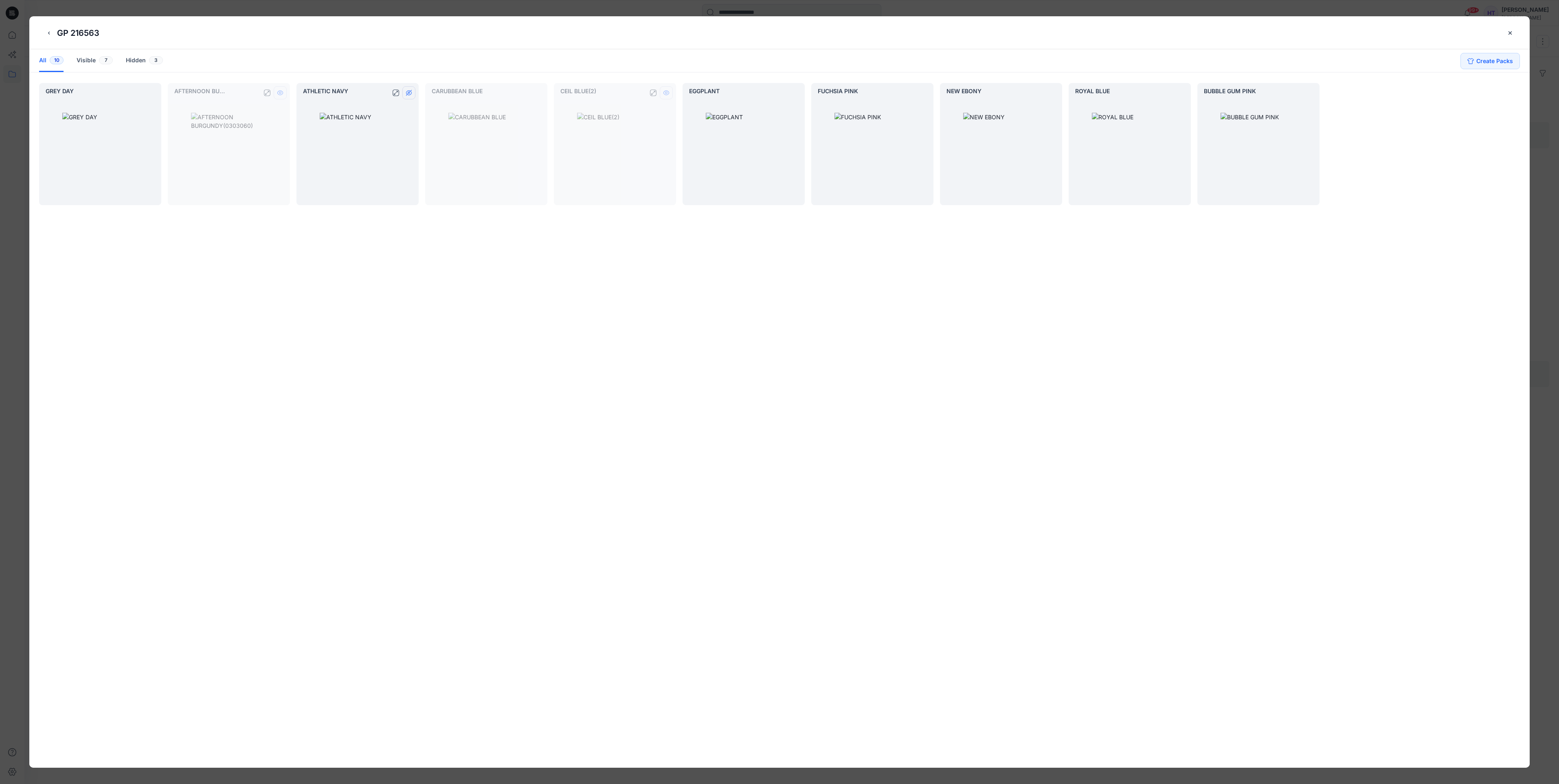
click at [413, 93] on button "hide/show colorway" at bounding box center [409, 93] width 13 height 13
click at [797, 91] on icon "hide/show colorway" at bounding box center [795, 93] width 5 height 5
click at [925, 92] on icon "hide/show colorway" at bounding box center [924, 93] width 7 height 7
click at [1051, 90] on icon "hide/show colorway" at bounding box center [1052, 93] width 7 height 7
click at [1183, 93] on icon "hide/show colorway" at bounding box center [1181, 93] width 7 height 7
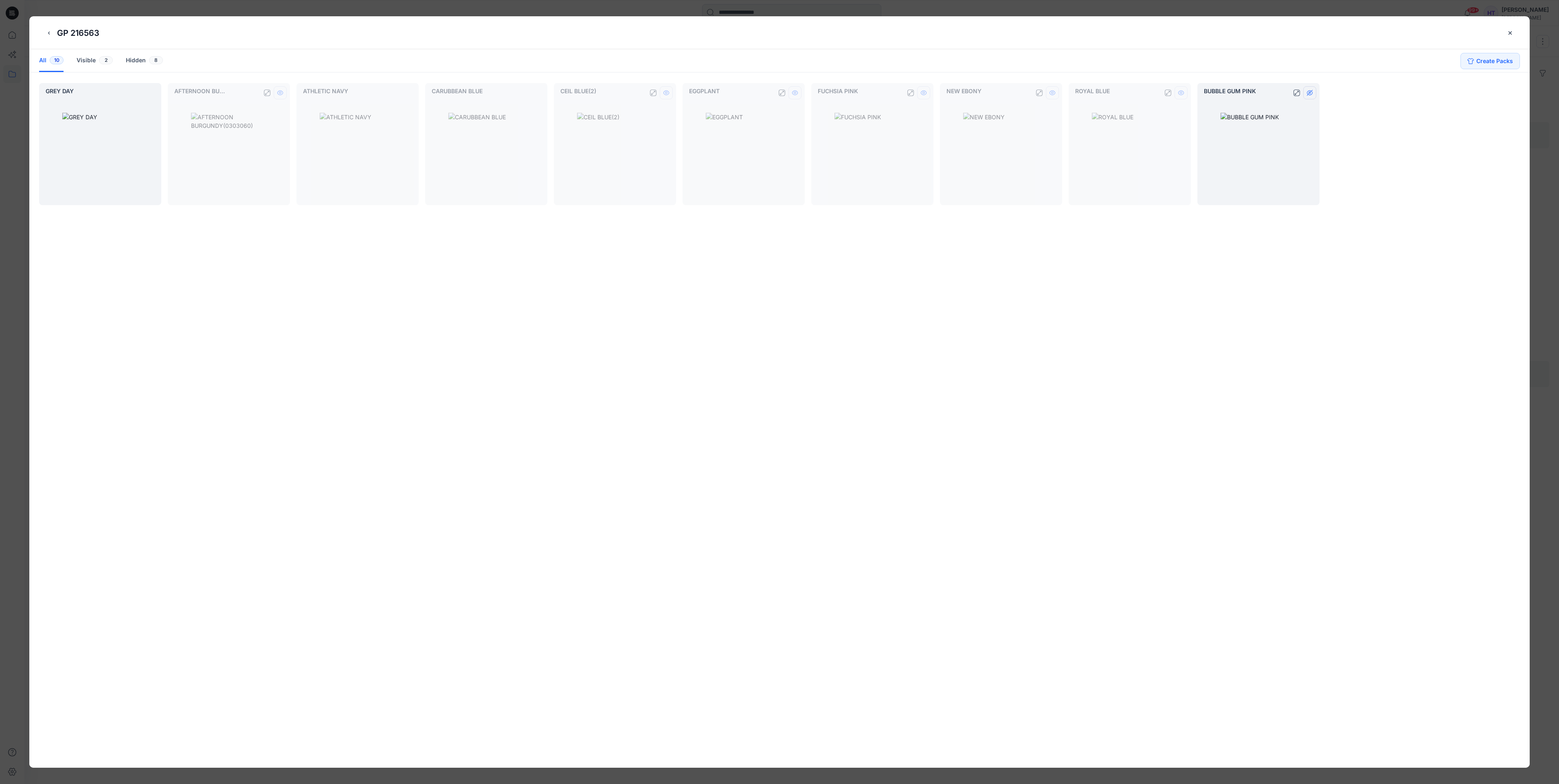
click at [1311, 92] on icon "hide/show colorway" at bounding box center [1310, 93] width 7 height 7
click at [1510, 32] on icon "close-btn" at bounding box center [1510, 32] width 3 height 3
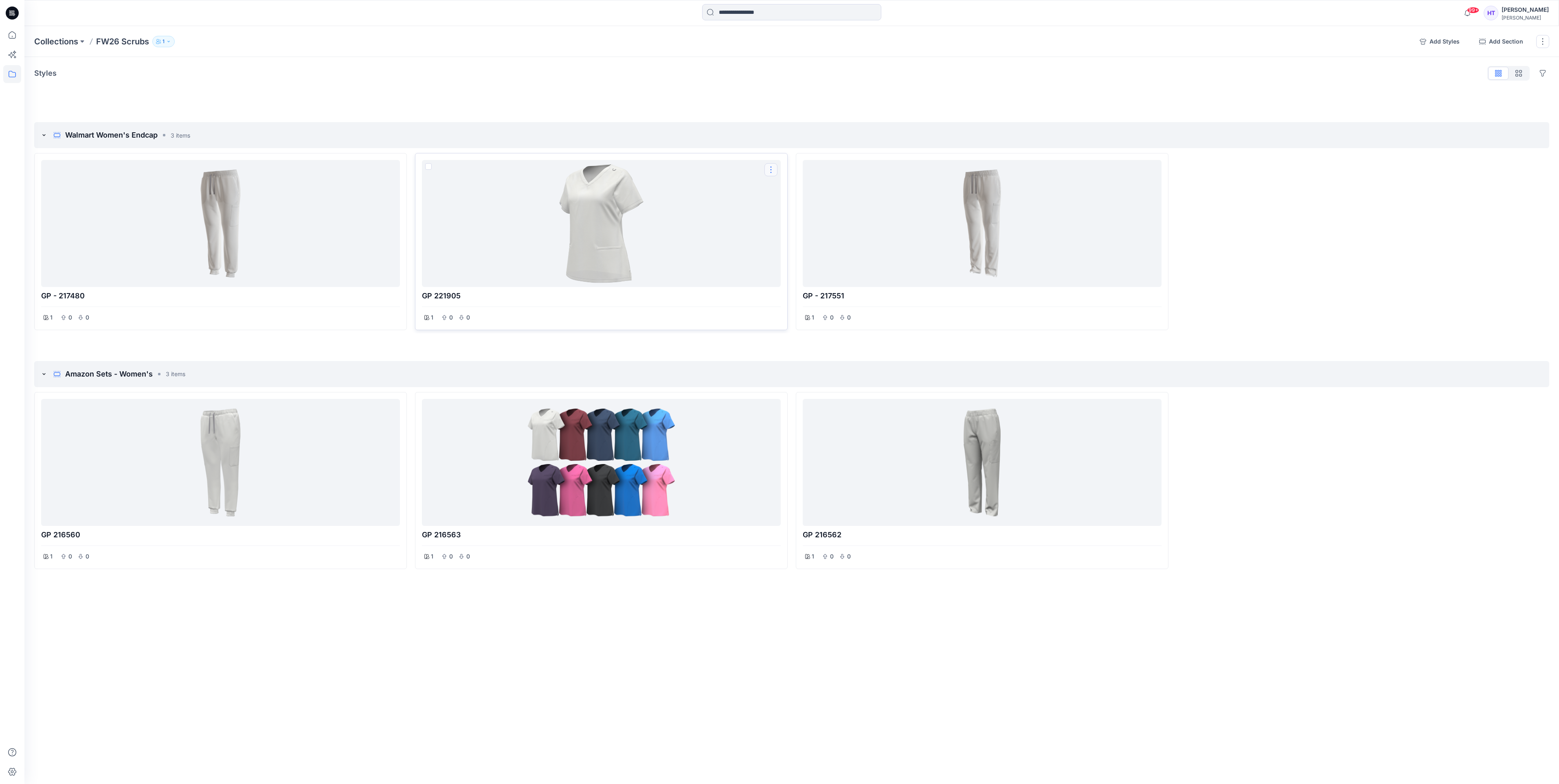
click at [775, 170] on button "Options" at bounding box center [771, 170] width 13 height 13
click at [517, 236] on div at bounding box center [602, 223] width 352 height 120
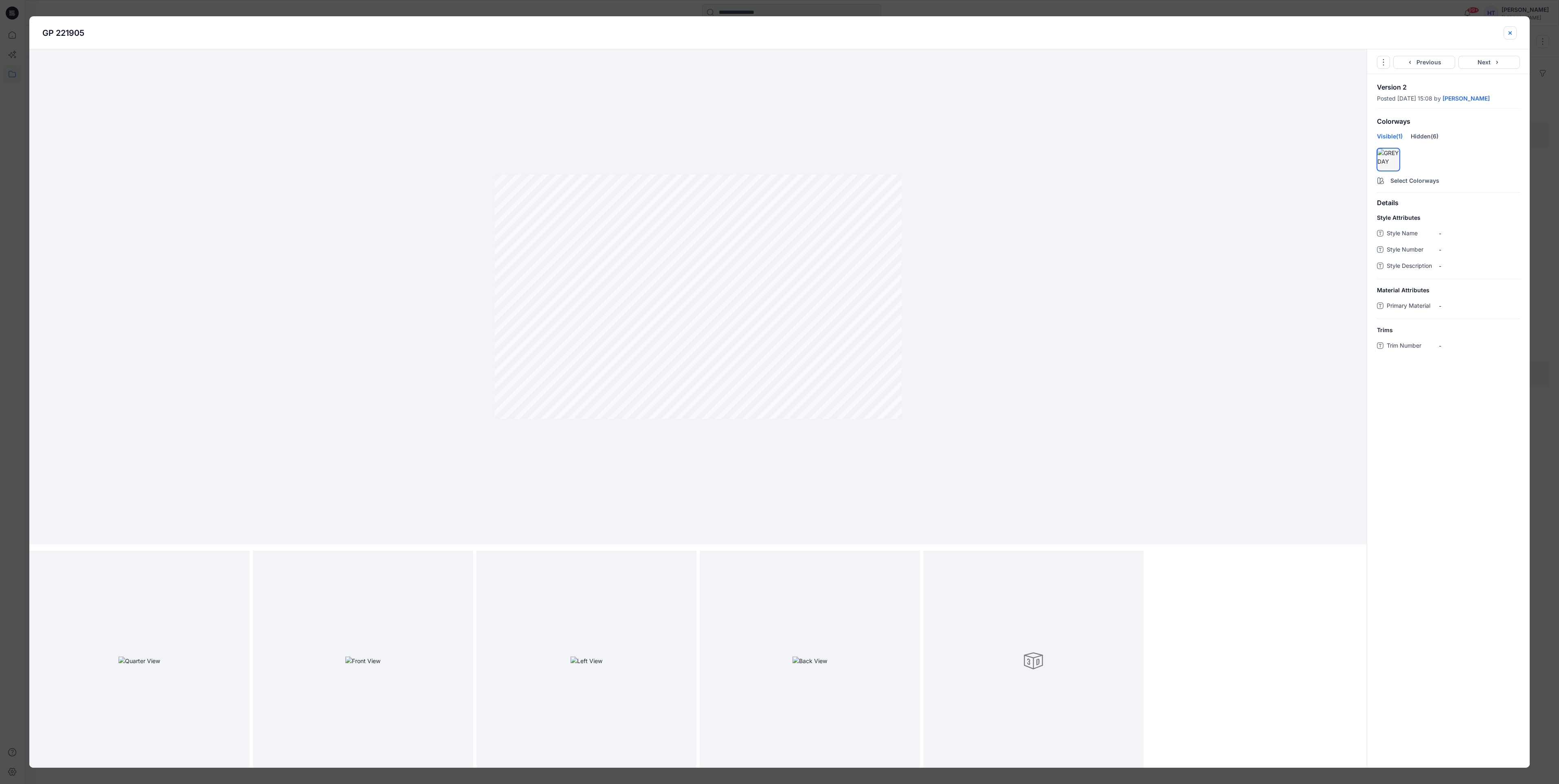
click at [1506, 30] on button "close-btn" at bounding box center [1510, 33] width 13 height 13
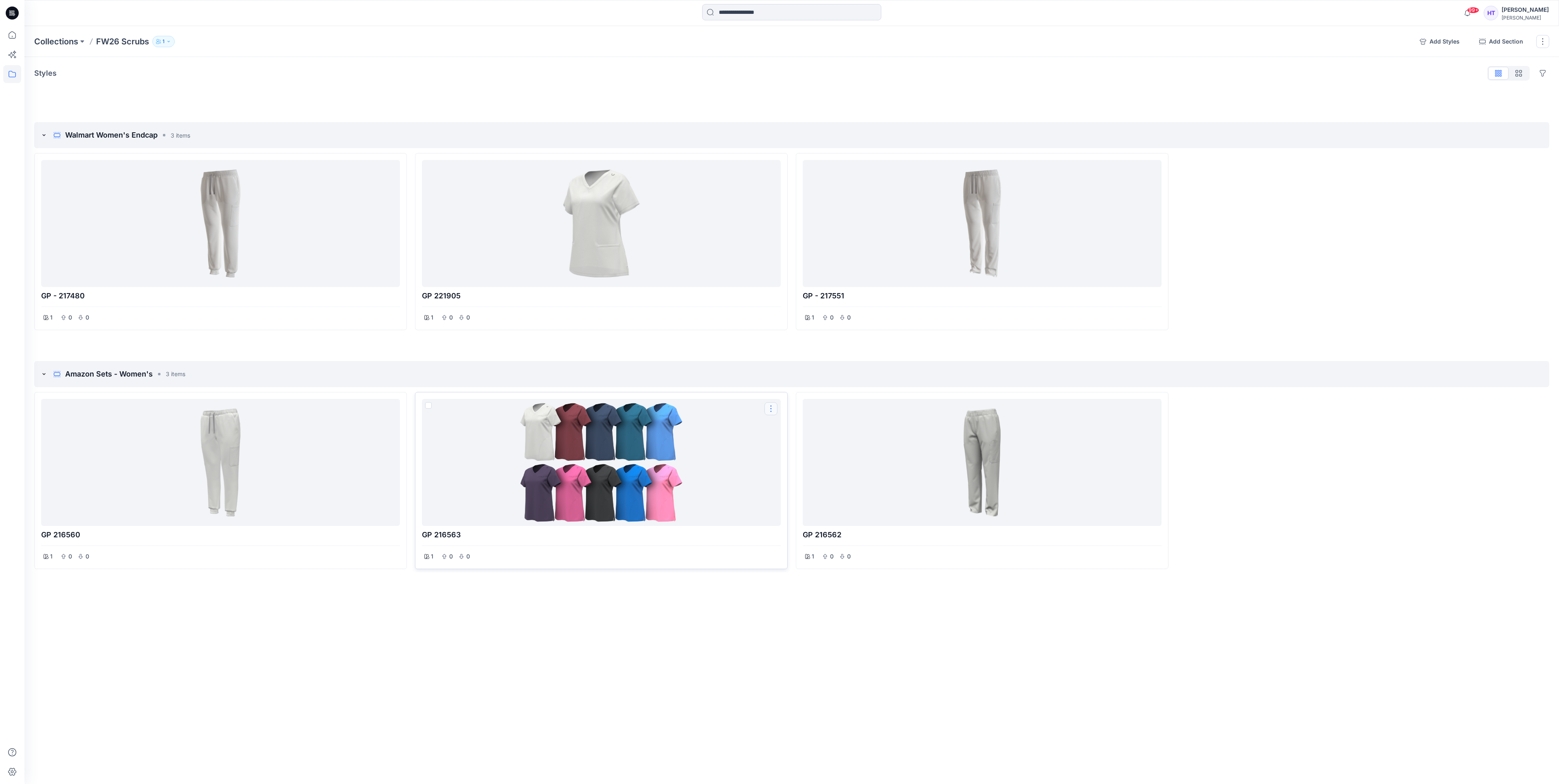
click at [774, 408] on button "Options" at bounding box center [771, 409] width 13 height 13
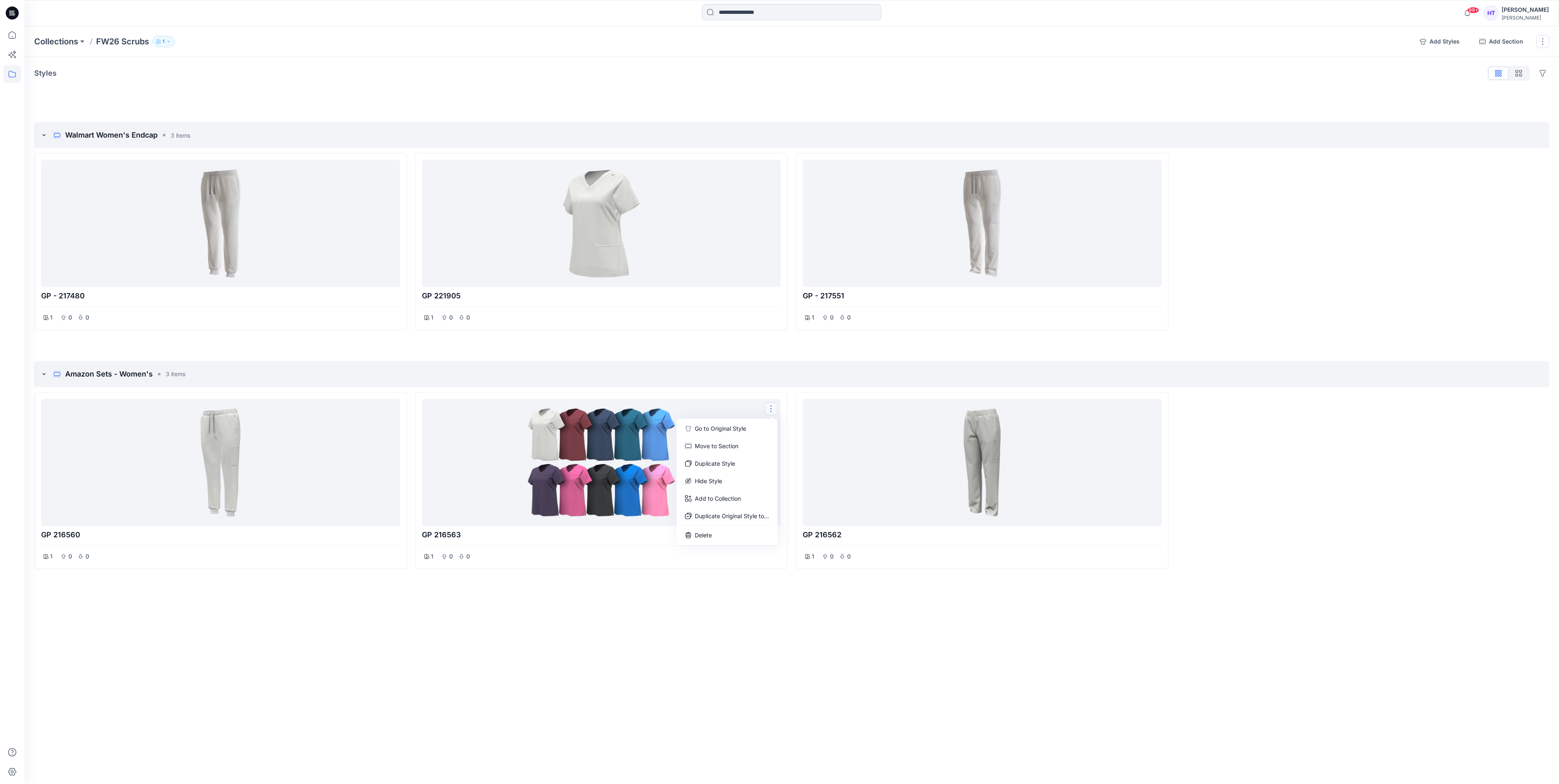
drag, startPoint x: 1301, startPoint y: 460, endPoint x: 1303, endPoint y: 447, distance: 13.2
click at [1301, 459] on div at bounding box center [1363, 480] width 373 height 177
click at [1537, 133] on button "Options" at bounding box center [1537, 136] width 13 height 13
click at [1507, 140] on button "add styles" at bounding box center [1504, 136] width 13 height 13
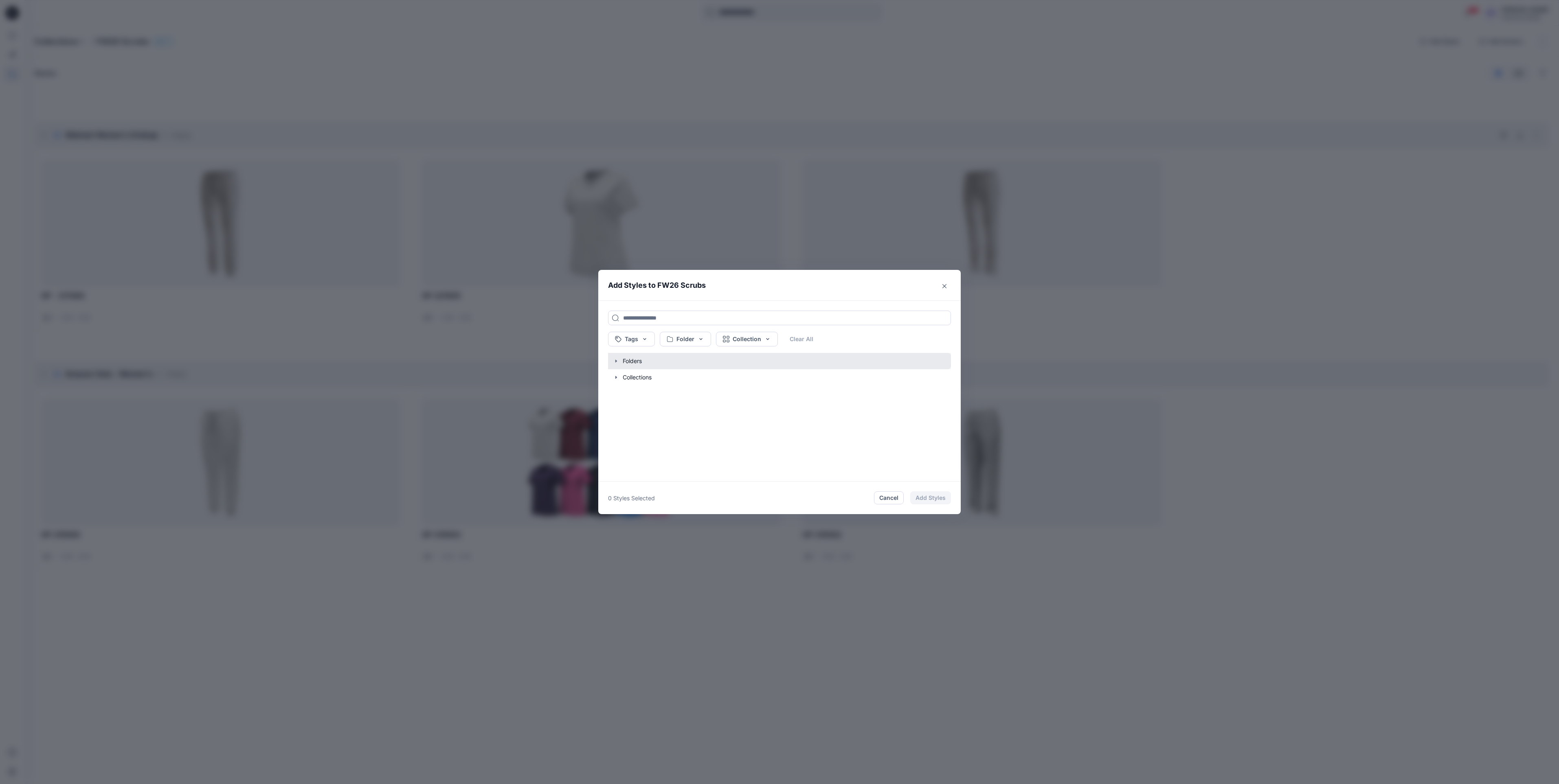
click at [611, 359] on button "button" at bounding box center [775, 361] width 351 height 16
click at [621, 430] on icon "button" at bounding box center [624, 431] width 7 height 7
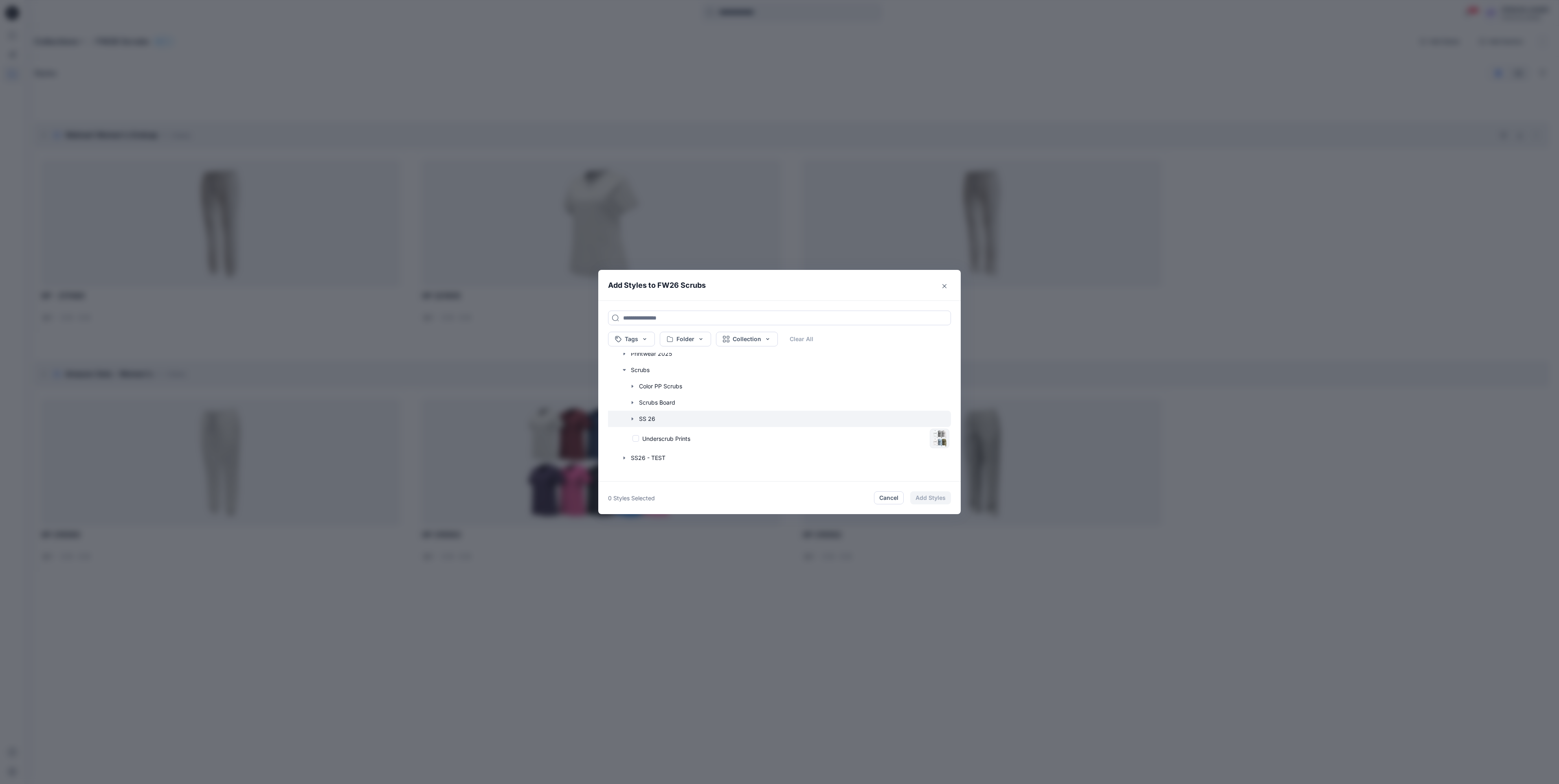
click at [634, 416] on icon "button" at bounding box center [632, 419] width 7 height 7
click at [880, 395] on div "new amazon top proposal" at bounding box center [795, 400] width 312 height 23
click at [926, 497] on button "Add Styles" at bounding box center [930, 498] width 41 height 13
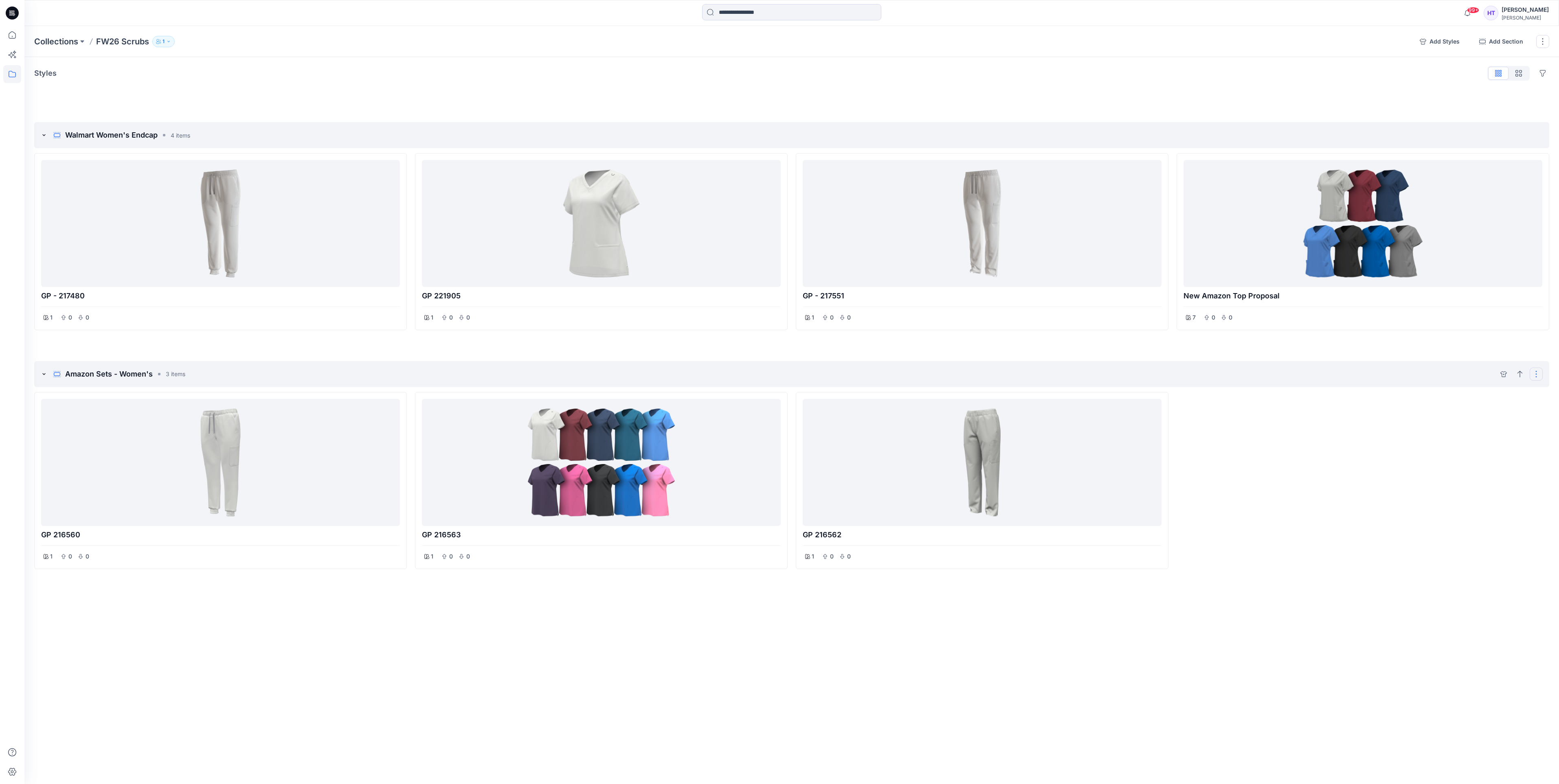
click at [1538, 377] on button "Options" at bounding box center [1537, 374] width 13 height 13
click at [1503, 368] on button "add styles" at bounding box center [1504, 374] width 13 height 13
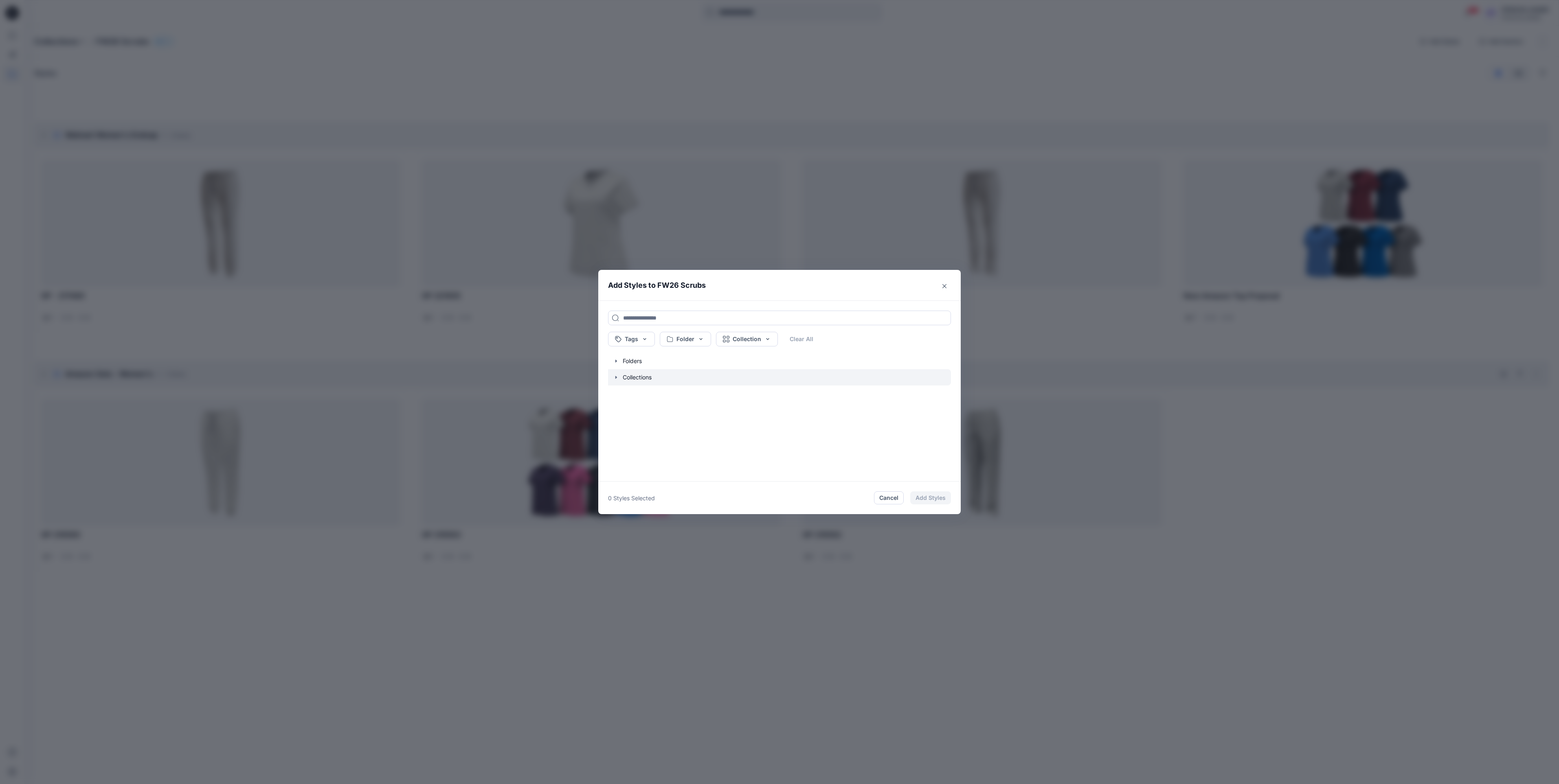
click at [619, 379] on icon "button" at bounding box center [616, 377] width 7 height 7
click at [613, 365] on button "button" at bounding box center [775, 361] width 351 height 16
click at [625, 426] on button "button" at bounding box center [775, 431] width 351 height 16
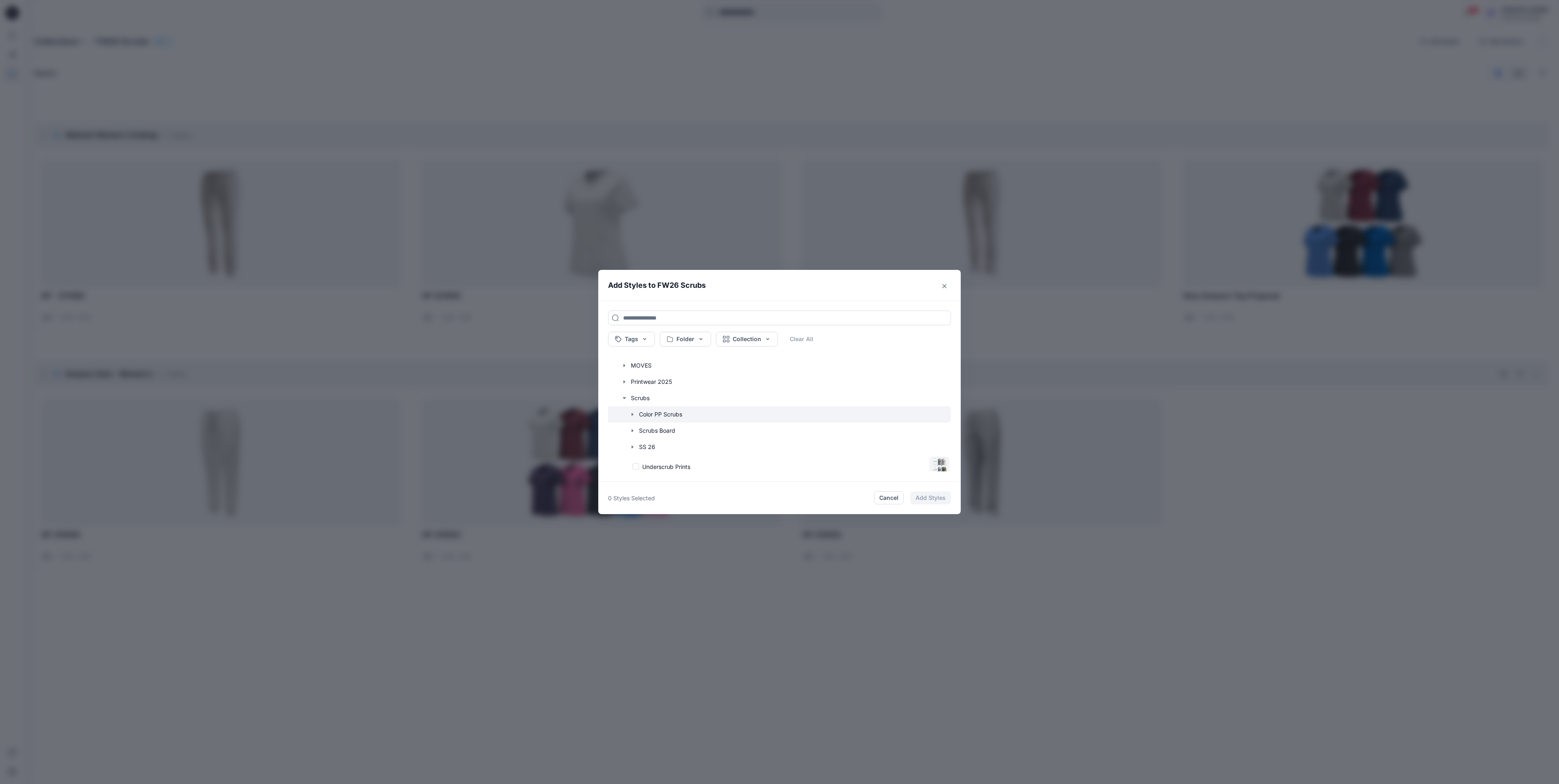
scroll to position [170, 0]
click at [633, 419] on icon "button" at bounding box center [632, 419] width 2 height 3
click at [641, 444] on div "new wmt top proposal" at bounding box center [795, 439] width 312 height 23
click at [924, 500] on button "Add Styles" at bounding box center [930, 498] width 41 height 13
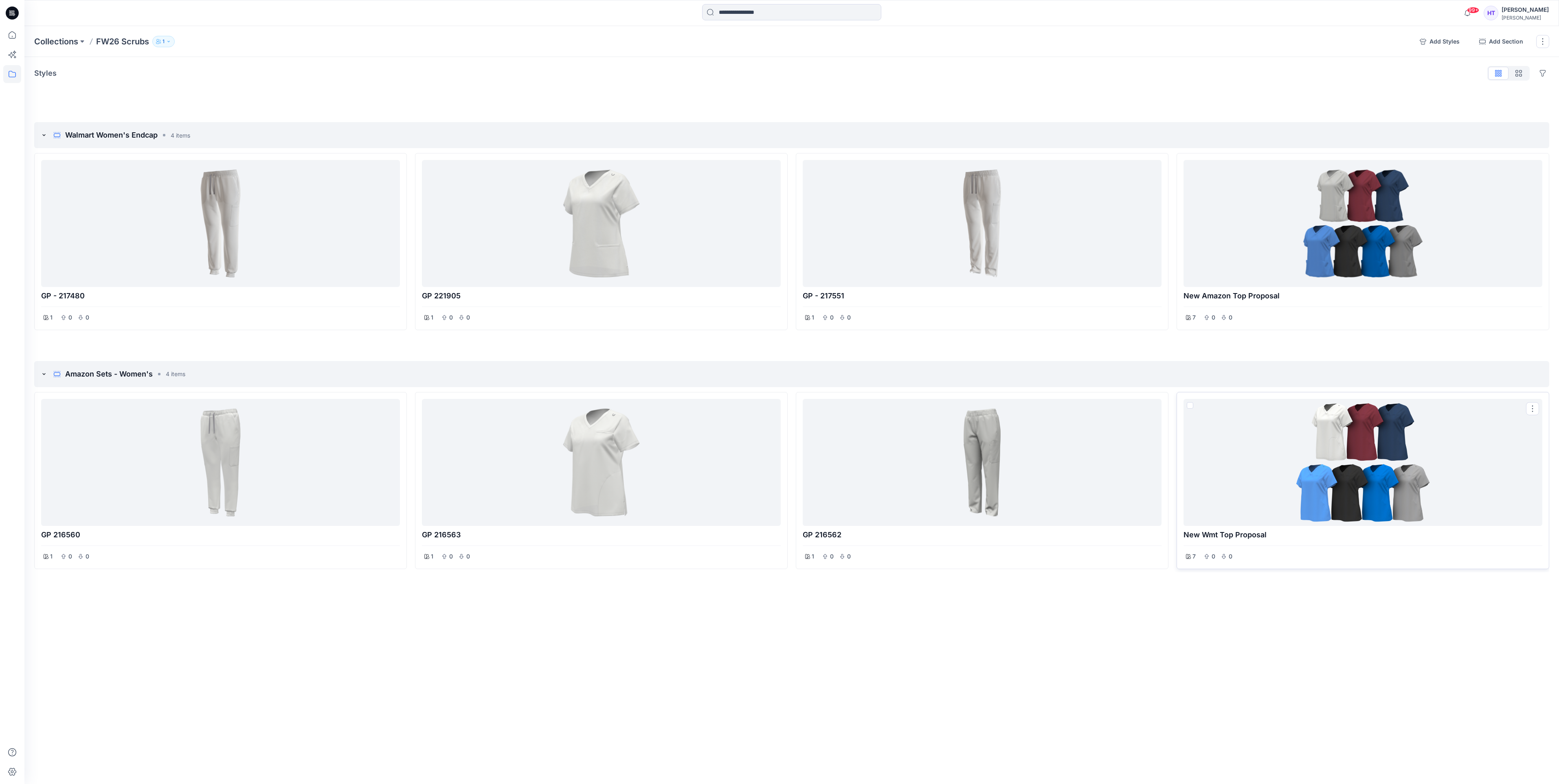
click at [1356, 477] on div at bounding box center [1363, 462] width 352 height 120
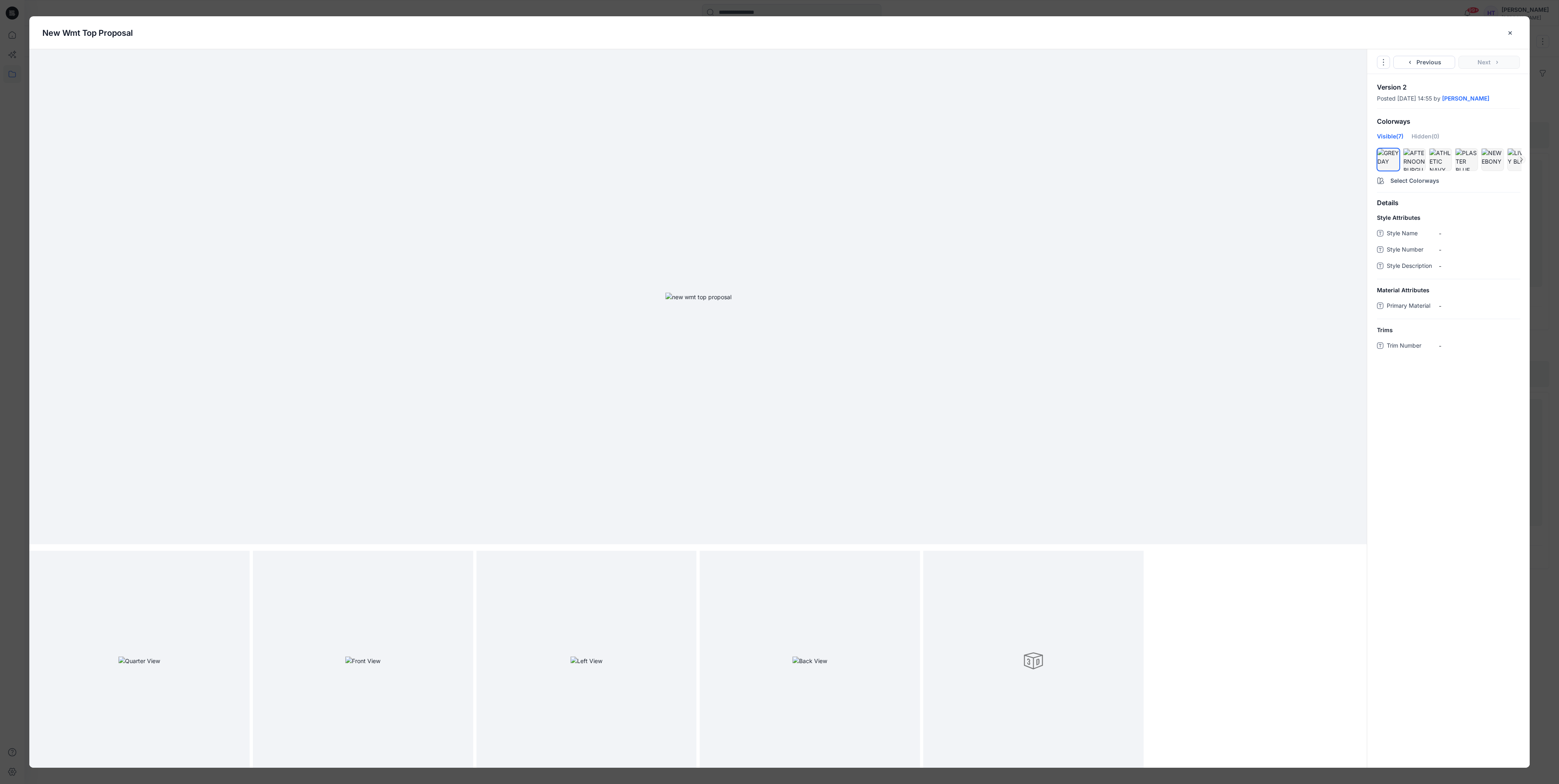
click at [1025, 334] on div at bounding box center [698, 296] width 1338 height 495
click at [1439, 463] on div "Details Style Attributes Style Name - Style Number - Style Description - Materi…" at bounding box center [1448, 480] width 163 height 575
click at [1408, 181] on button "Select Colorways" at bounding box center [1448, 179] width 163 height 13
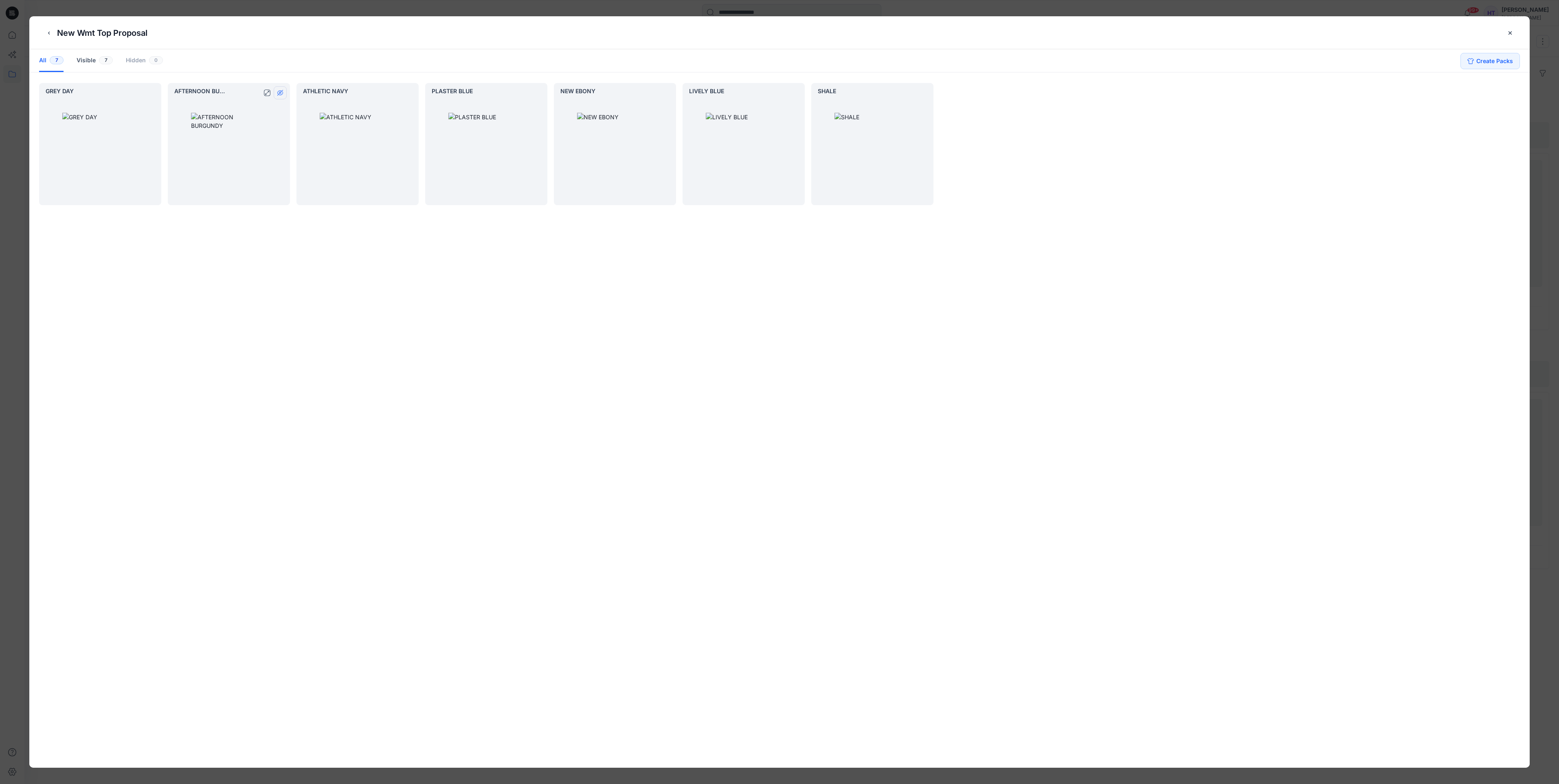
click at [278, 97] on button "hide/show colorway" at bounding box center [280, 93] width 13 height 13
click at [413, 94] on button "hide/show colorway" at bounding box center [409, 93] width 13 height 13
click at [539, 90] on icon "hide/show colorway" at bounding box center [537, 93] width 7 height 7
click at [667, 90] on icon "hide/show colorway" at bounding box center [666, 93] width 7 height 7
click at [792, 91] on icon "hide/show colorway" at bounding box center [795, 93] width 7 height 7
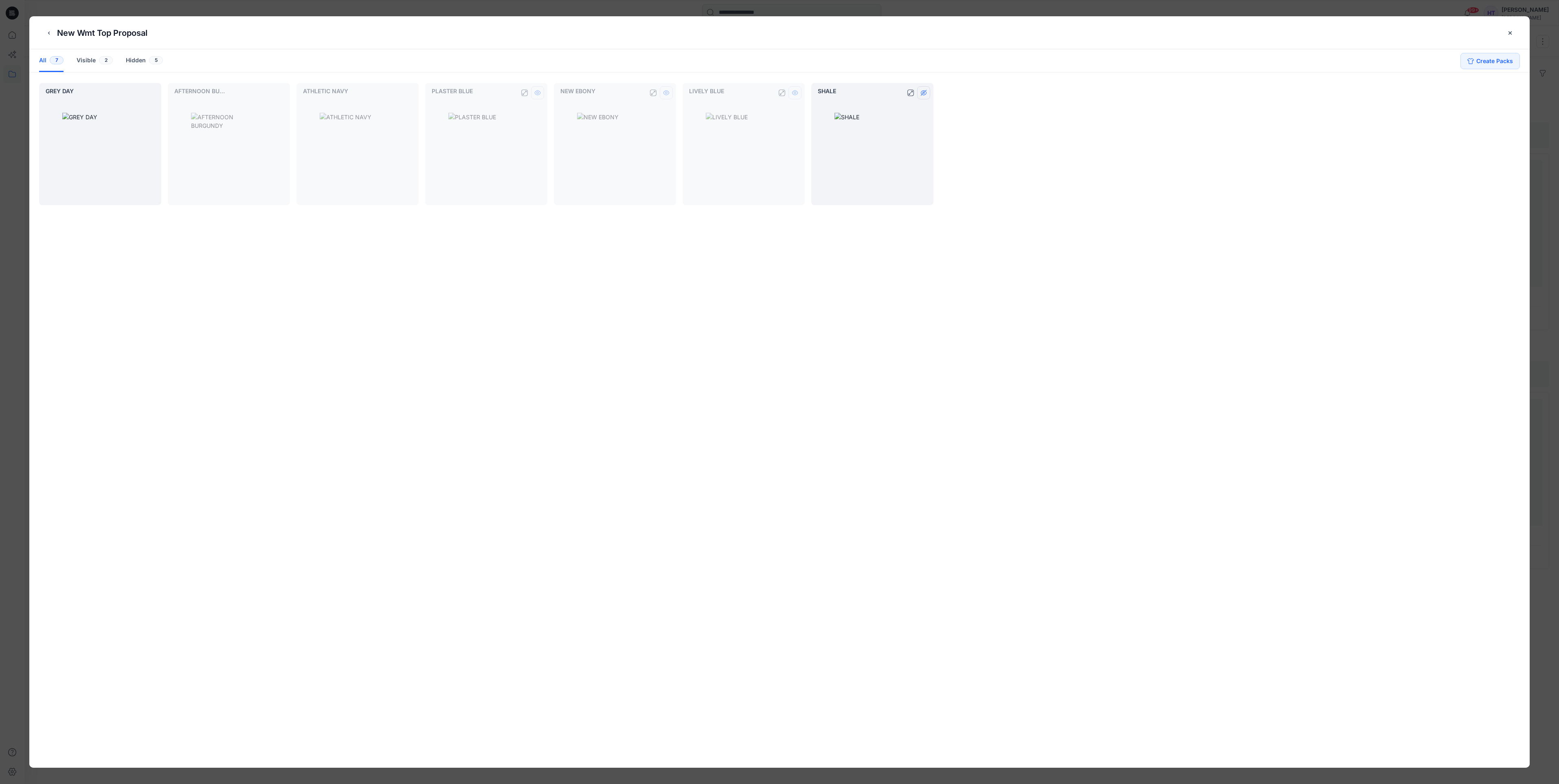
click at [927, 96] on button "hide/show colorway" at bounding box center [924, 93] width 13 height 13
click at [1515, 33] on button "close-btn" at bounding box center [1510, 33] width 13 height 13
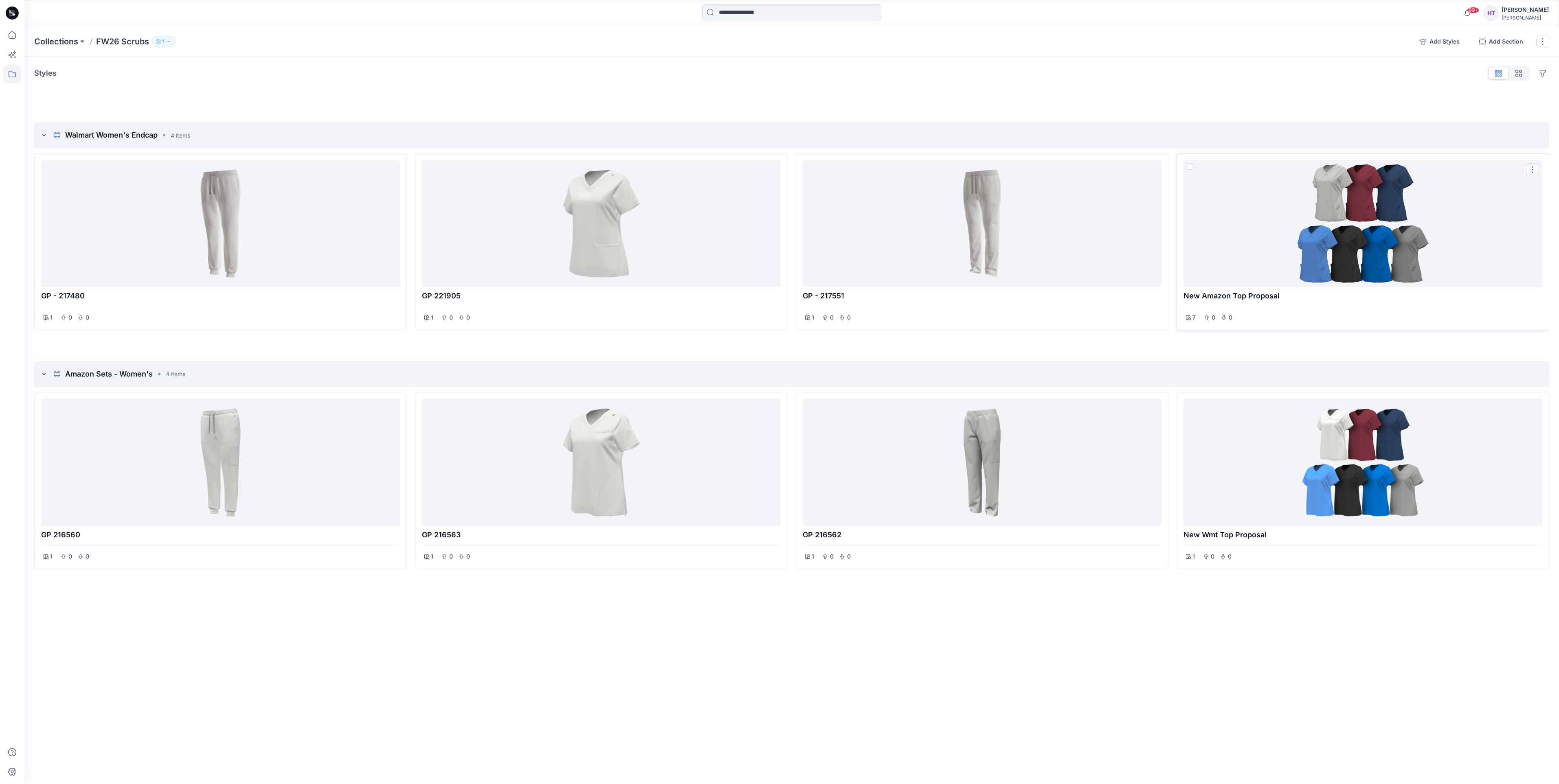
click at [1528, 171] on button "Options" at bounding box center [1532, 170] width 13 height 13
click at [1376, 230] on div at bounding box center [1363, 223] width 352 height 120
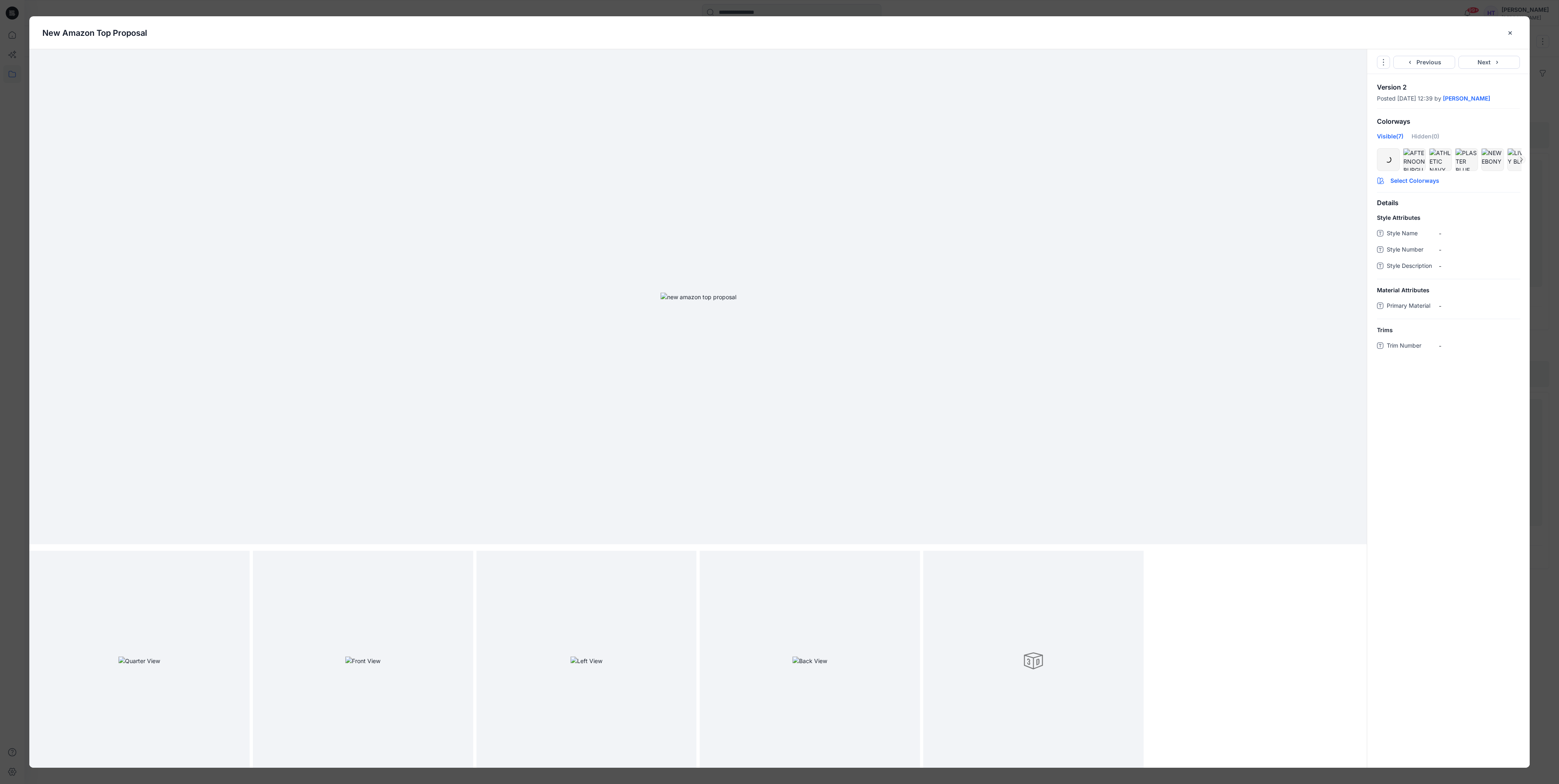
click at [1410, 185] on button "Select Colorways" at bounding box center [1448, 179] width 163 height 13
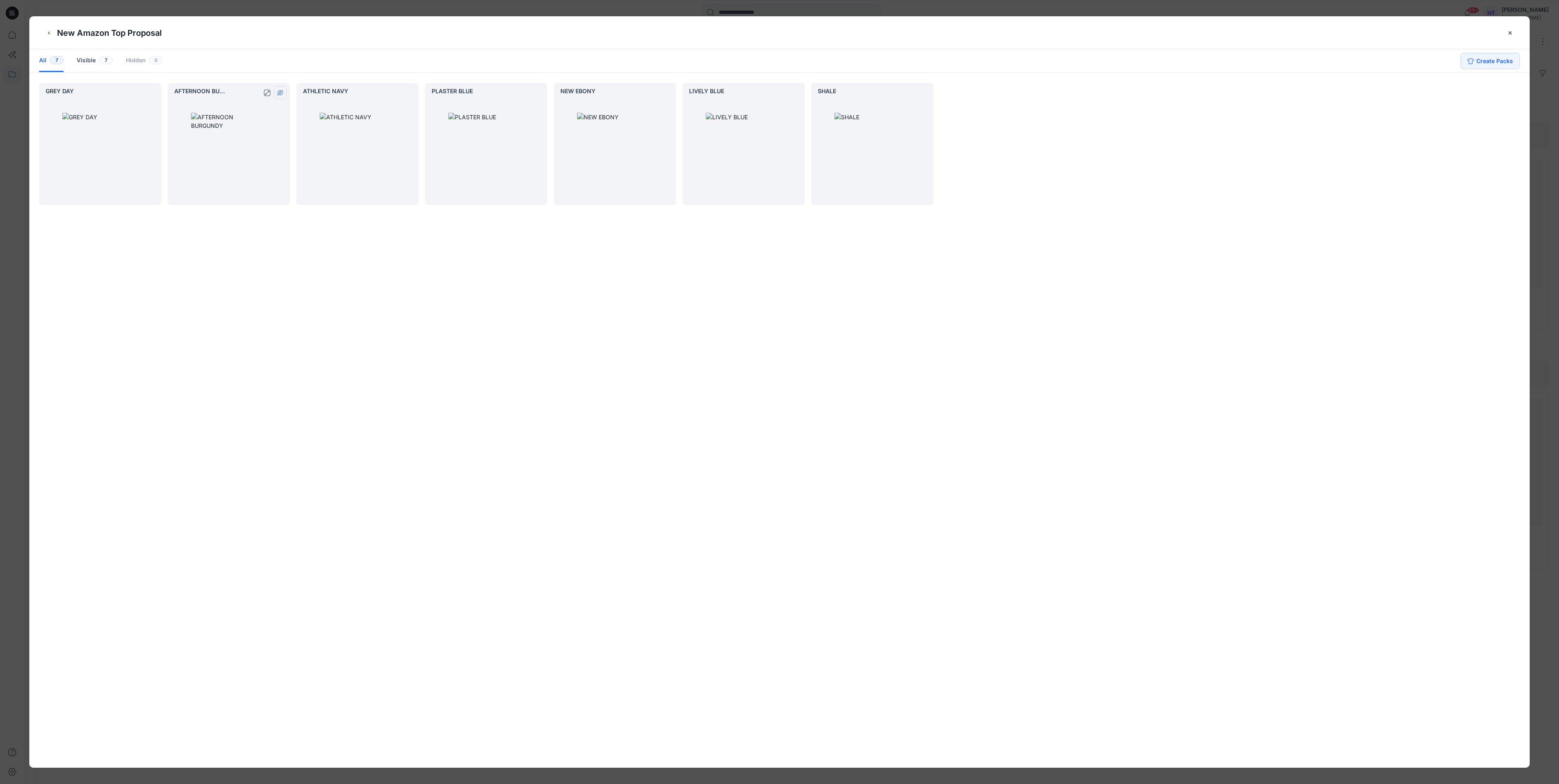
click at [284, 88] on button "hide/show colorway" at bounding box center [280, 93] width 13 height 13
click at [409, 93] on icon "hide/show colorway" at bounding box center [409, 93] width 2 height 2
click at [536, 93] on icon "hide/show colorway" at bounding box center [537, 93] width 7 height 7
click at [668, 94] on icon "hide/show colorway" at bounding box center [666, 93] width 5 height 5
click at [799, 90] on button "hide/show colorway" at bounding box center [795, 93] width 13 height 13
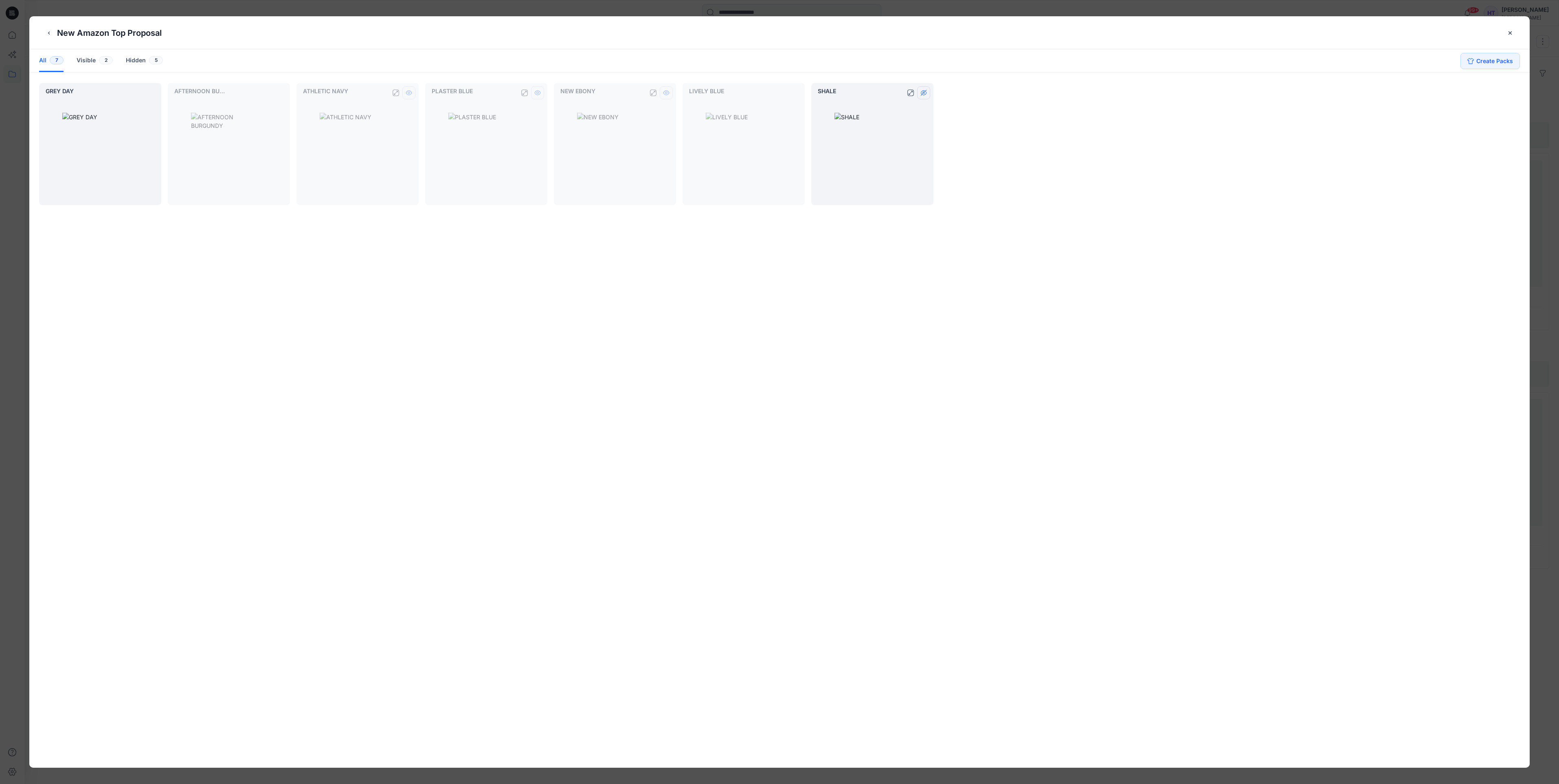
click at [928, 90] on button "hide/show colorway" at bounding box center [924, 93] width 13 height 13
click at [1512, 34] on icon "close-btn" at bounding box center [1510, 33] width 7 height 7
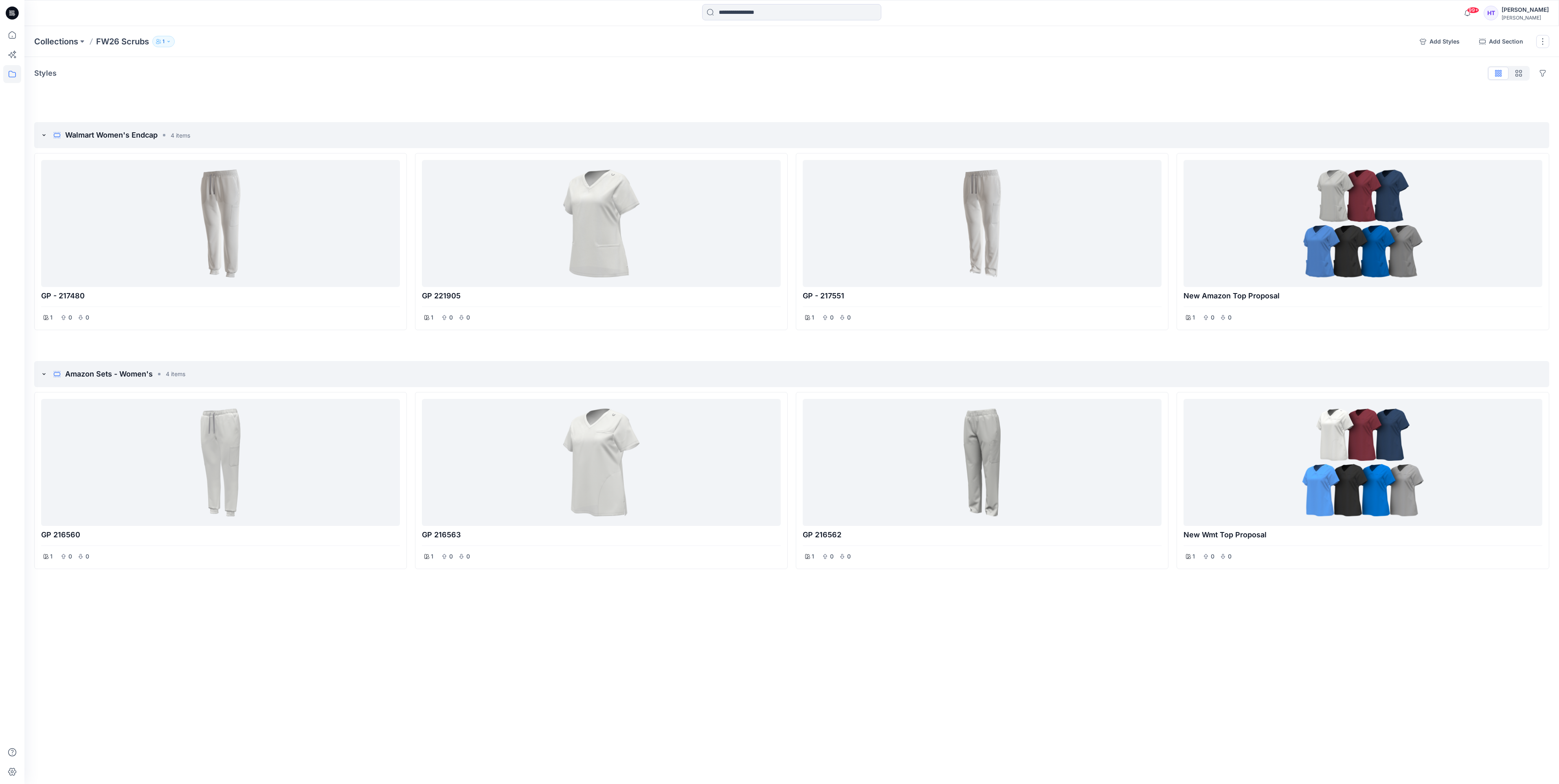
click at [43, 47] on div "Collections FW26 Scrubs 1 Add Styles Add Section Rename Collection Clone Collec…" at bounding box center [792, 41] width 1535 height 31
click at [0, 88] on html "99+ Notifications Your style new wmt top proposal has been updated with new wmt…" at bounding box center [780, 392] width 1559 height 784
drag, startPoint x: -2, startPoint y: 88, endPoint x: 15, endPoint y: 134, distance: 49.0
click at [15, 134] on div at bounding box center [12, 405] width 18 height 758
click at [14, 77] on icon at bounding box center [12, 74] width 18 height 18
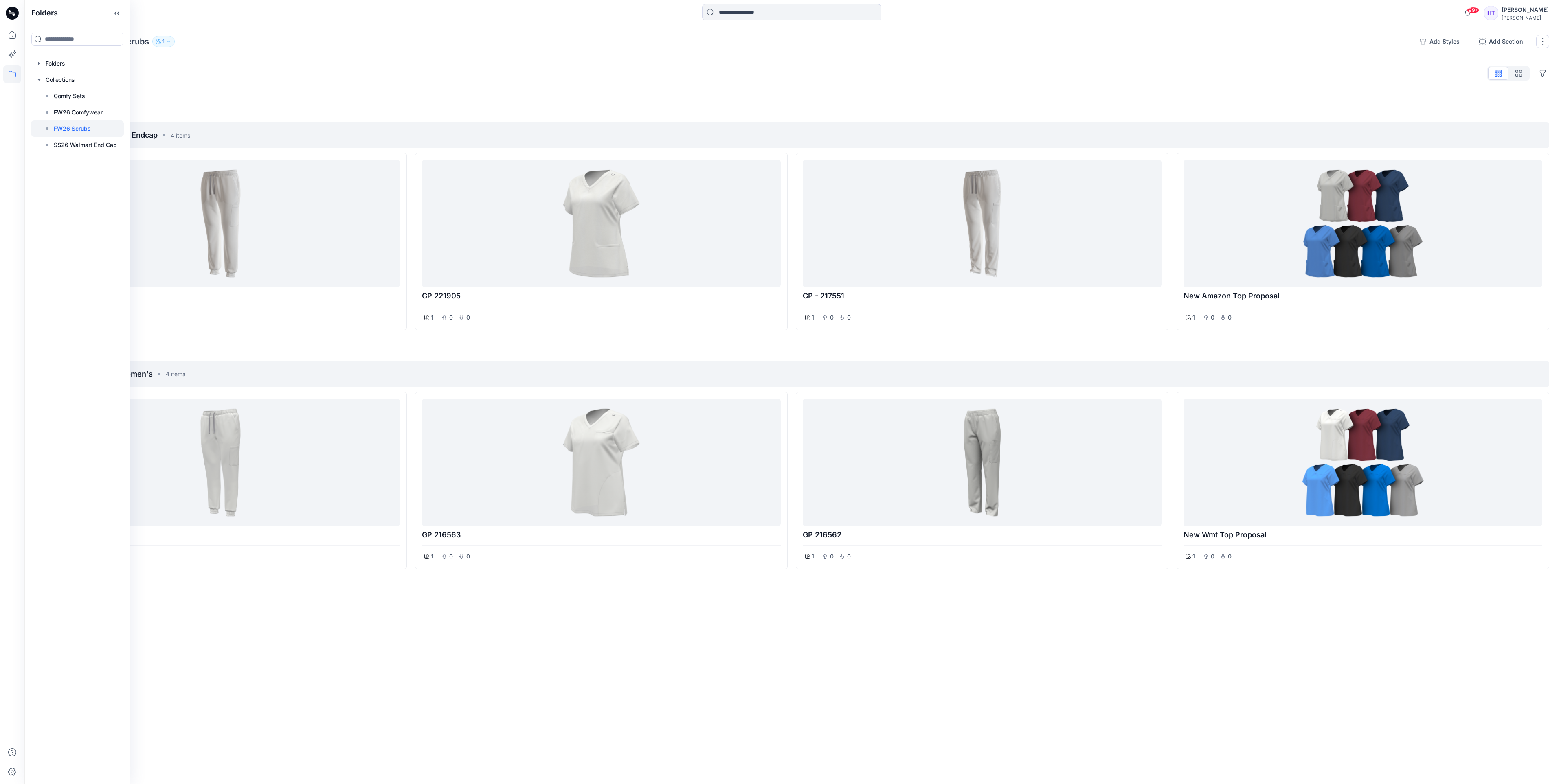
click at [61, 49] on div at bounding box center [77, 39] width 105 height 26
click at [38, 60] on icon "button" at bounding box center [39, 64] width 7 height 7
click at [70, 221] on div at bounding box center [88, 226] width 114 height 16
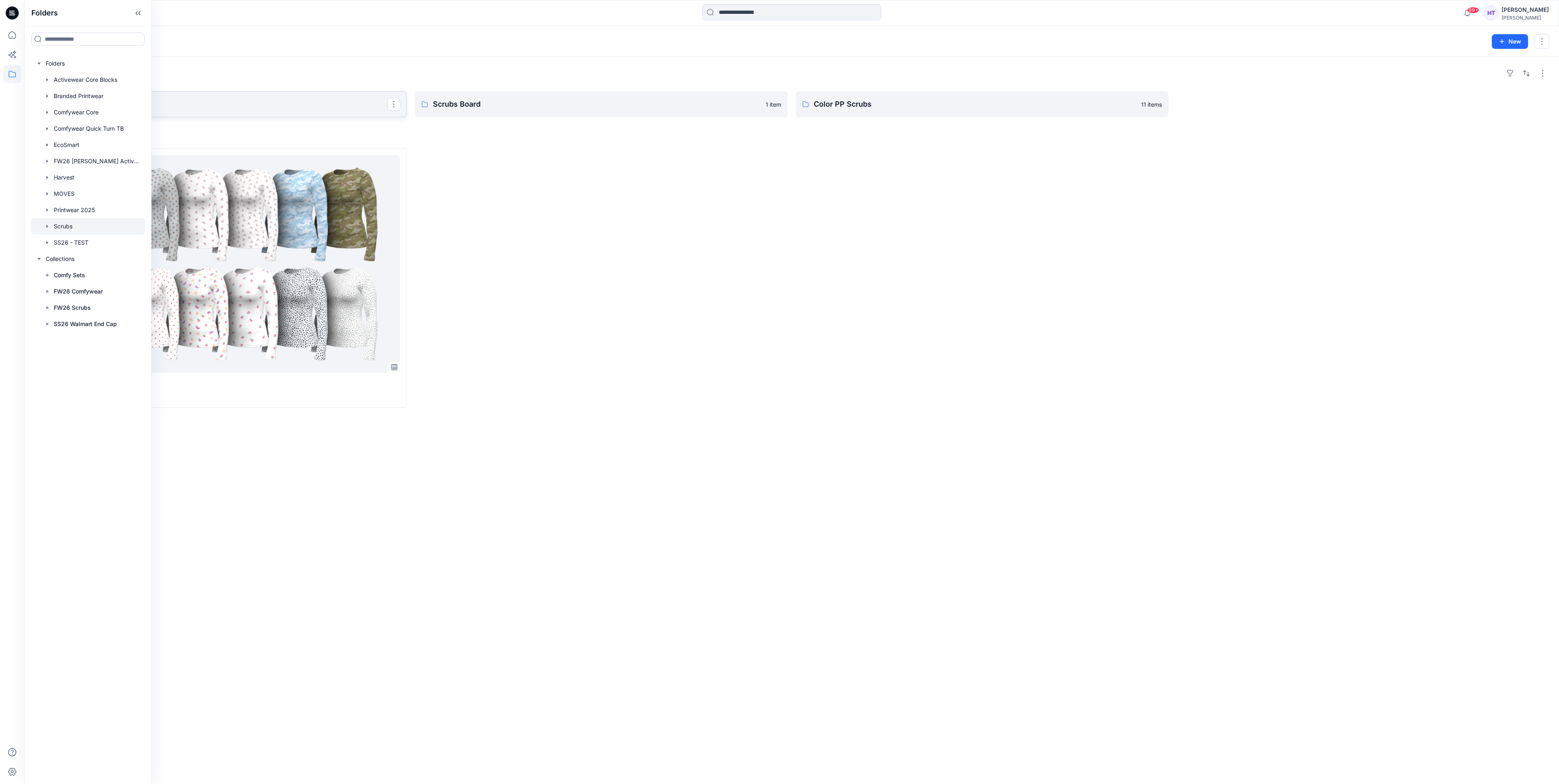
click at [353, 110] on p "SS 26" at bounding box center [220, 104] width 335 height 11
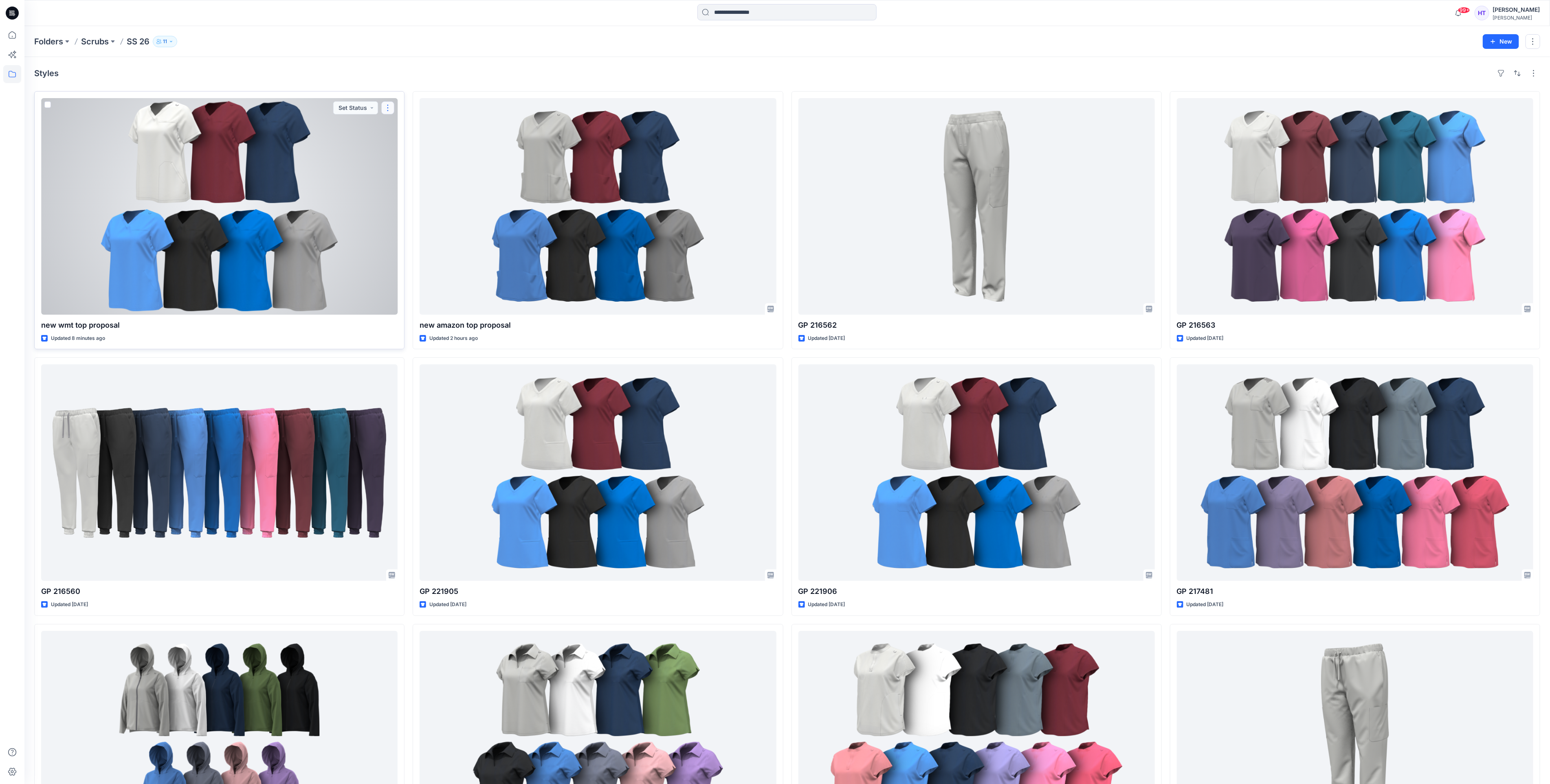
click at [392, 109] on button "button" at bounding box center [388, 108] width 13 height 13
click at [393, 126] on icon "button" at bounding box center [391, 126] width 4 height 5
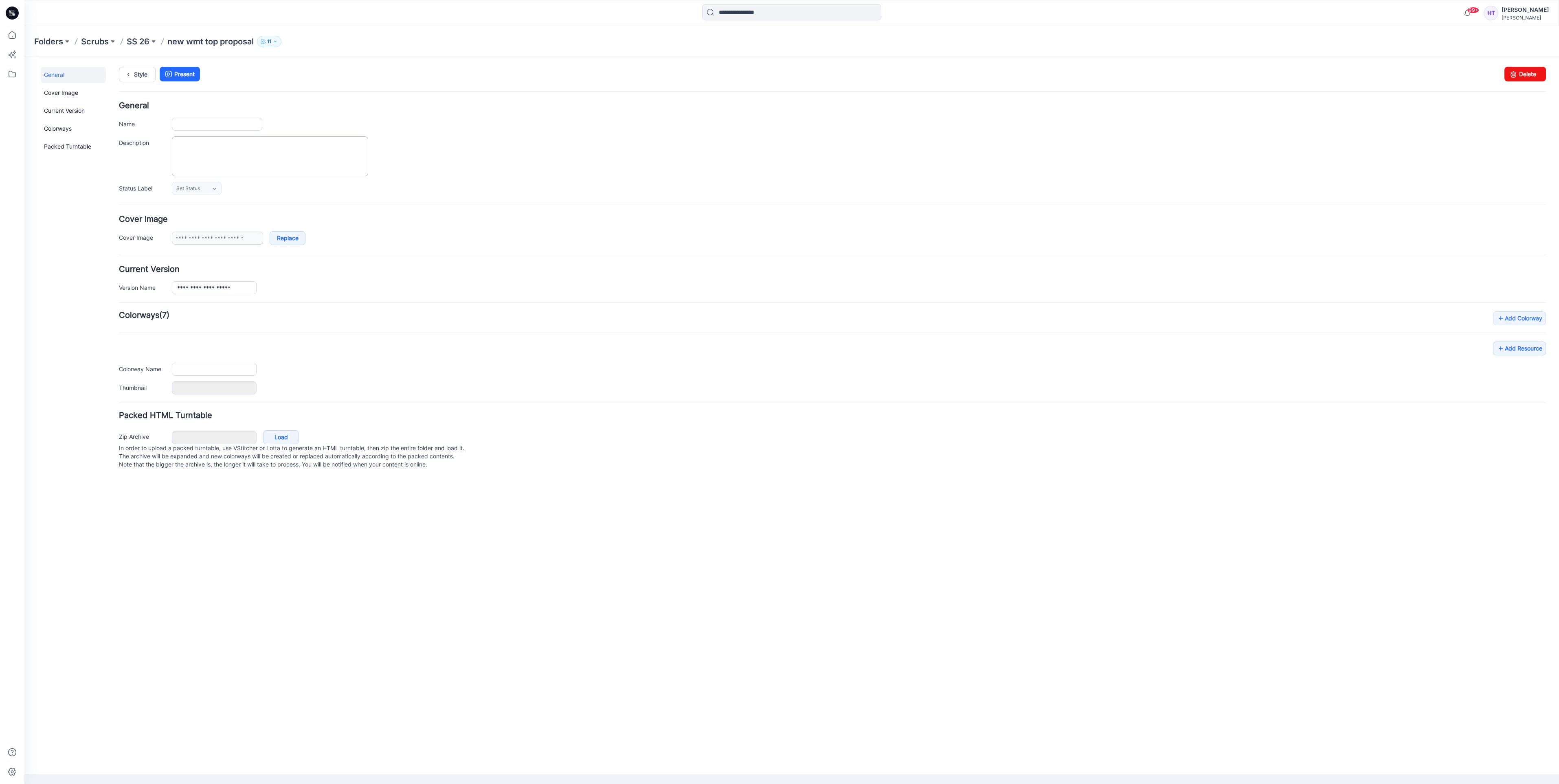
type input "**********"
type input "********"
type input "**********"
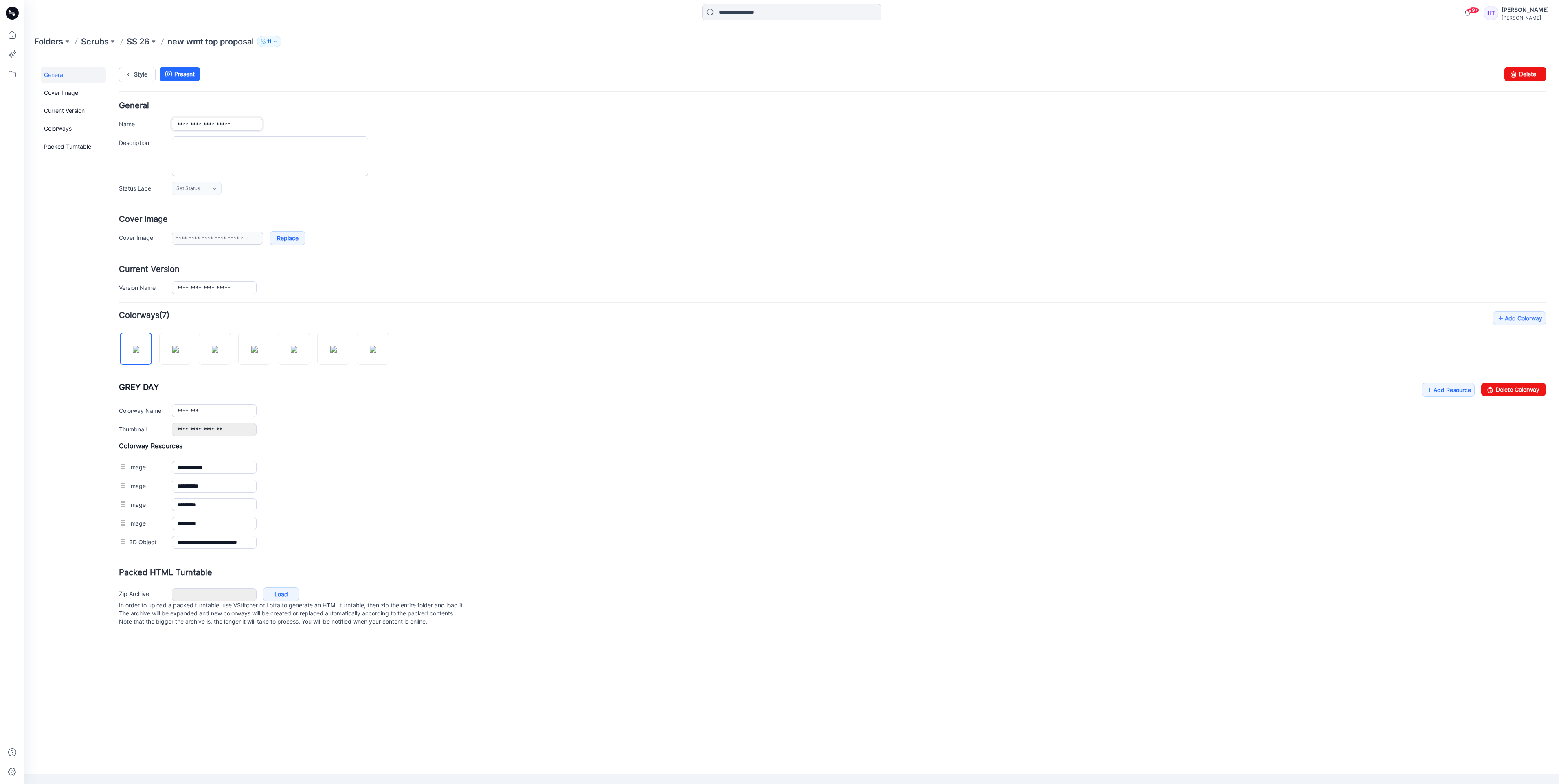
drag, startPoint x: 237, startPoint y: 124, endPoint x: 172, endPoint y: 123, distance: 65.0
click at [172, 123] on input "**********" at bounding box center [217, 124] width 90 height 13
type input "**********"
click at [199, 153] on textarea "Description" at bounding box center [270, 156] width 196 height 40
click at [358, 73] on ul "Style Present" at bounding box center [832, 74] width 1427 height 15
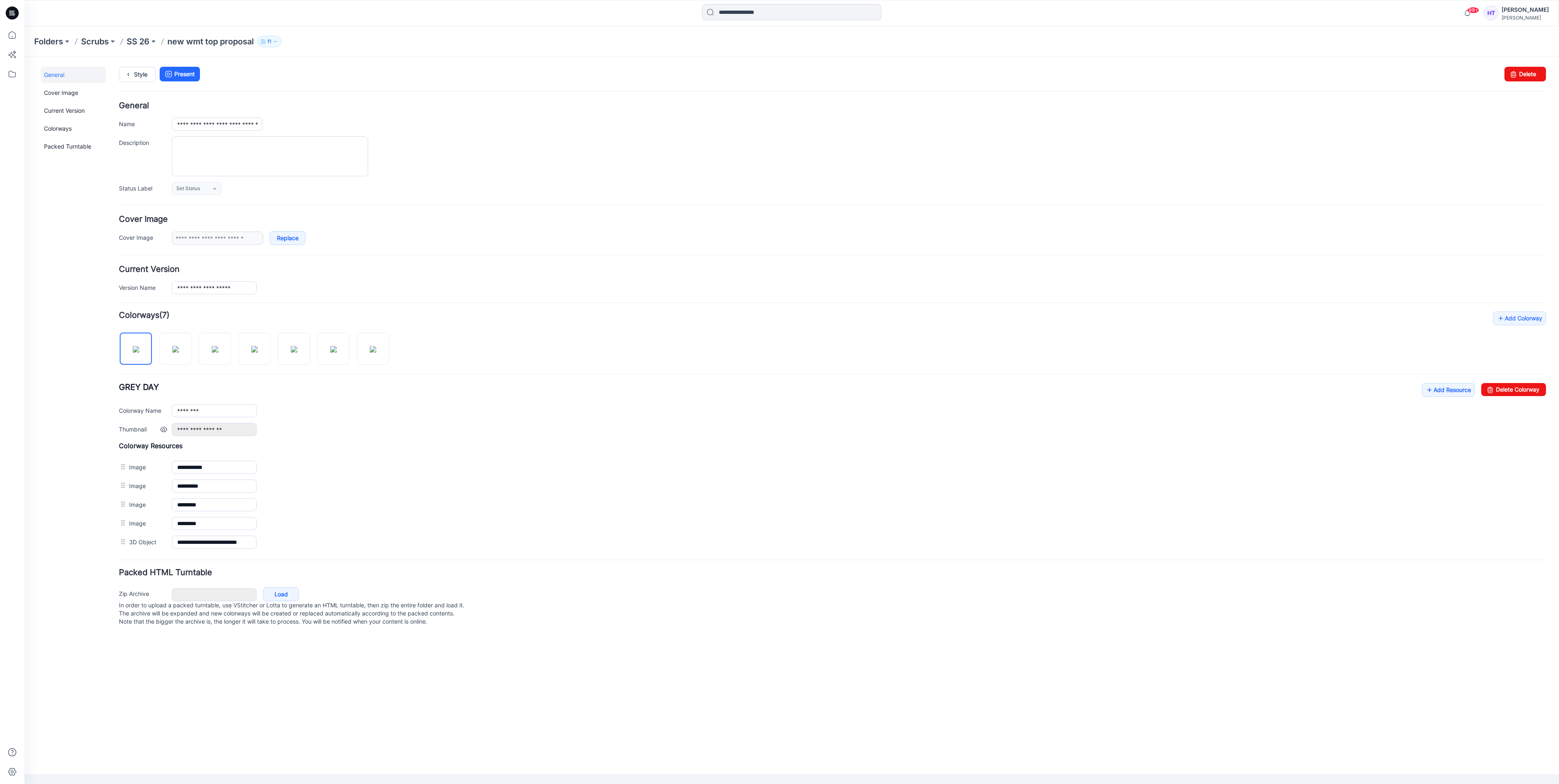
click at [346, 436] on div "**********" at bounding box center [859, 430] width 1374 height 13
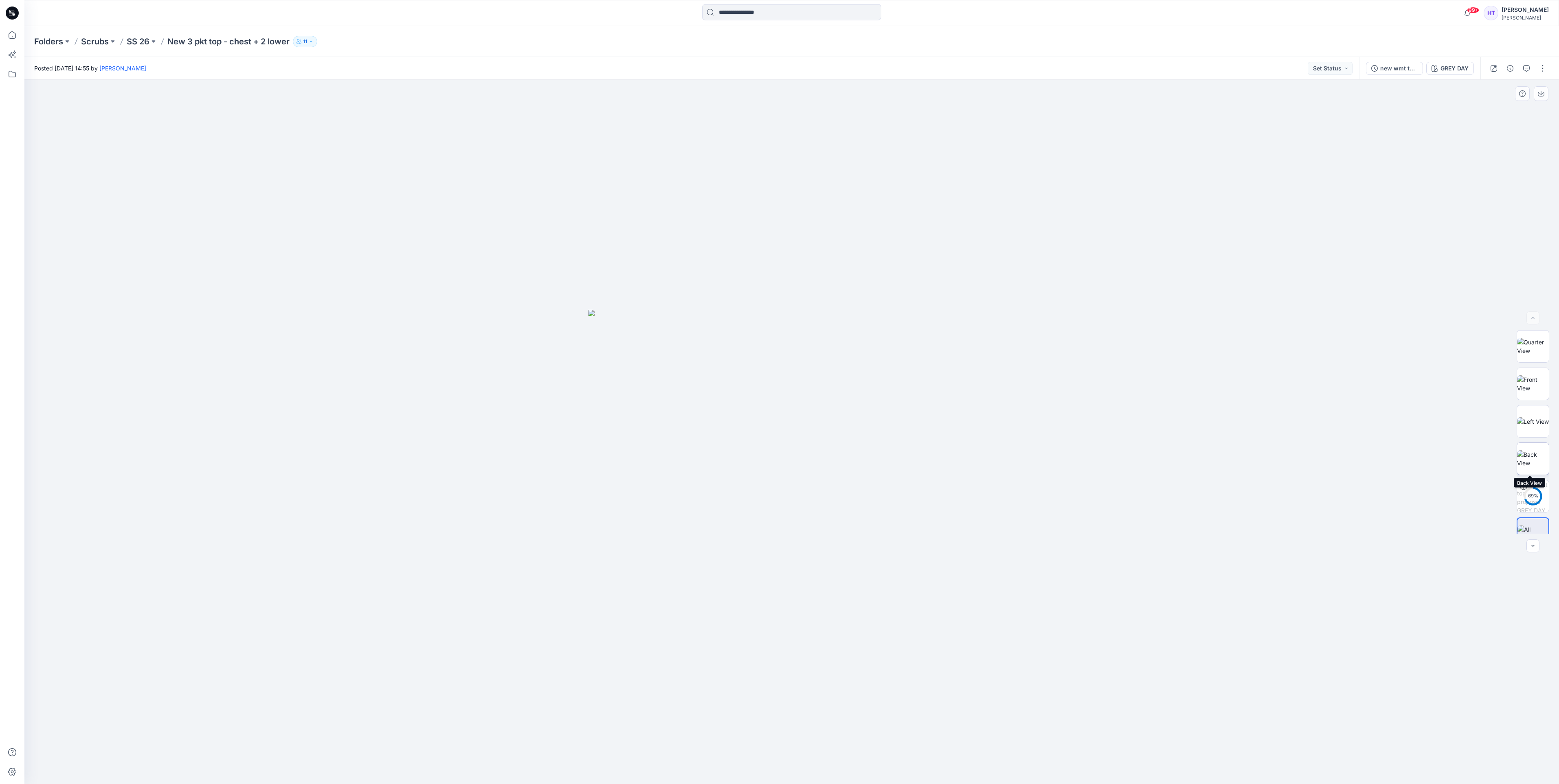
click at [1538, 458] on img at bounding box center [1533, 459] width 31 height 17
click at [139, 37] on p "SS 26" at bounding box center [138, 41] width 23 height 11
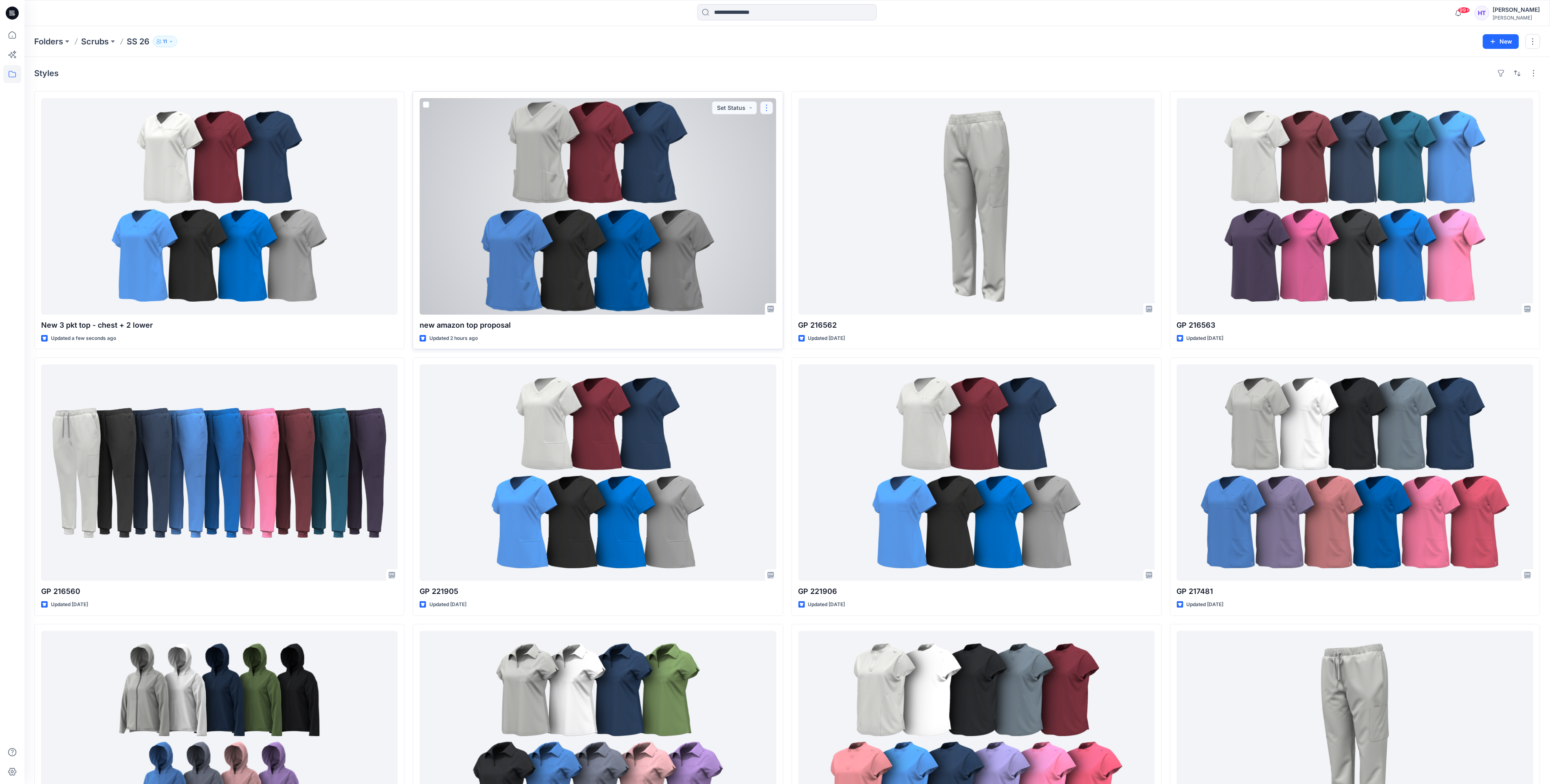
click at [767, 103] on button "button" at bounding box center [767, 108] width 13 height 13
click at [770, 131] on button "Edit" at bounding box center [805, 127] width 88 height 15
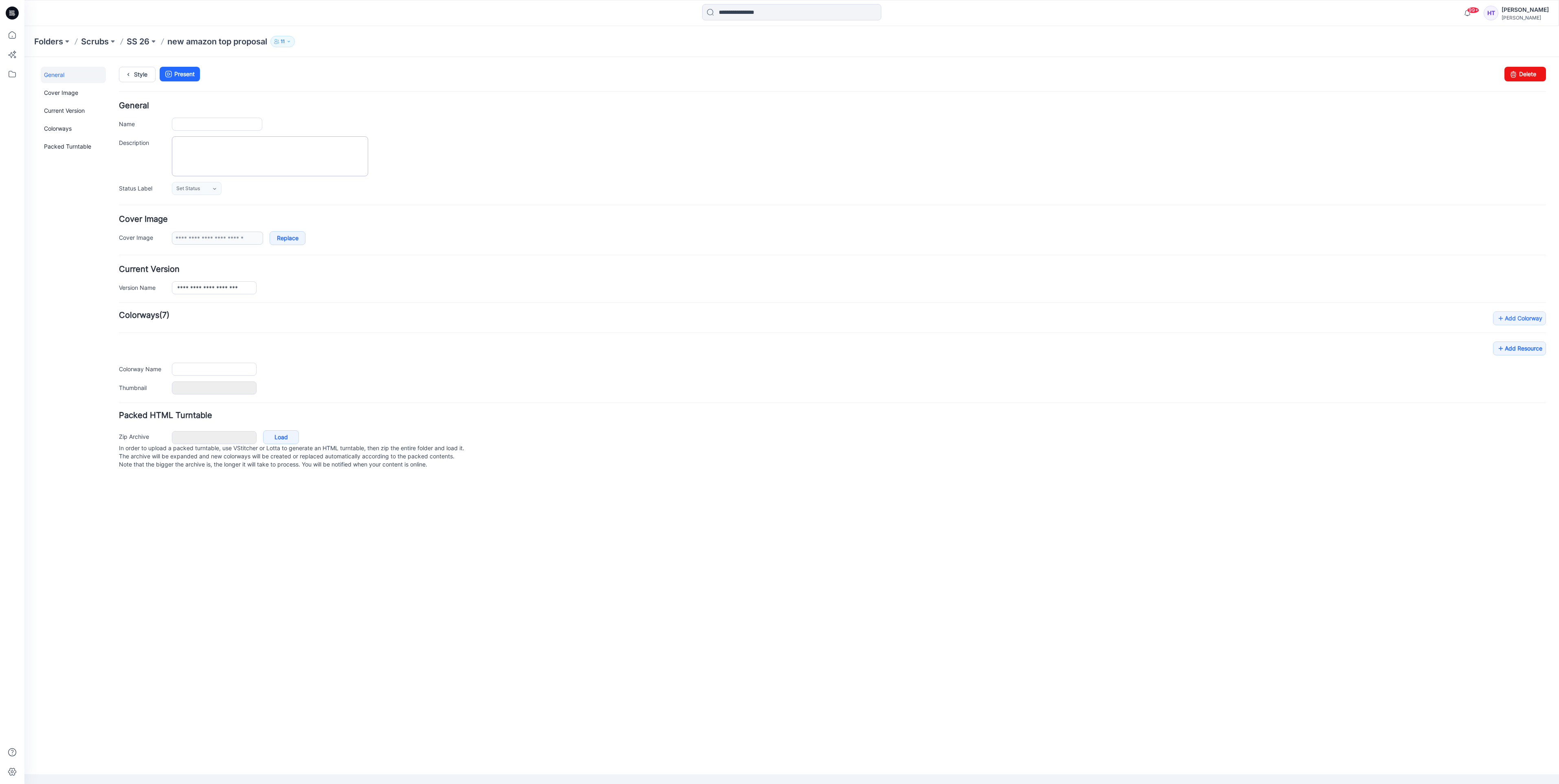
type input "**********"
type input "********"
type input "**********"
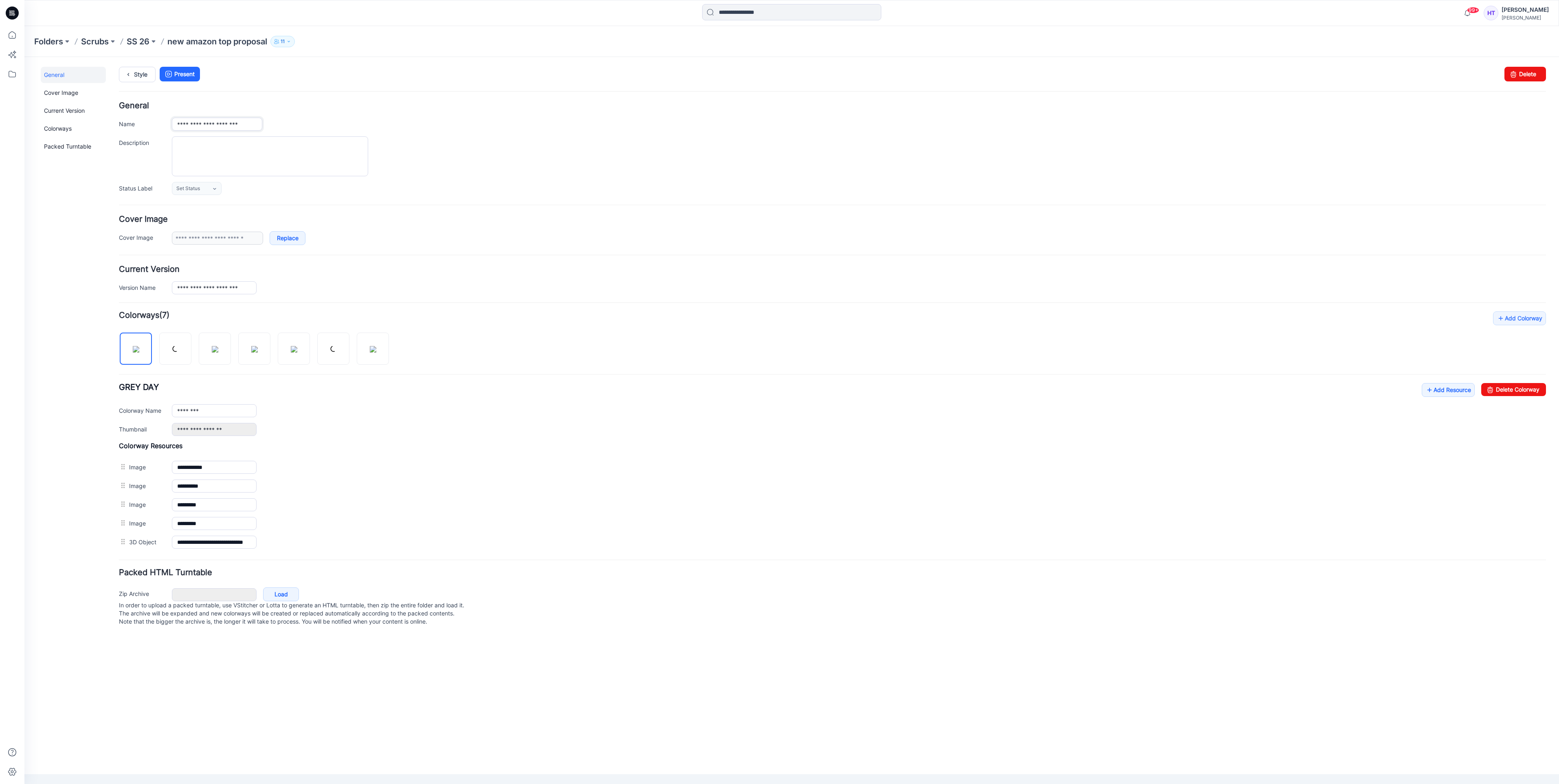
click at [202, 127] on input "**********" at bounding box center [217, 124] width 90 height 13
drag, startPoint x: 257, startPoint y: 130, endPoint x: 130, endPoint y: 121, distance: 127.3
click at [130, 121] on div "**********" at bounding box center [832, 124] width 1427 height 13
click at [205, 129] on input "Name" at bounding box center [217, 124] width 90 height 13
type input "**********"
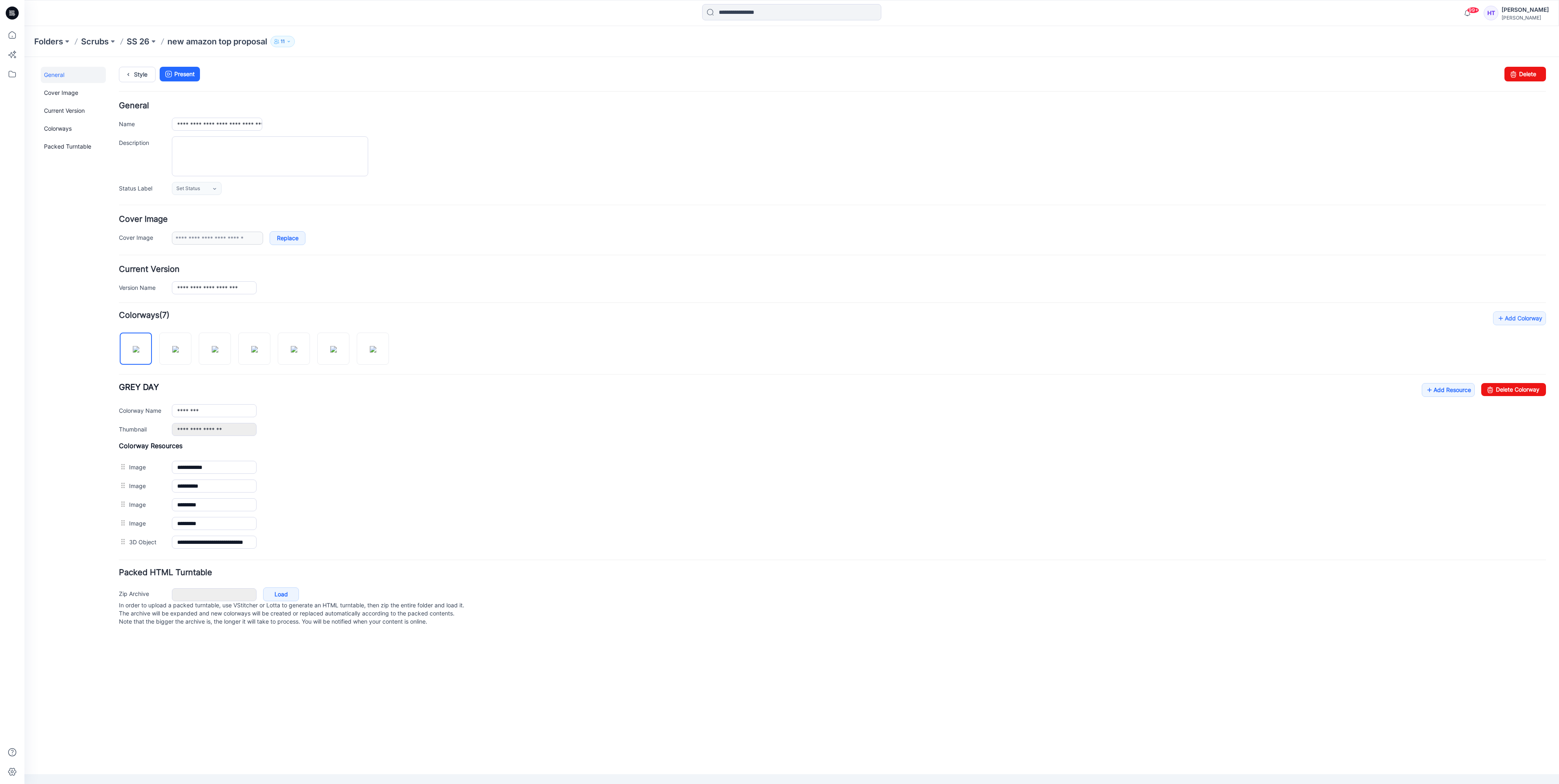
click at [1505, 181] on div "**********" at bounding box center [832, 148] width 1427 height 93
click at [313, 164] on textarea "Description" at bounding box center [270, 156] width 196 height 40
click at [133, 42] on p "SS 26" at bounding box center [138, 41] width 23 height 11
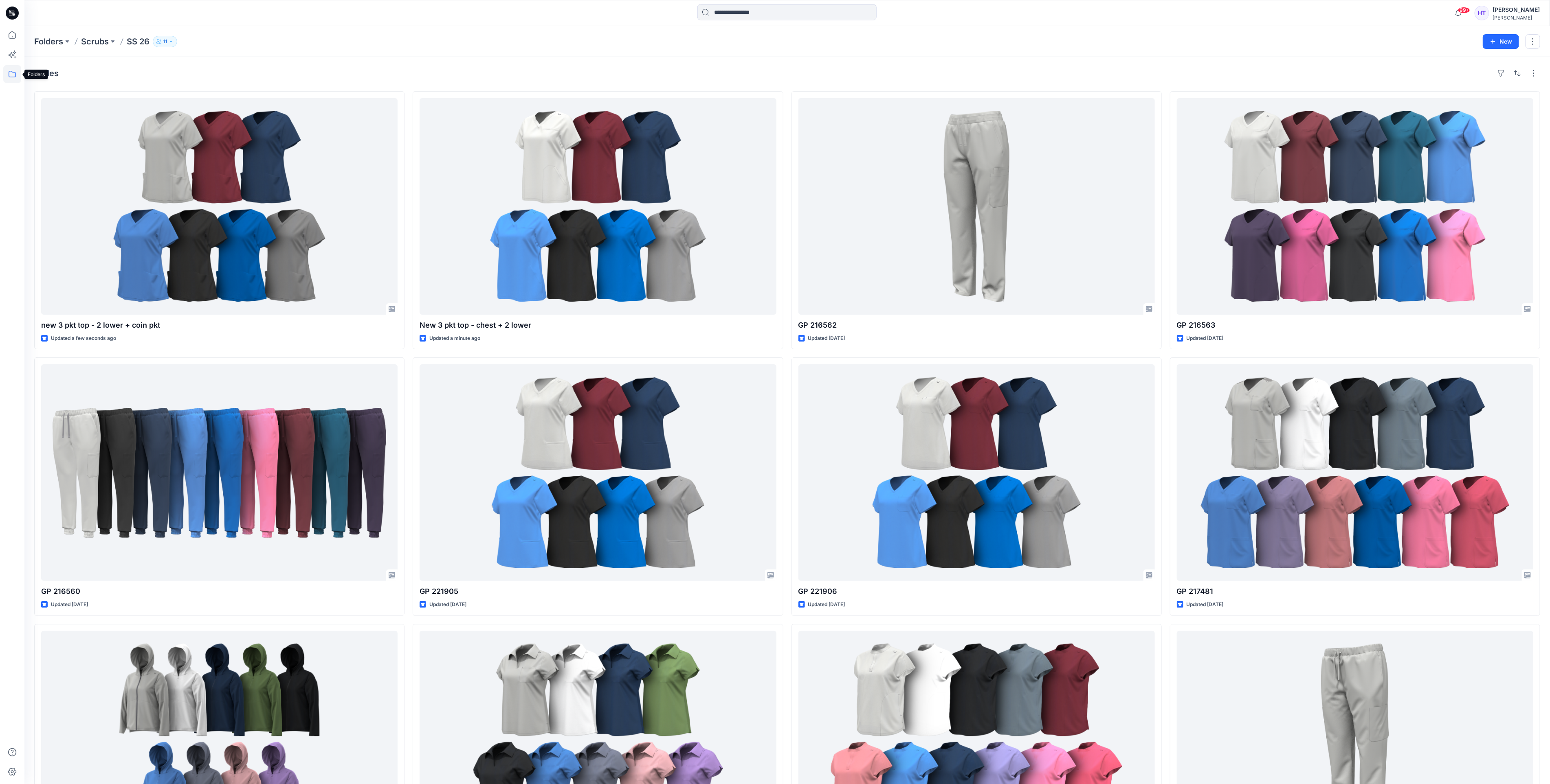
click at [15, 75] on icon at bounding box center [12, 74] width 18 height 18
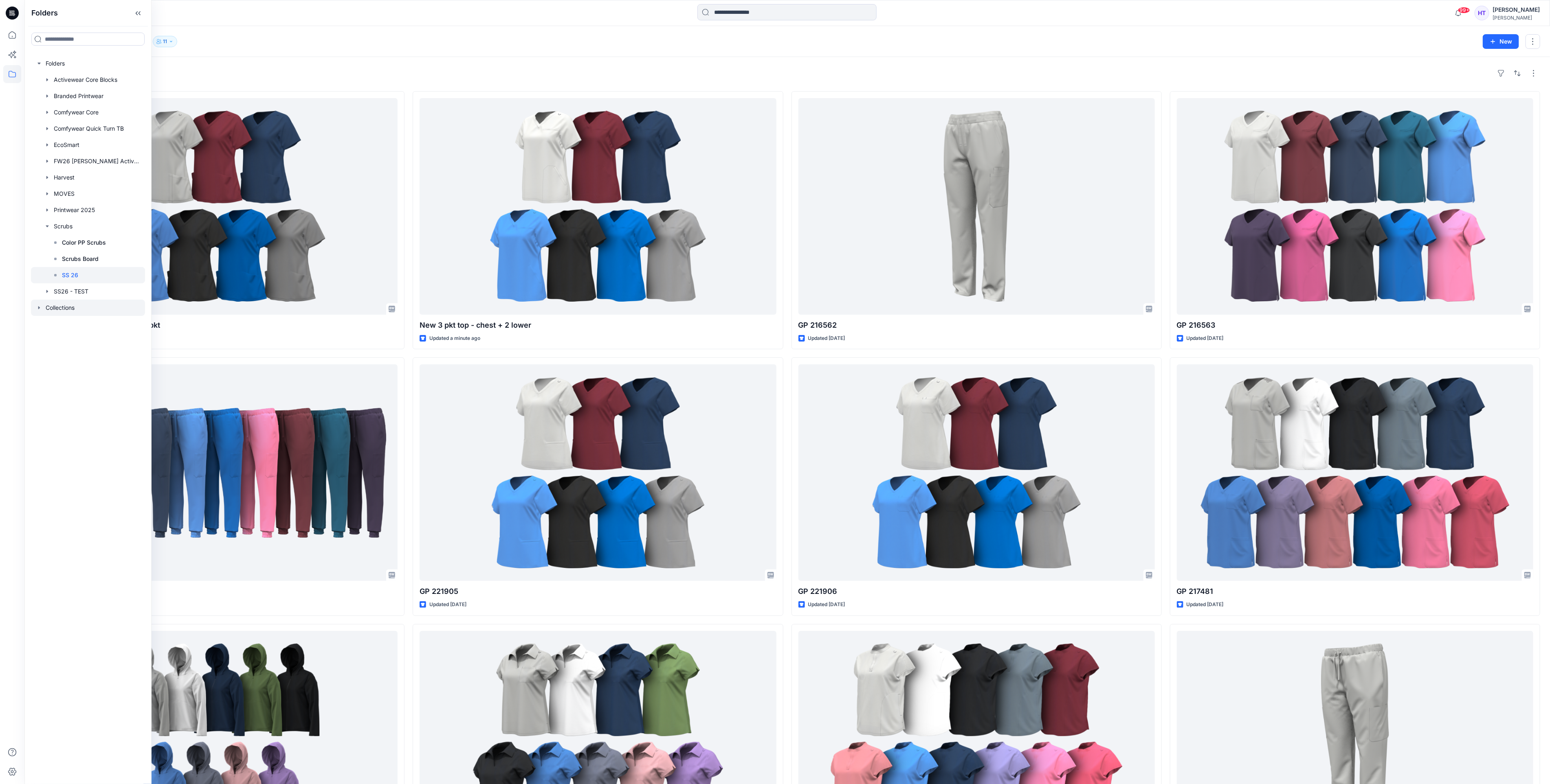
click at [38, 312] on div at bounding box center [88, 307] width 114 height 16
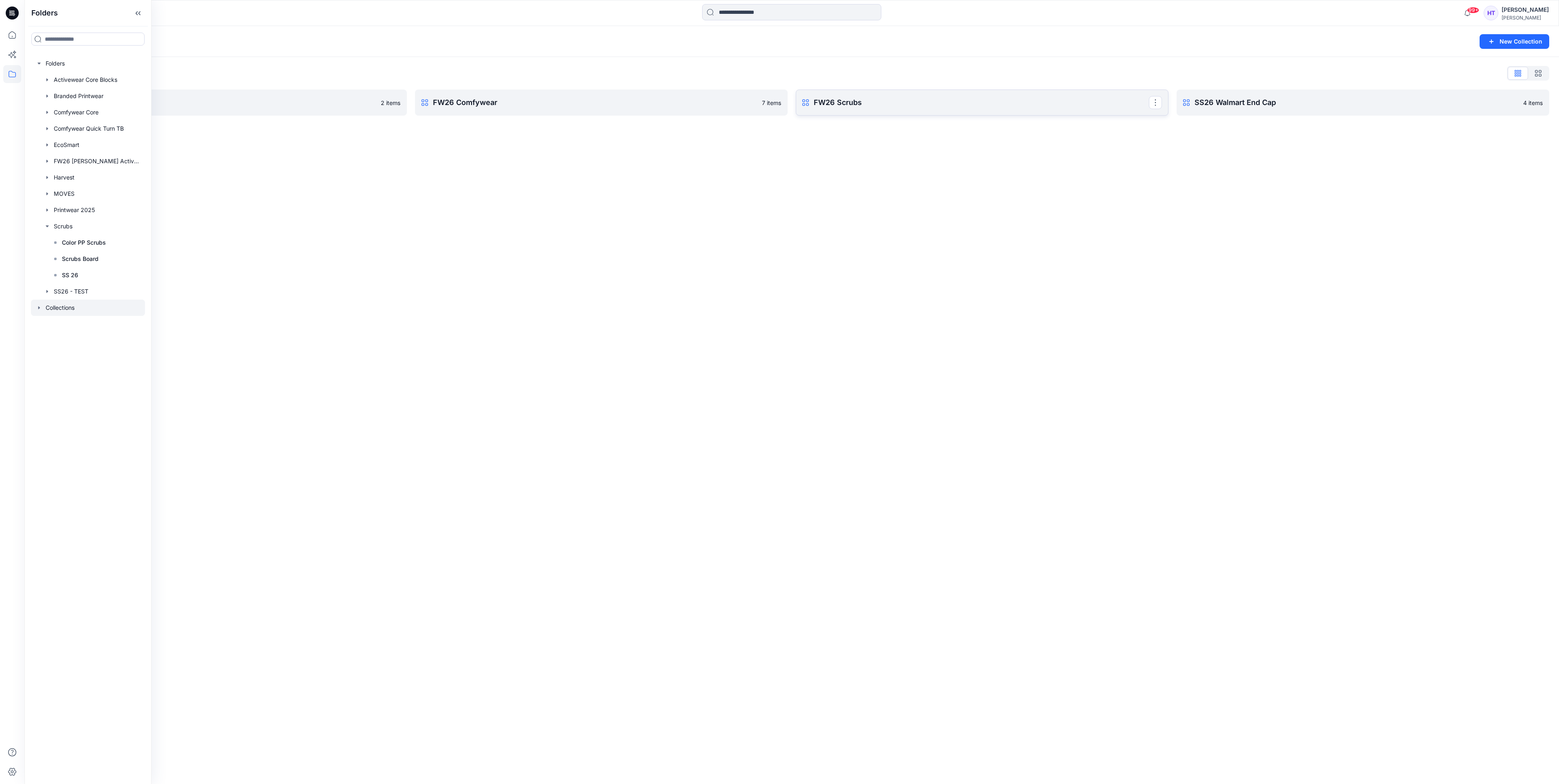
click at [936, 104] on p "FW26 Scrubs" at bounding box center [982, 102] width 335 height 11
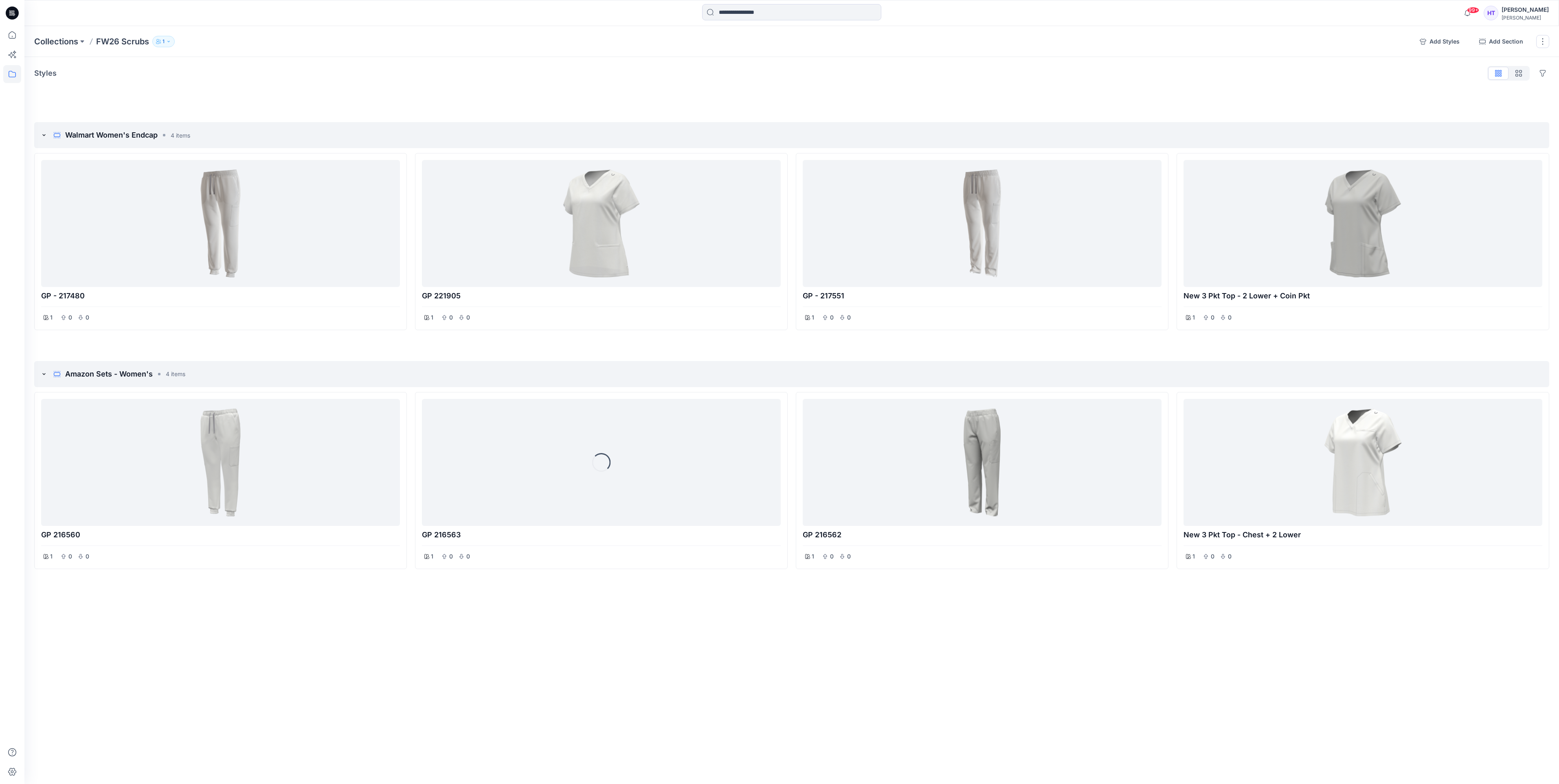
click at [583, 688] on div "Collections FW26 Scrubs 1 Add Styles Add Section Rename Collection Clone Collec…" at bounding box center [792, 405] width 1535 height 758
